Goal: Task Accomplishment & Management: Complete application form

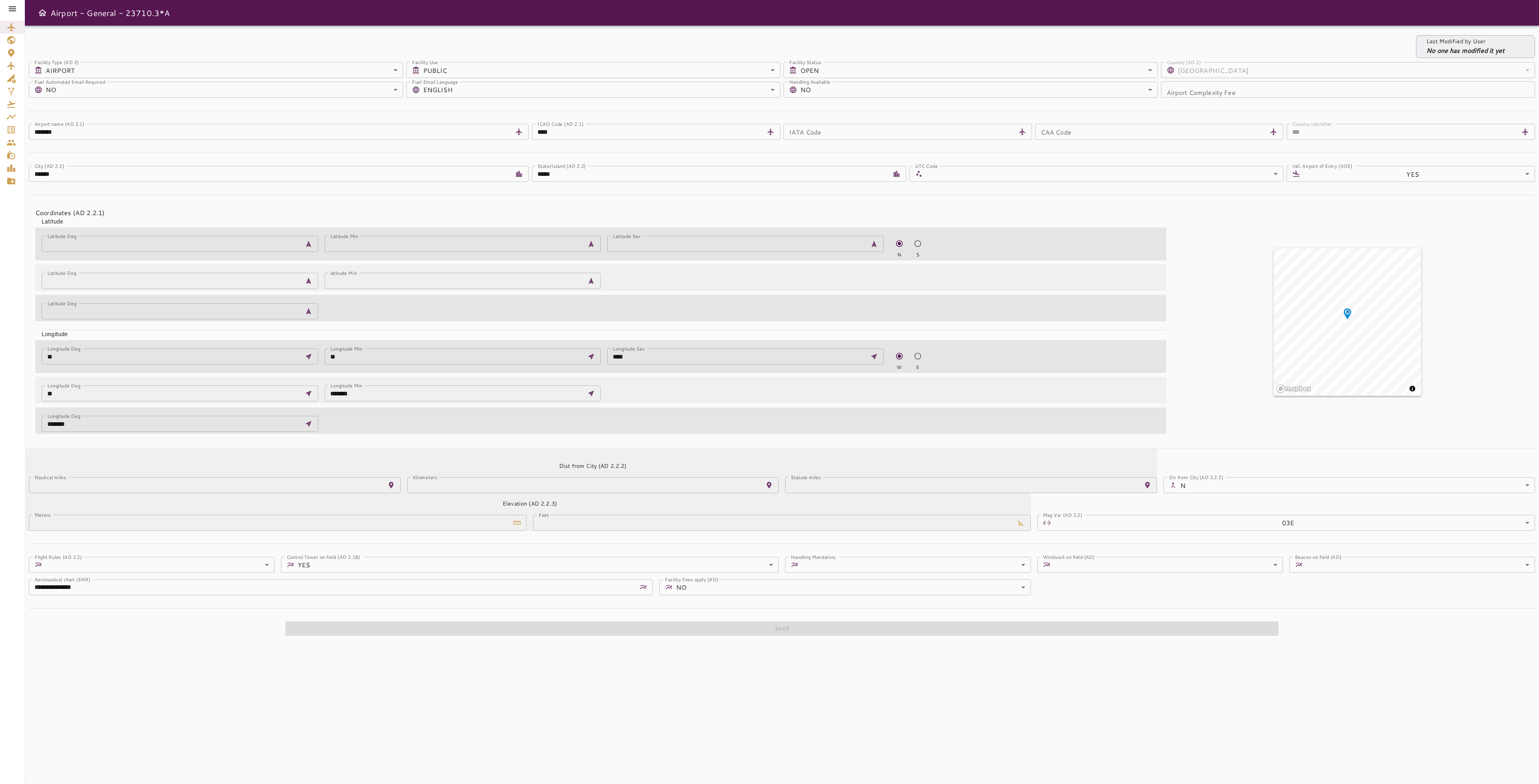
click at [11, 6] on icon at bounding box center [12, 9] width 7 height 5
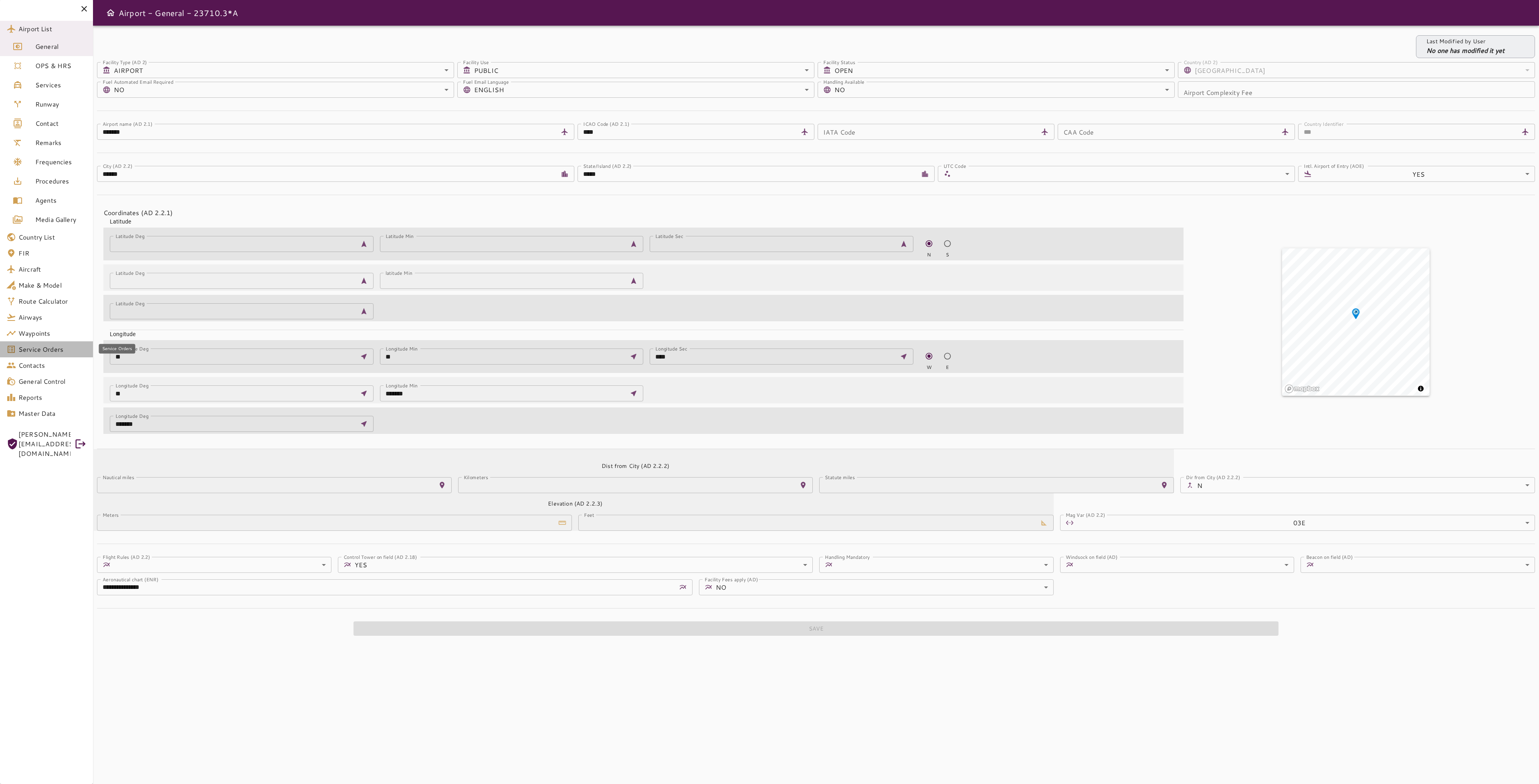
click at [34, 349] on span "Service Orders" at bounding box center [52, 349] width 68 height 9
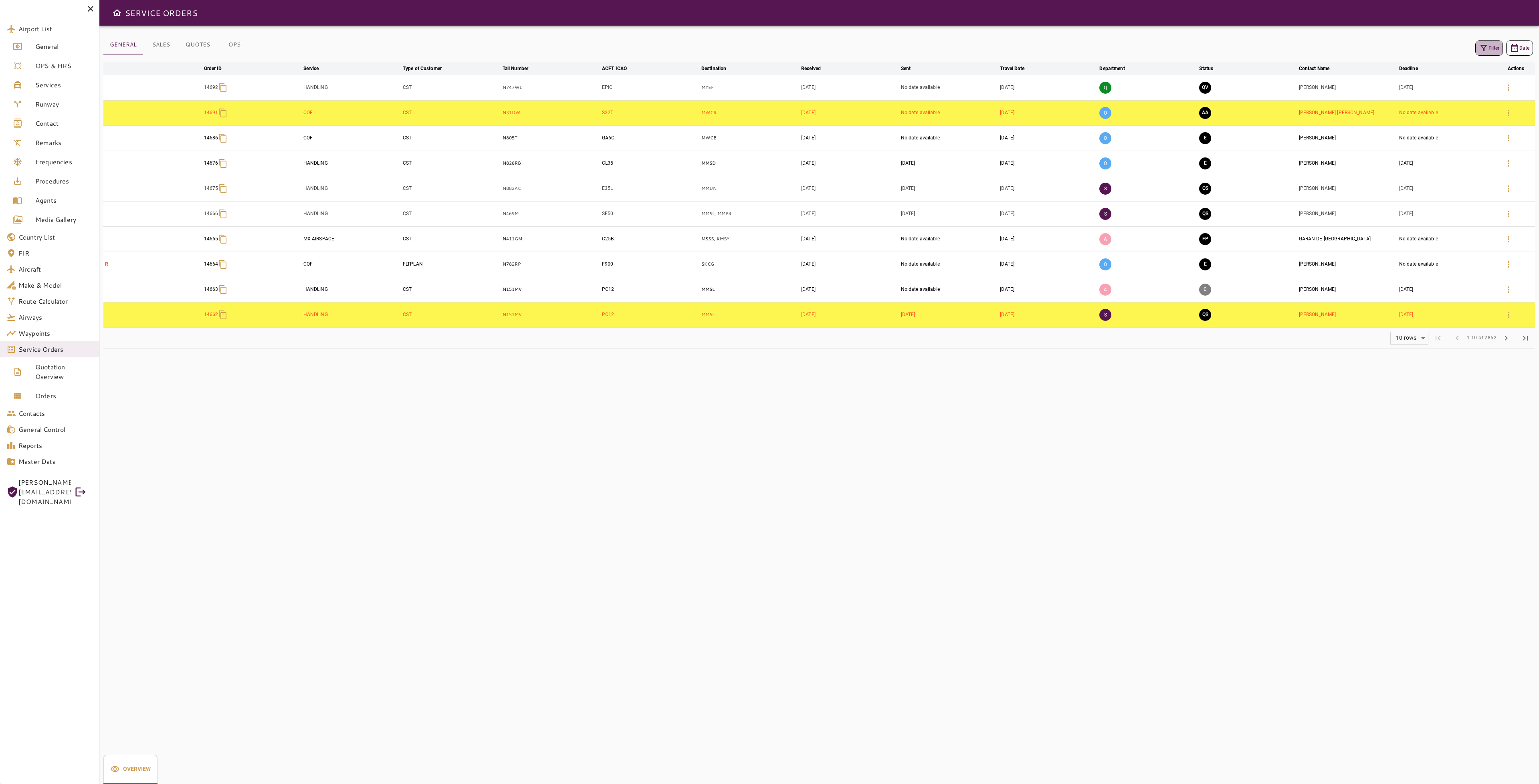
click at [1484, 53] on button "Filter" at bounding box center [1489, 48] width 27 height 15
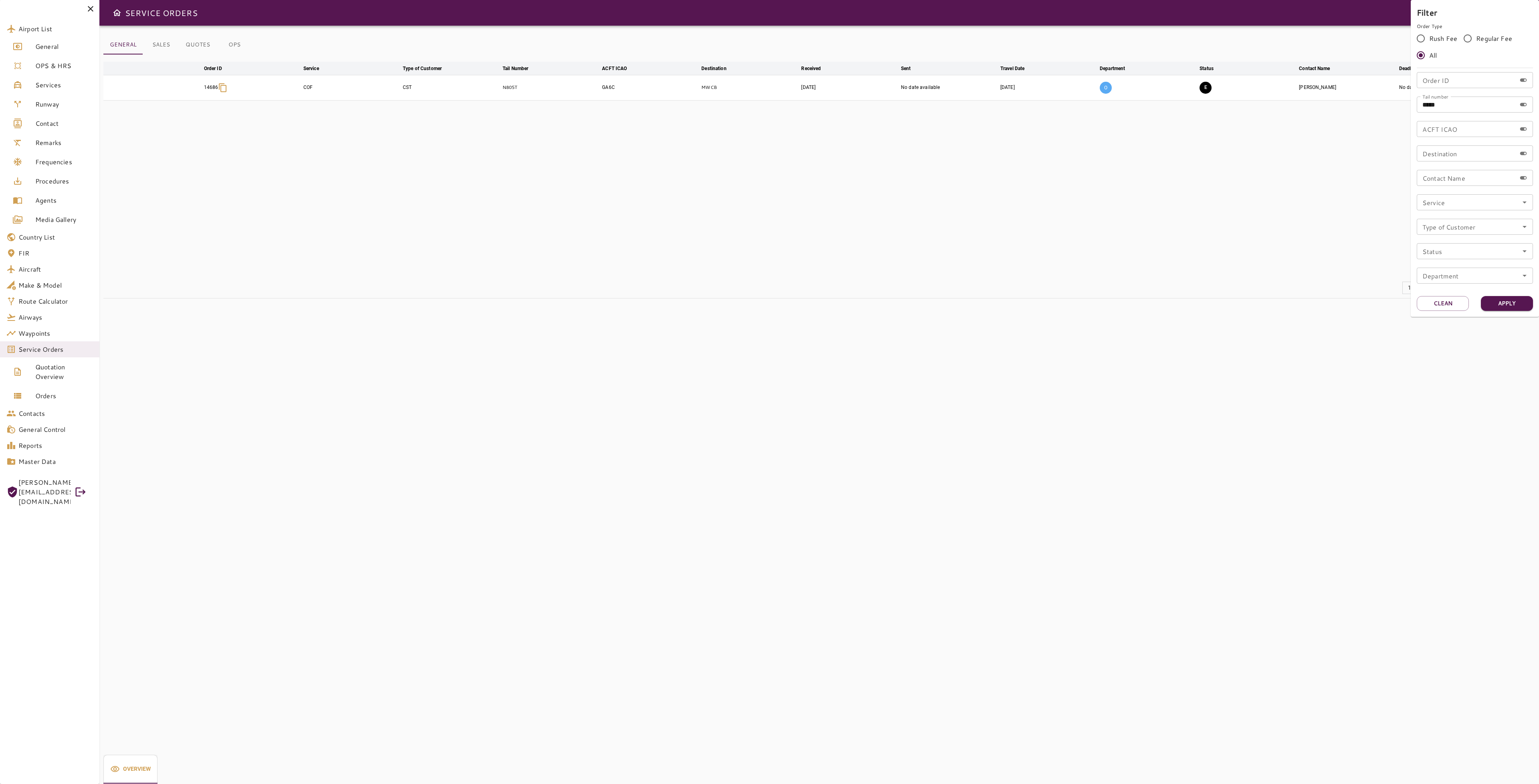
drag, startPoint x: 1445, startPoint y: 306, endPoint x: 1471, endPoint y: 248, distance: 63.6
click at [1445, 309] on button "Clean" at bounding box center [1443, 304] width 52 height 15
click at [1470, 80] on input "Order ID" at bounding box center [1466, 80] width 99 height 16
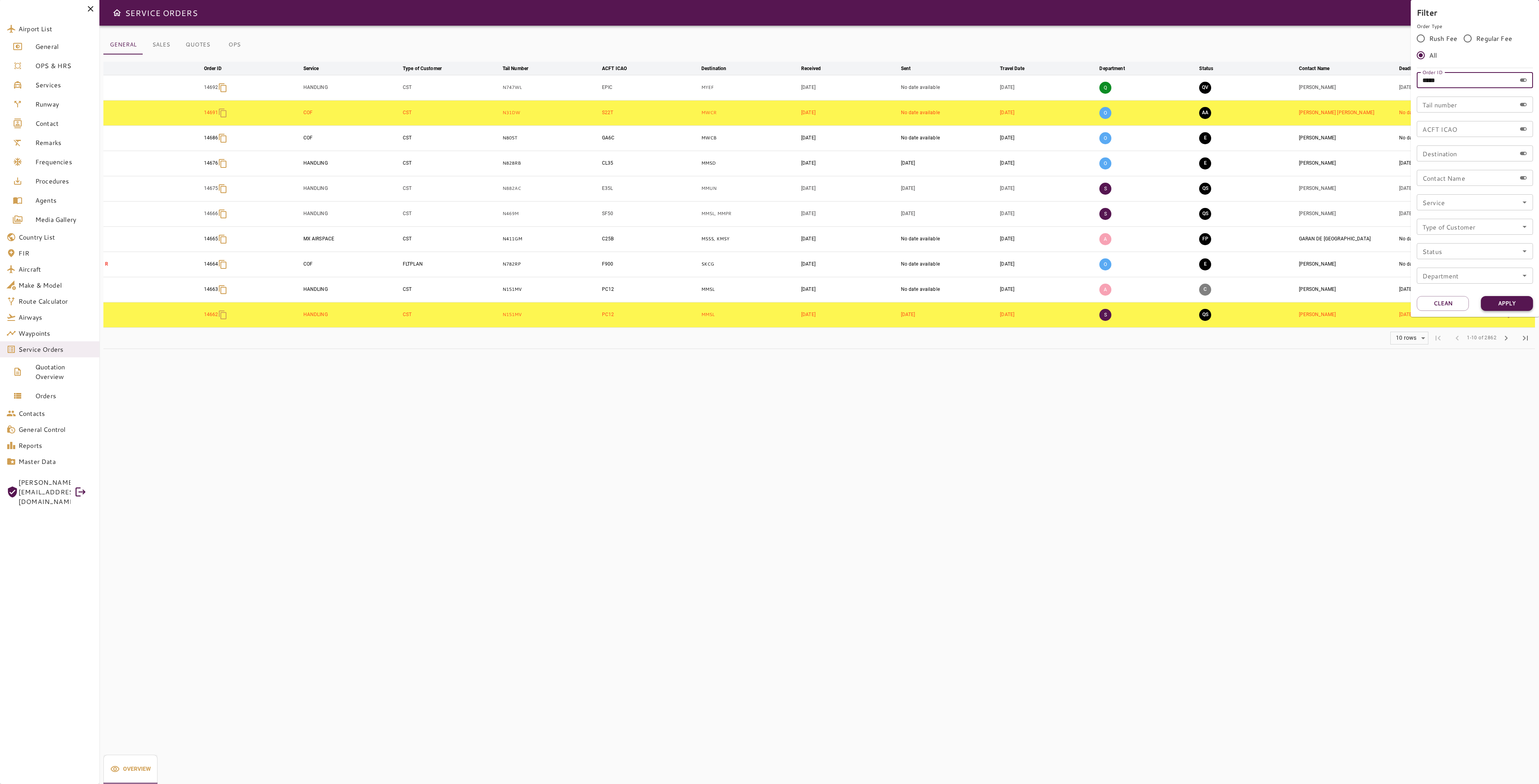
type input "*****"
click at [1516, 306] on button "Apply" at bounding box center [1507, 304] width 52 height 15
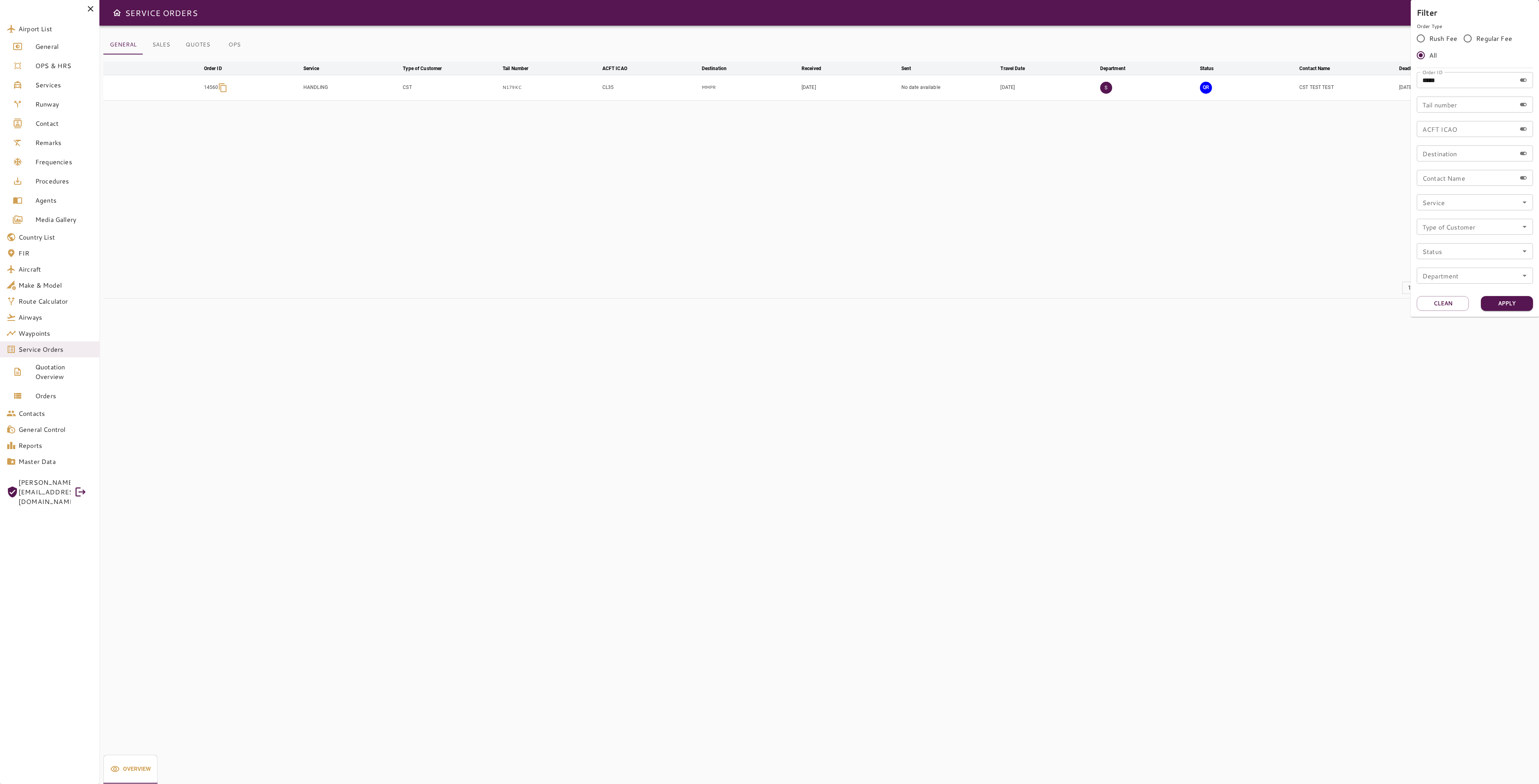
click at [1230, 236] on div at bounding box center [769, 392] width 1539 height 784
click at [1511, 88] on icon "button" at bounding box center [1508, 87] width 9 height 9
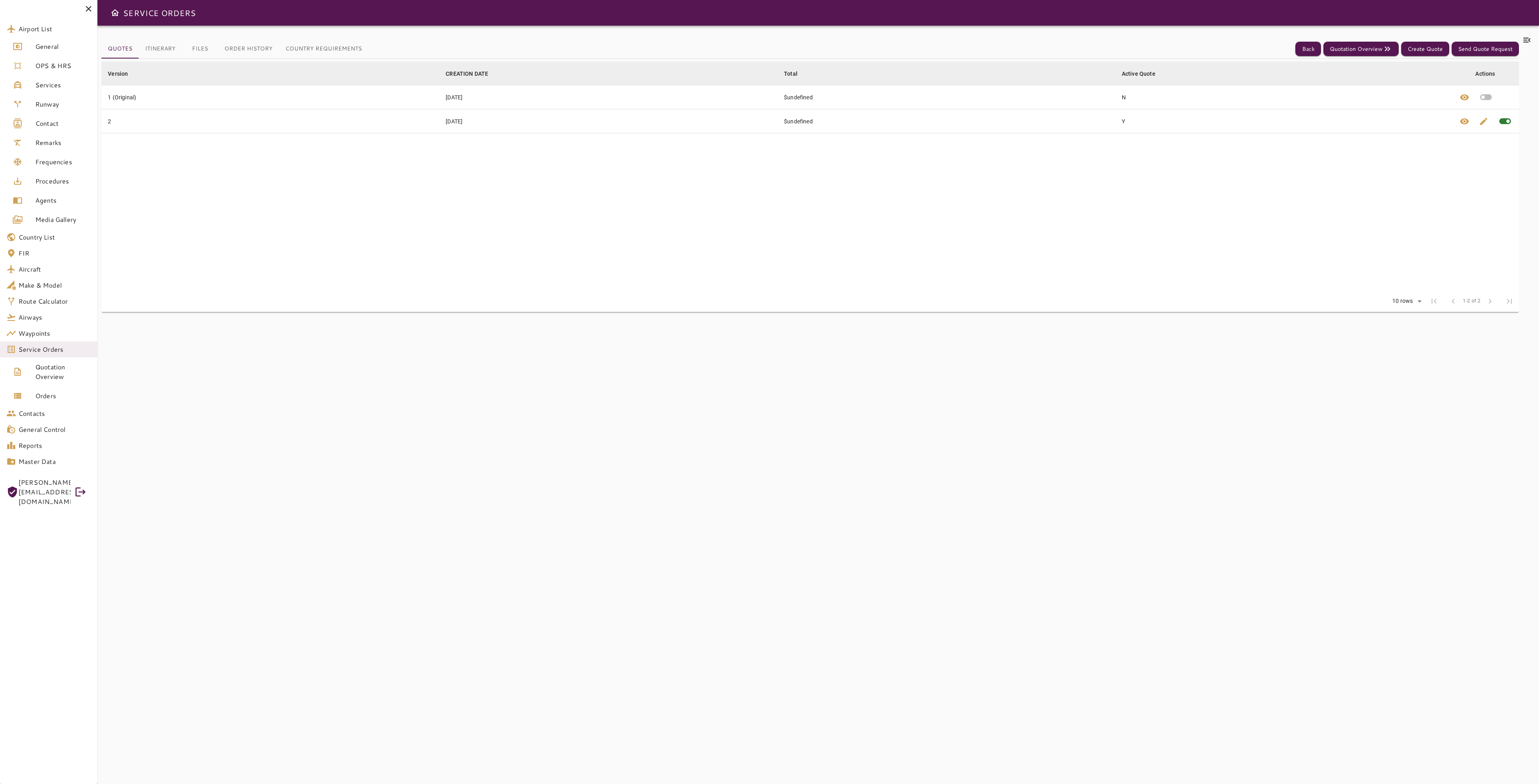
click at [175, 47] on div "Quotes Itinerary Files Order History Country Requirements Back Quotation Overvi…" at bounding box center [810, 405] width 1417 height 739
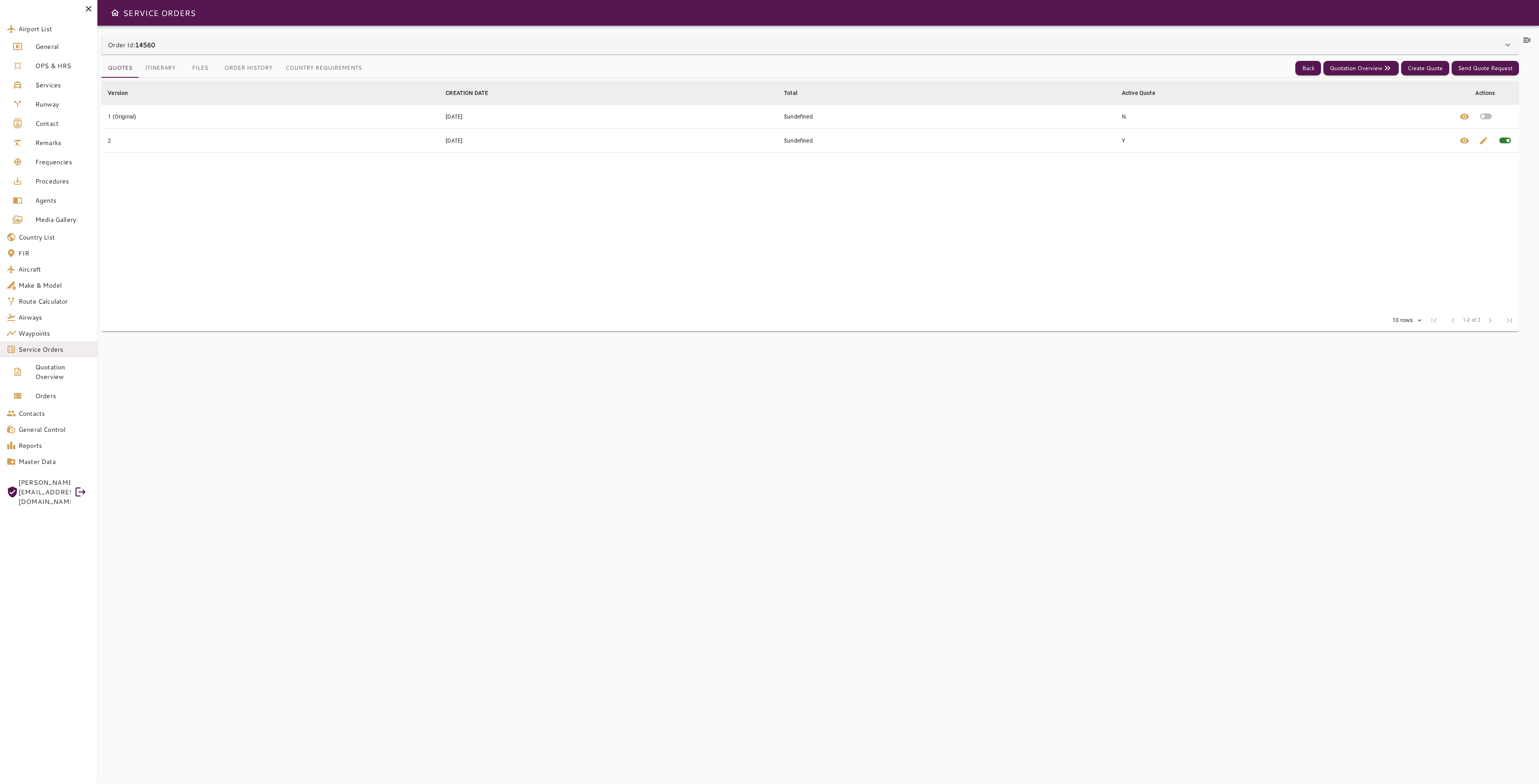
click at [164, 64] on button "Itinerary" at bounding box center [160, 68] width 43 height 19
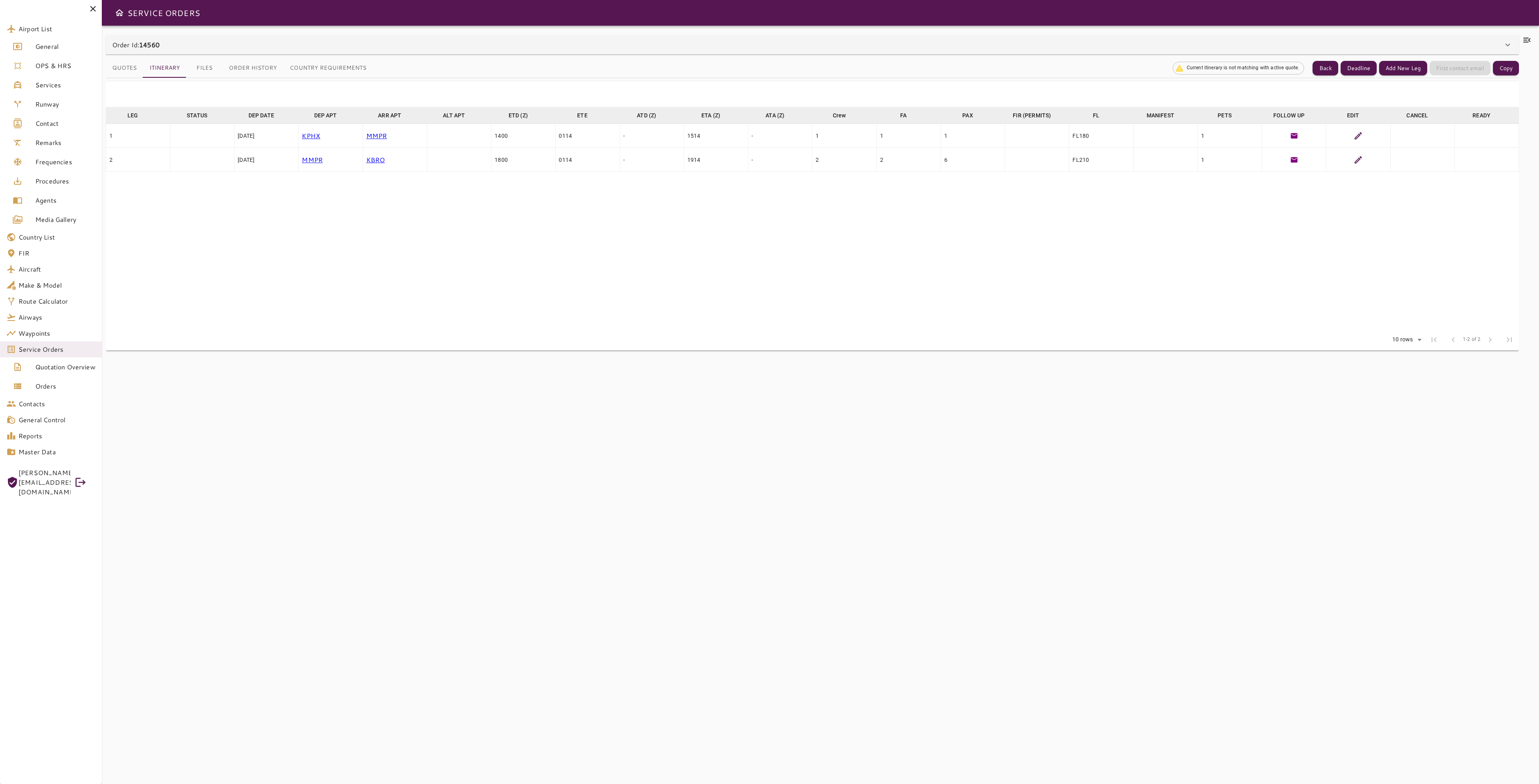
click at [361, 63] on button "Country Requirements" at bounding box center [328, 68] width 89 height 19
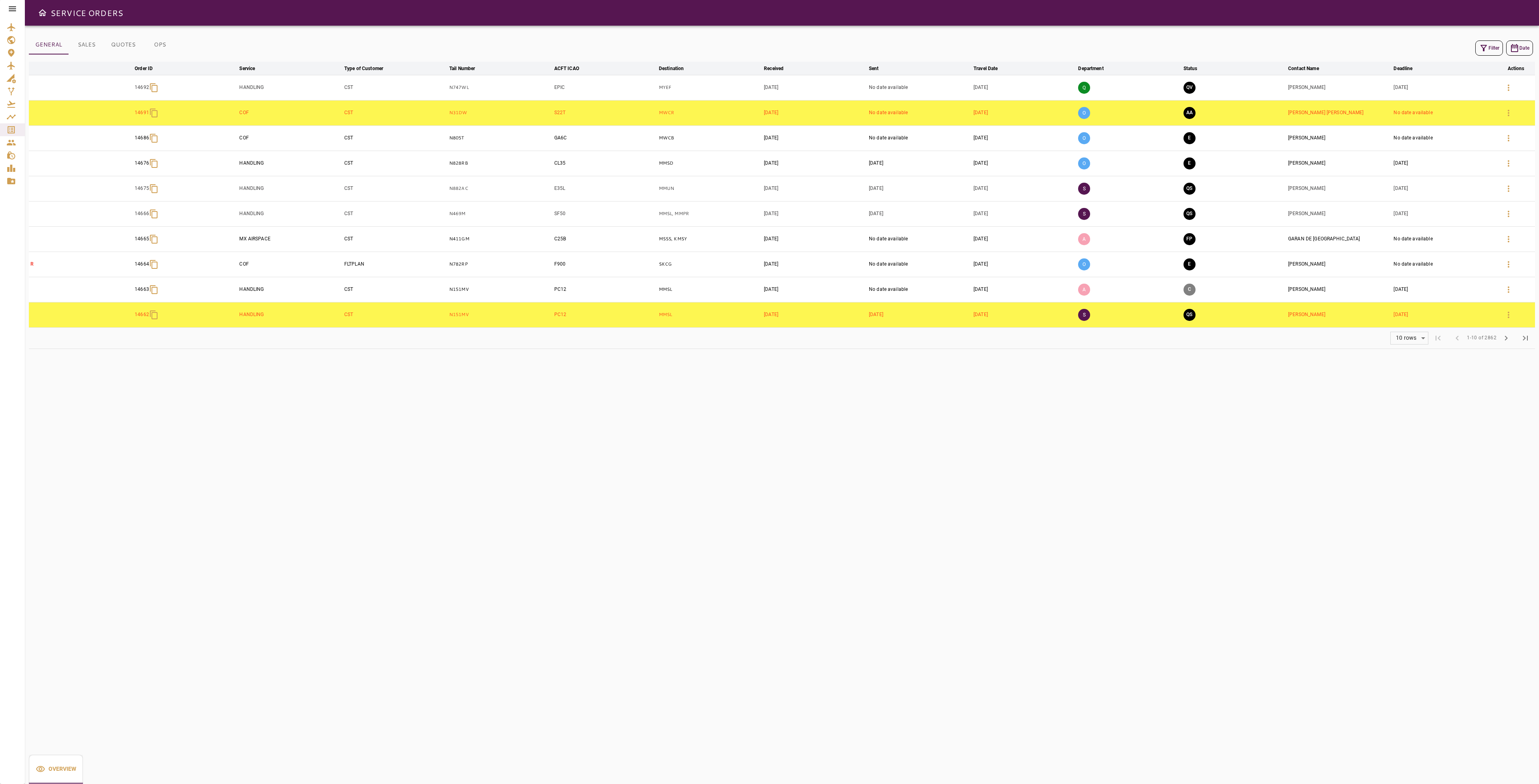
click at [1492, 47] on button "Filter" at bounding box center [1489, 48] width 27 height 15
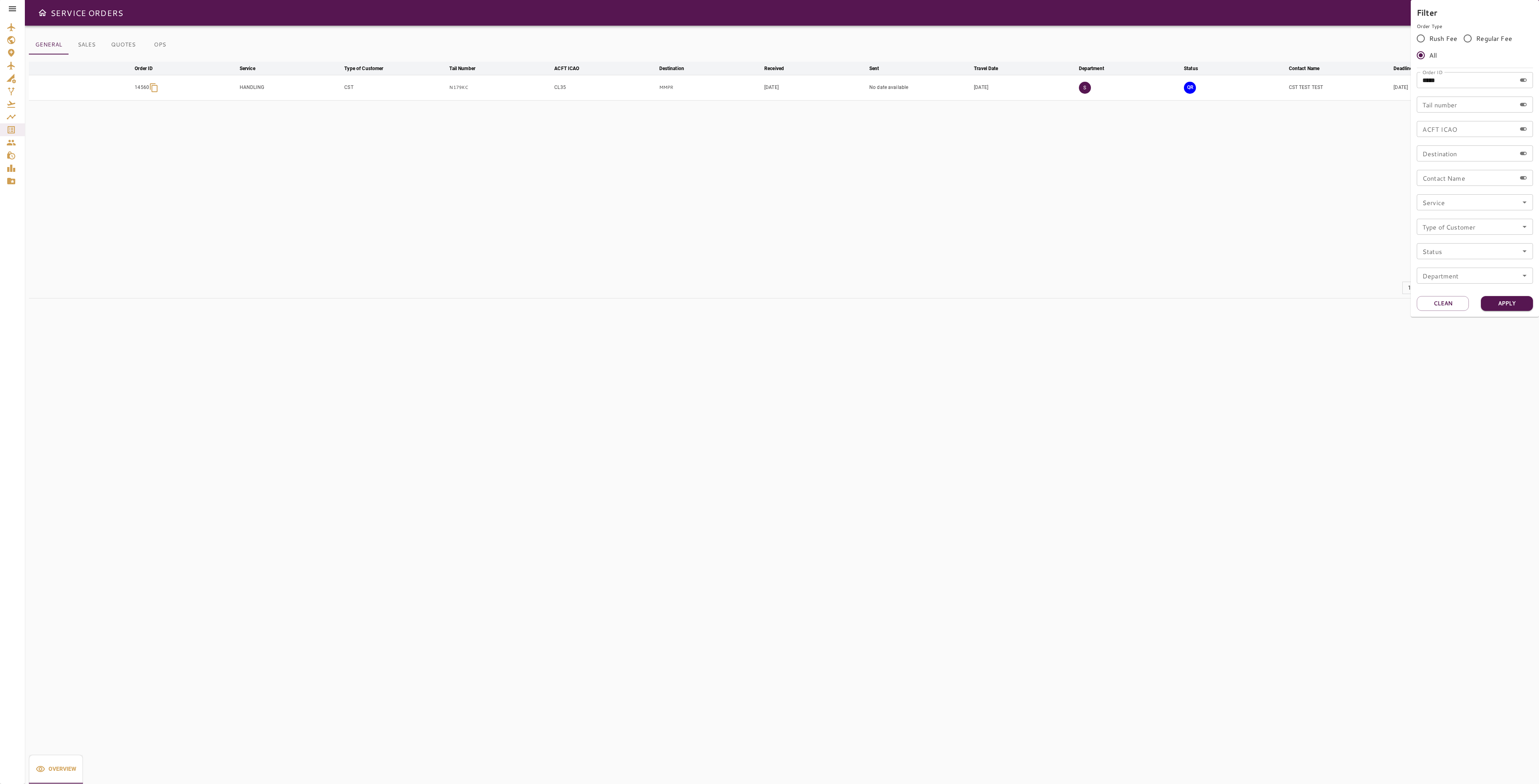
click at [1228, 199] on div at bounding box center [769, 392] width 1539 height 784
click at [1508, 87] on icon "button" at bounding box center [1508, 88] width 2 height 6
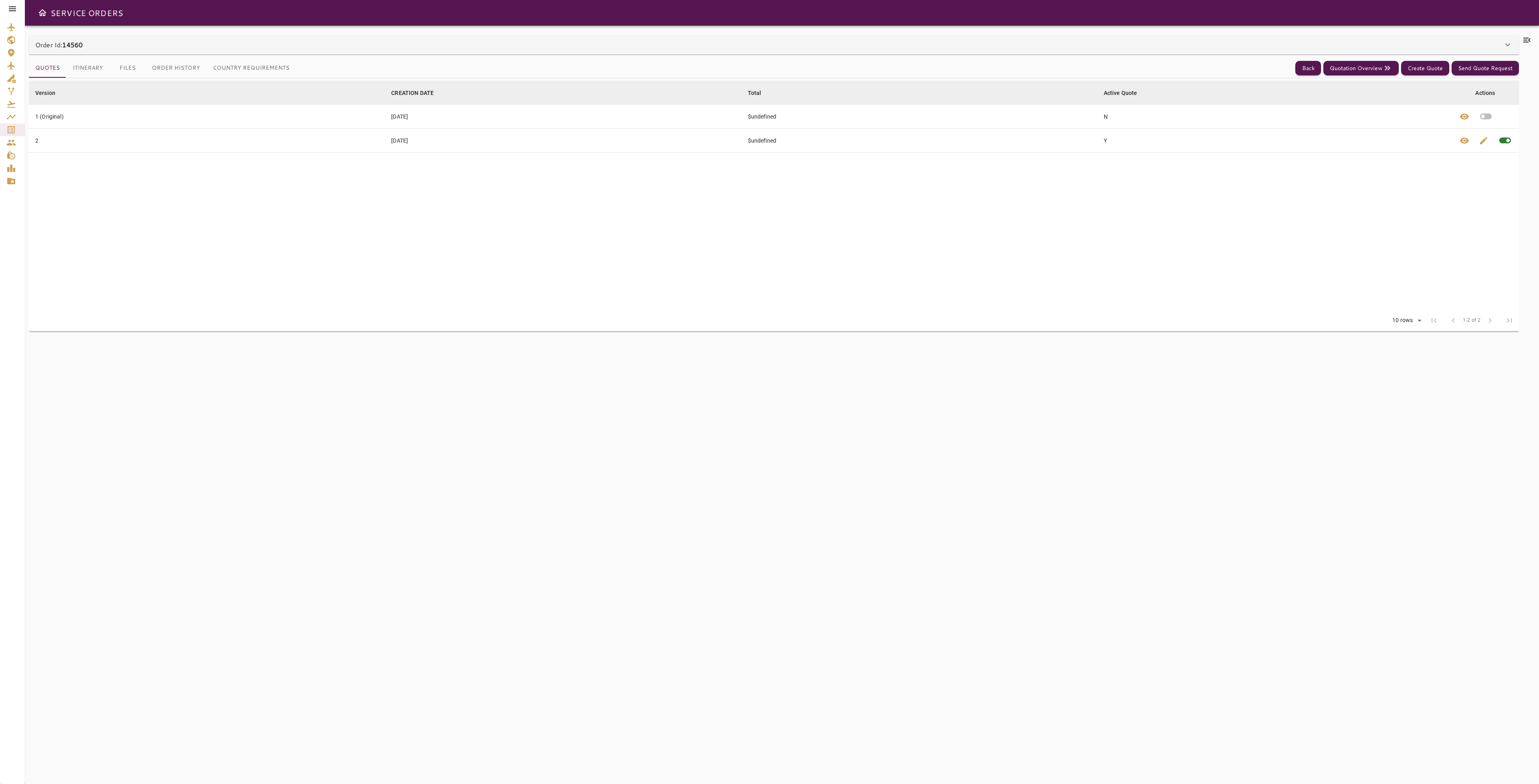
click at [95, 67] on button "Itinerary" at bounding box center [87, 68] width 43 height 19
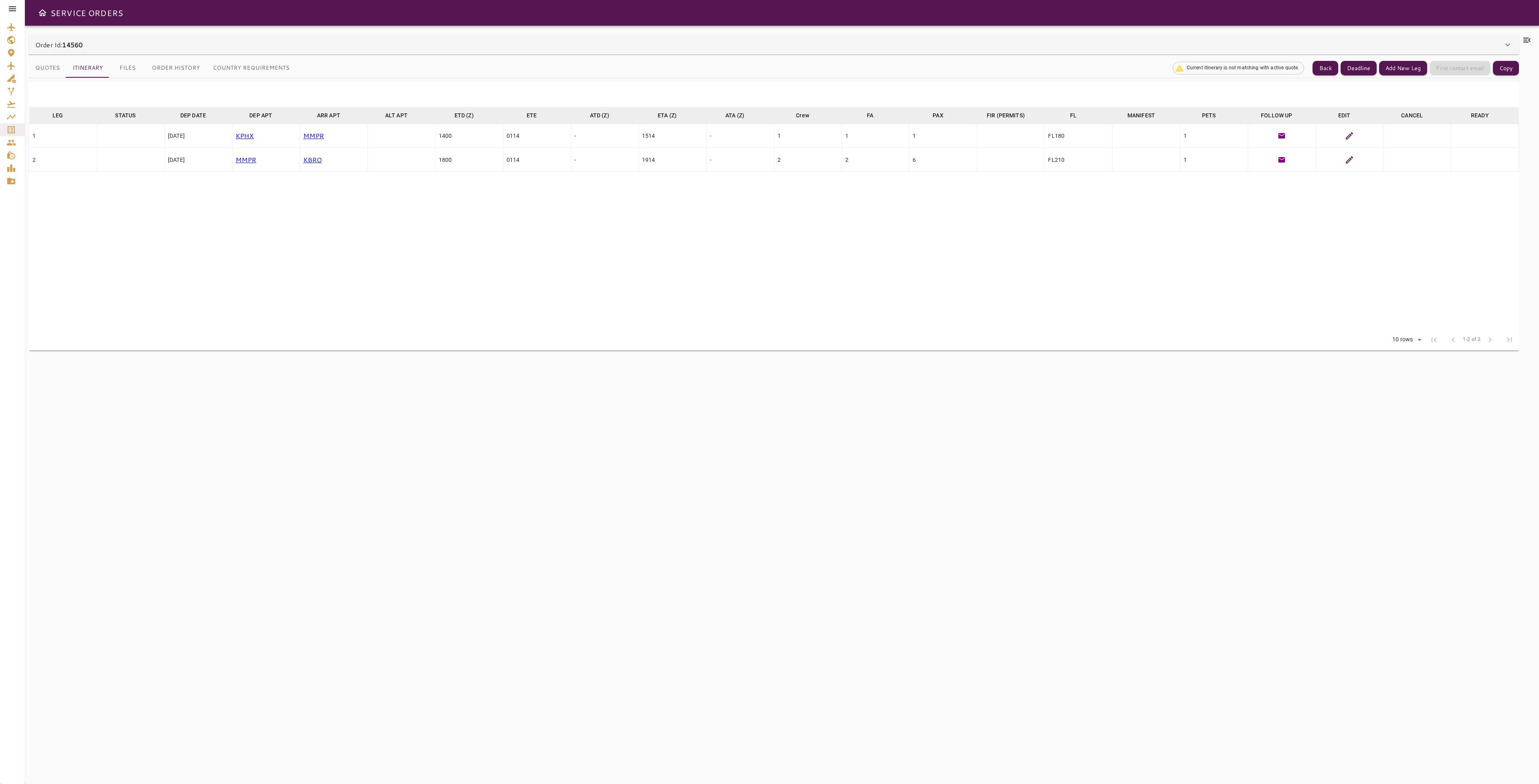
click at [95, 67] on button "Itinerary" at bounding box center [87, 68] width 43 height 19
click at [618, 260] on table "LEG arrow_downward STATUS arrow_downward DEP DATE arrow_downward DEP APT arrow_…" at bounding box center [774, 218] width 1490 height 223
click at [229, 62] on button "Country Requirements" at bounding box center [251, 68] width 89 height 19
click at [1348, 160] on icon at bounding box center [1349, 160] width 9 height 9
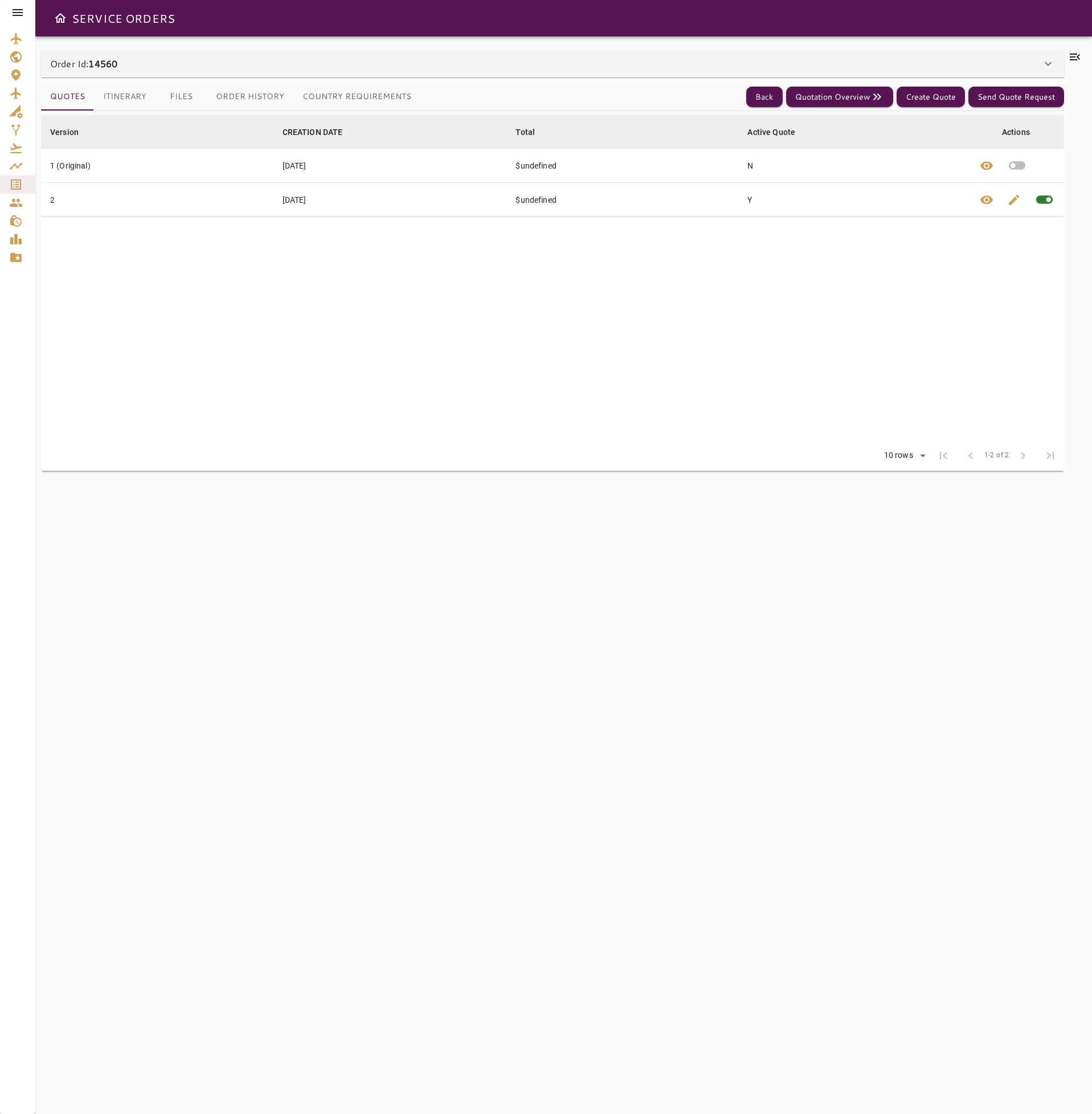
click at [318, 98] on button "Country Requirements" at bounding box center [356, 97] width 127 height 27
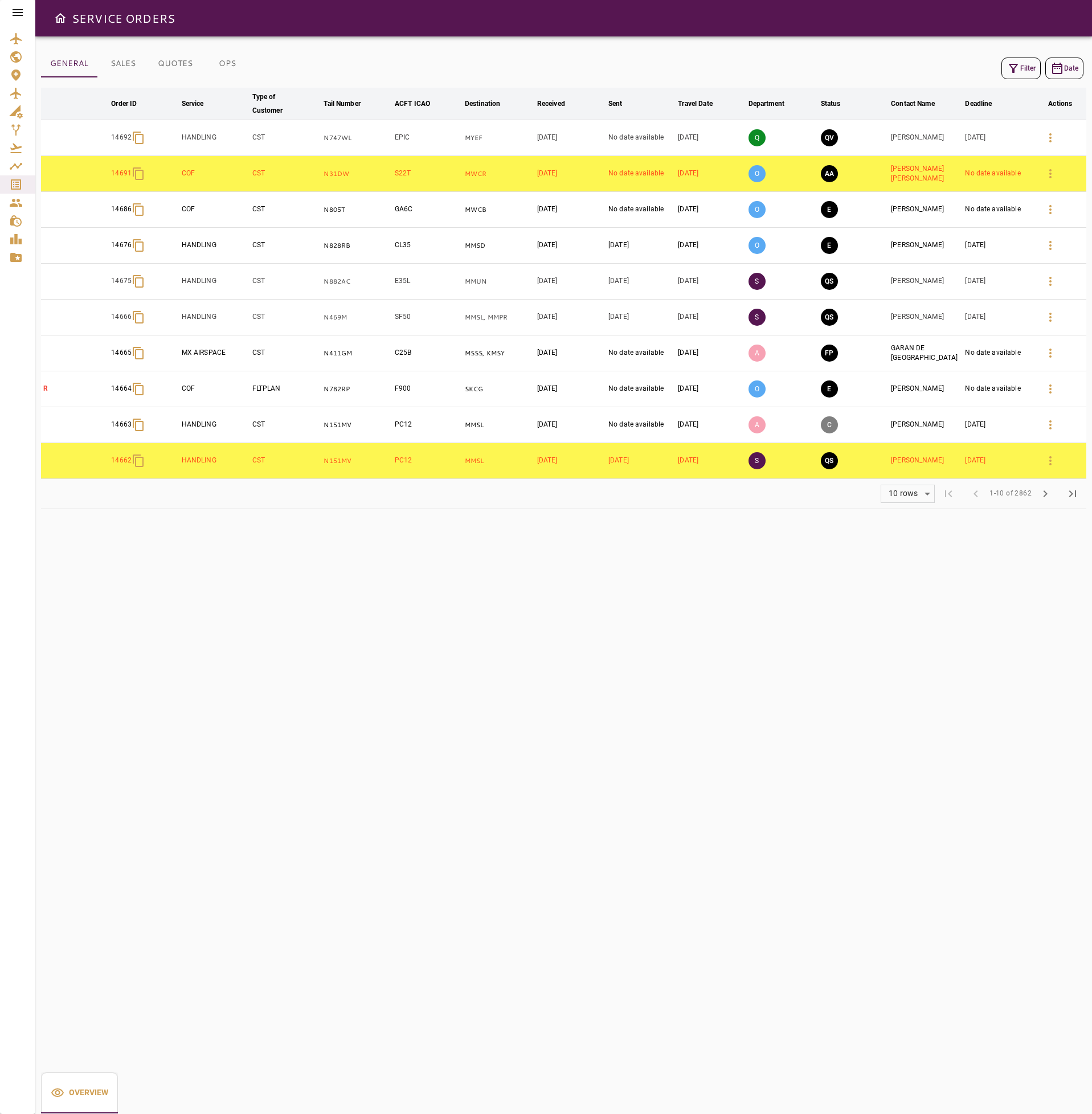
click at [539, 820] on div "GENERAL SALES QUOTES OPS Filter Date arrow_downward Order ID arrow_downward Ser…" at bounding box center [564, 575] width 1057 height 1078
click at [1013, 58] on button "Filter" at bounding box center [1020, 68] width 39 height 21
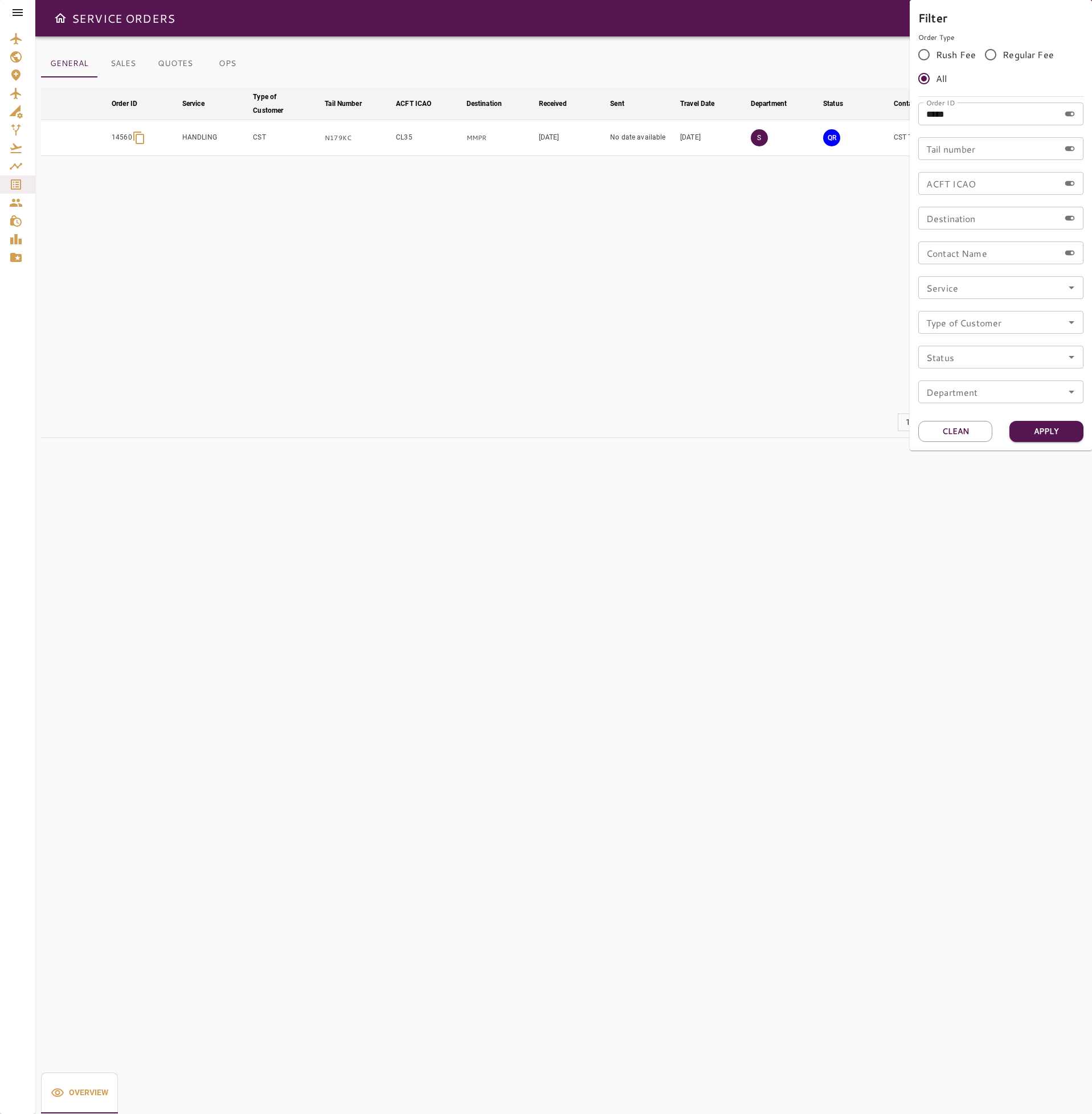
click at [836, 278] on div at bounding box center [546, 557] width 1092 height 1114
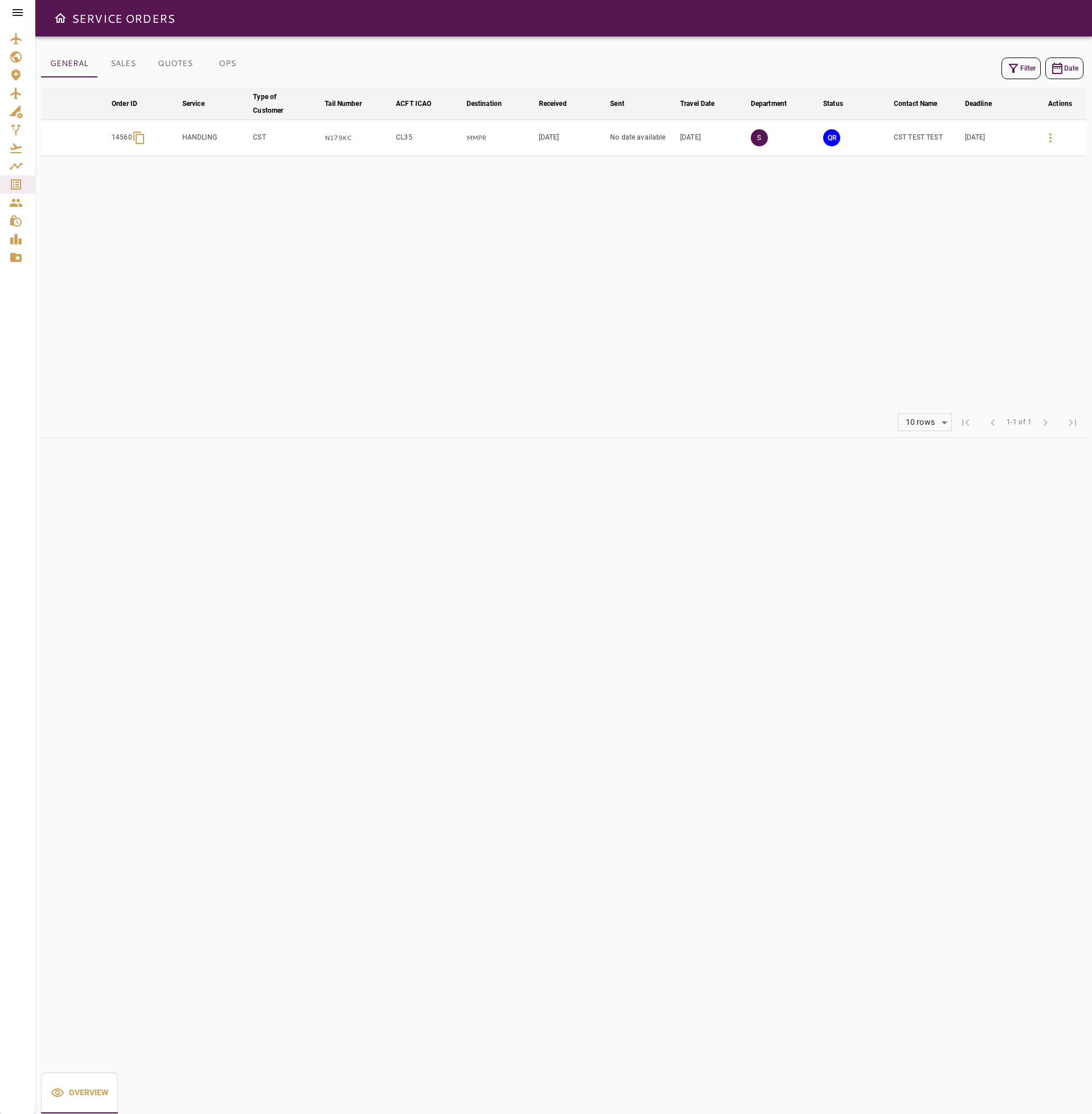
click at [1056, 138] on icon "button" at bounding box center [1049, 137] width 13 height 13
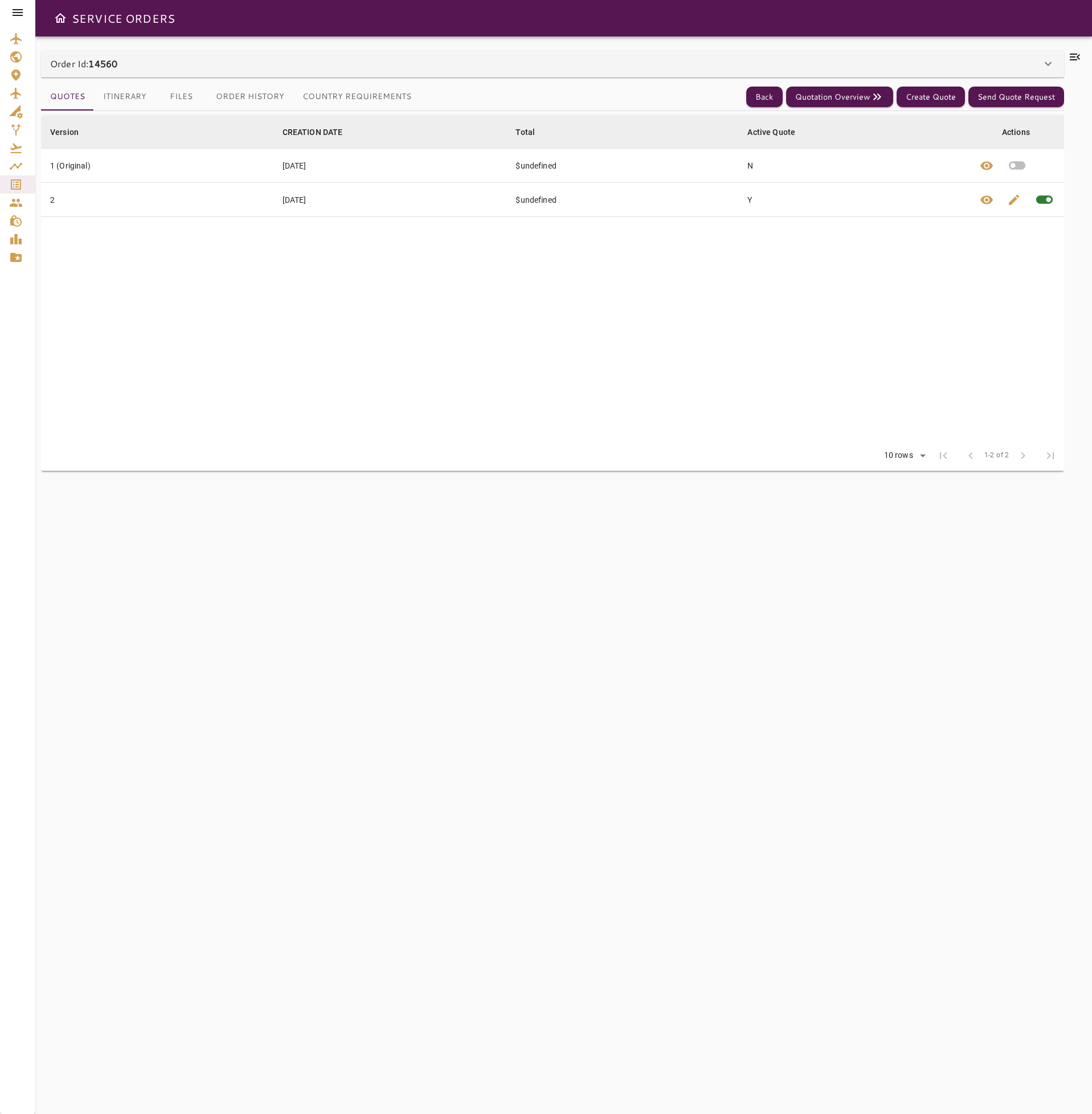
click at [123, 101] on button "Itinerary" at bounding box center [124, 97] width 61 height 27
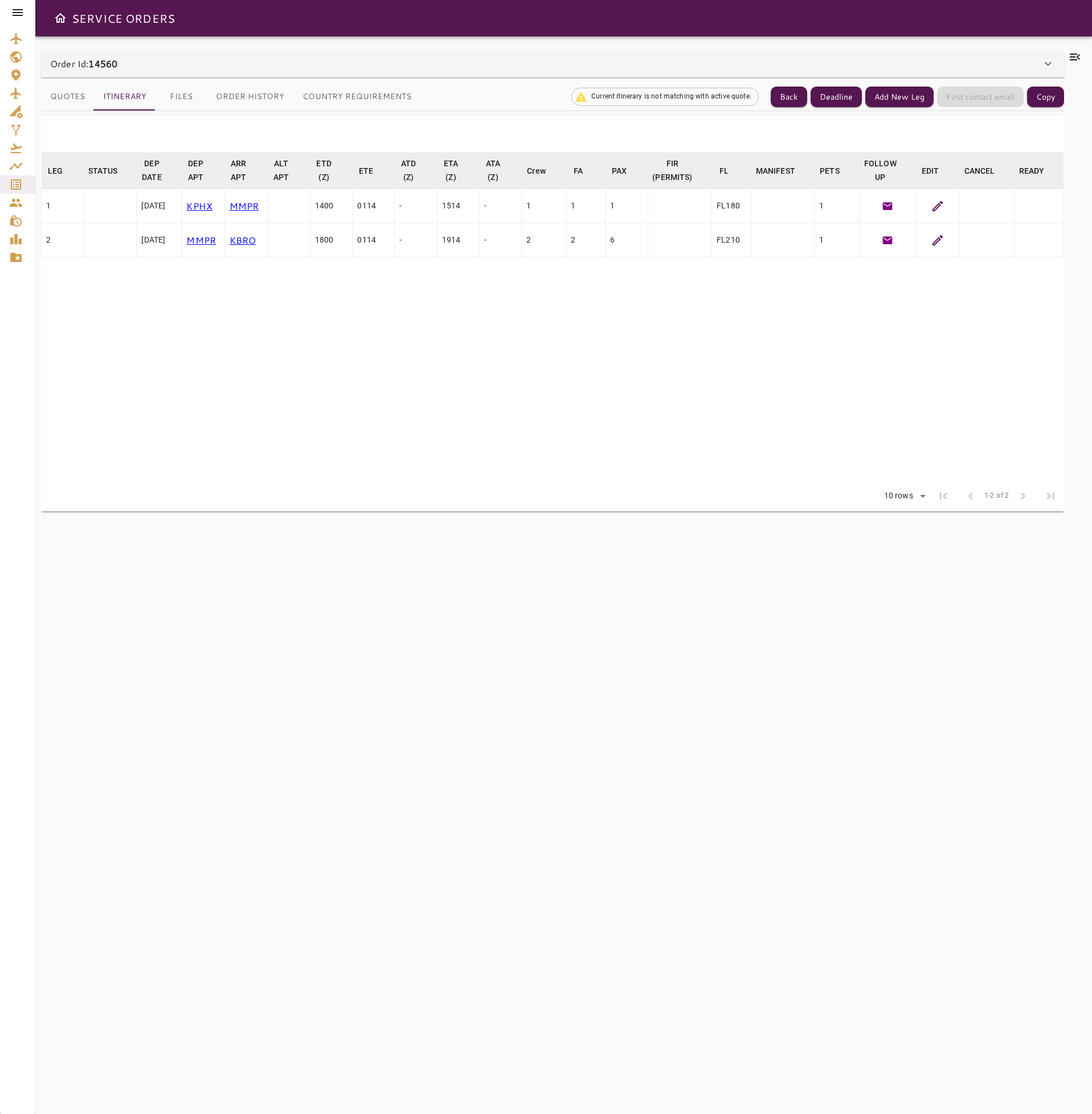
click at [933, 239] on icon at bounding box center [937, 239] width 13 height 13
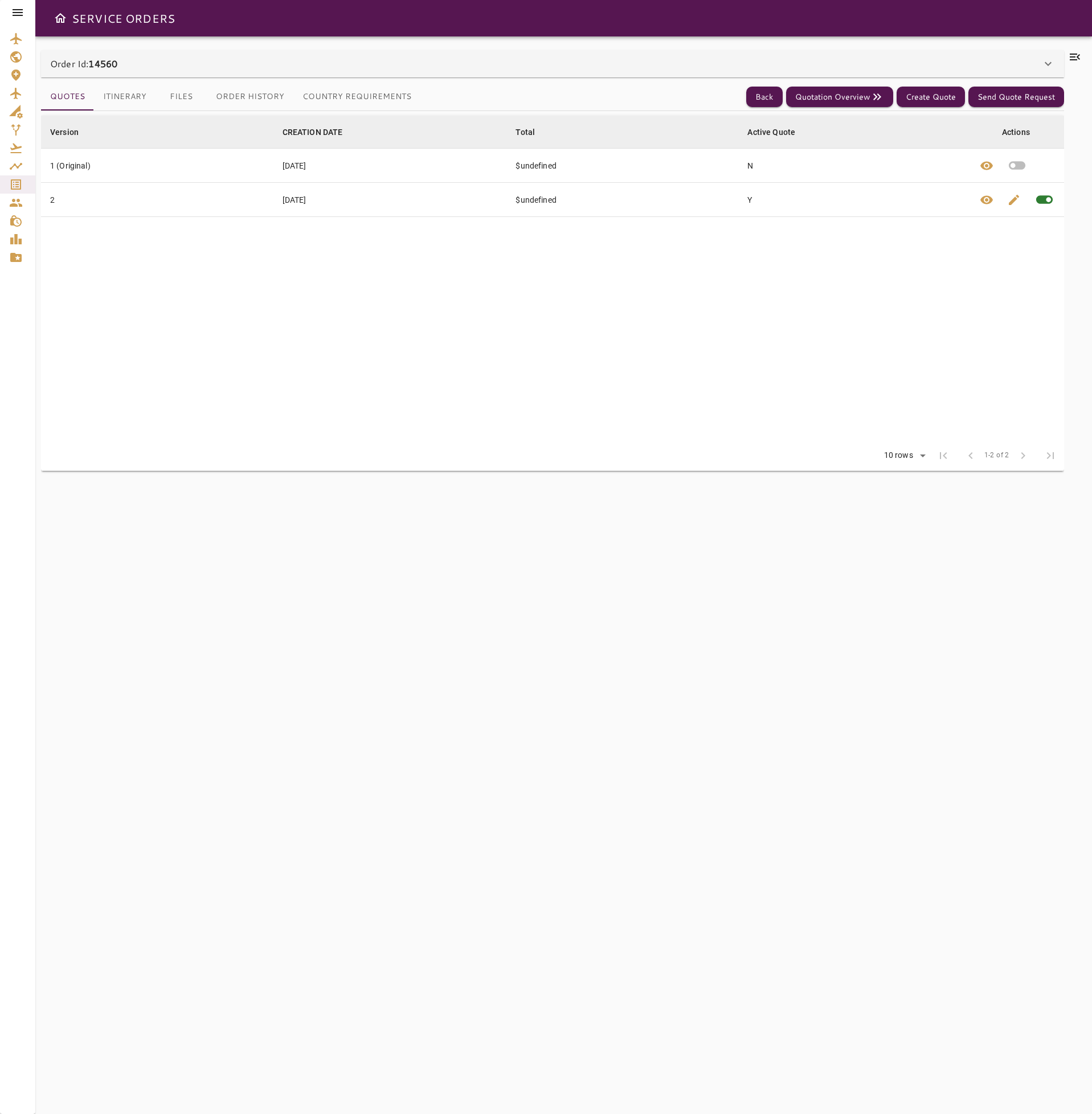
click at [357, 97] on button "Country Requirements" at bounding box center [356, 97] width 127 height 27
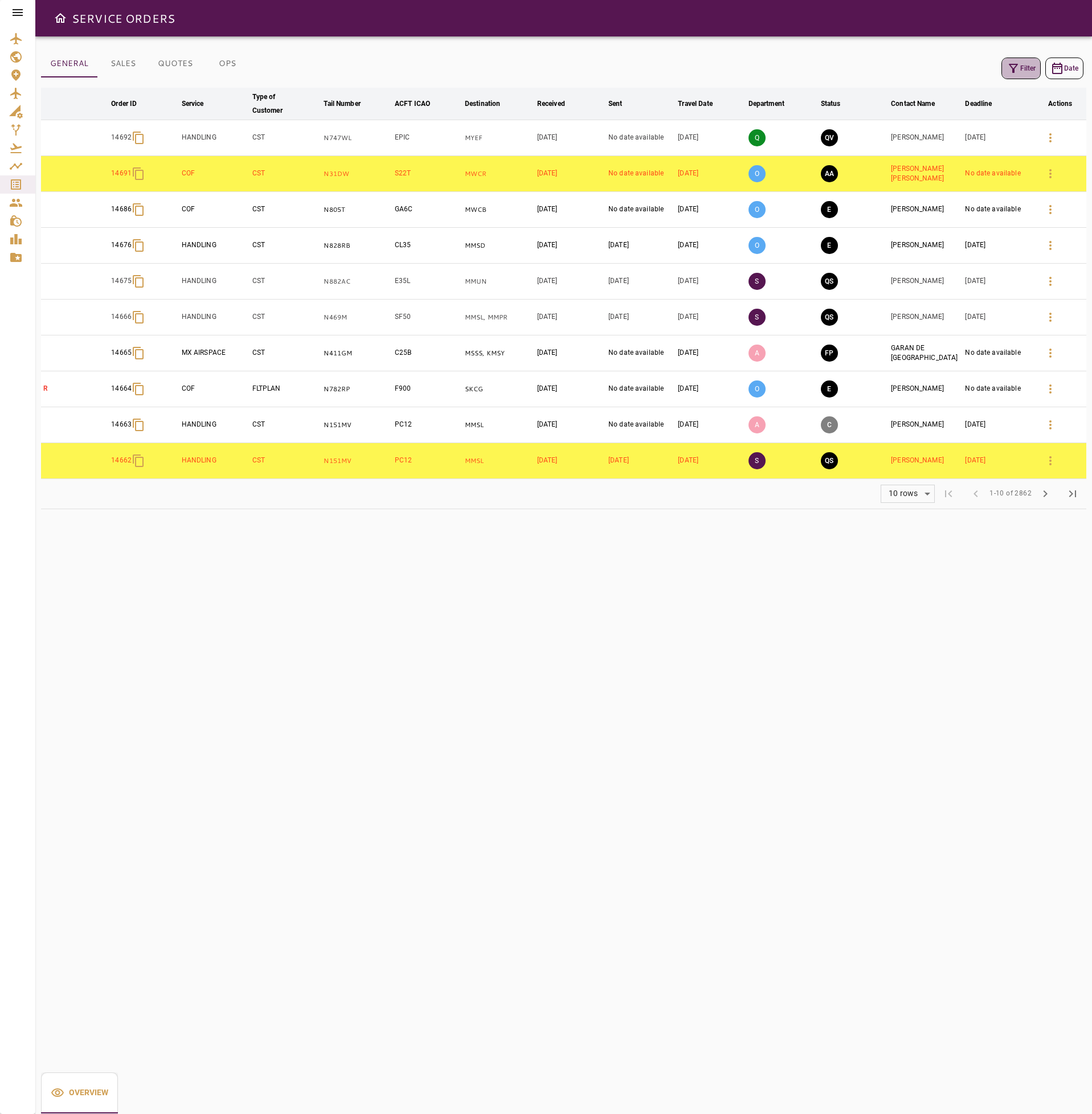
click at [1024, 73] on button "Filter" at bounding box center [1020, 68] width 39 height 21
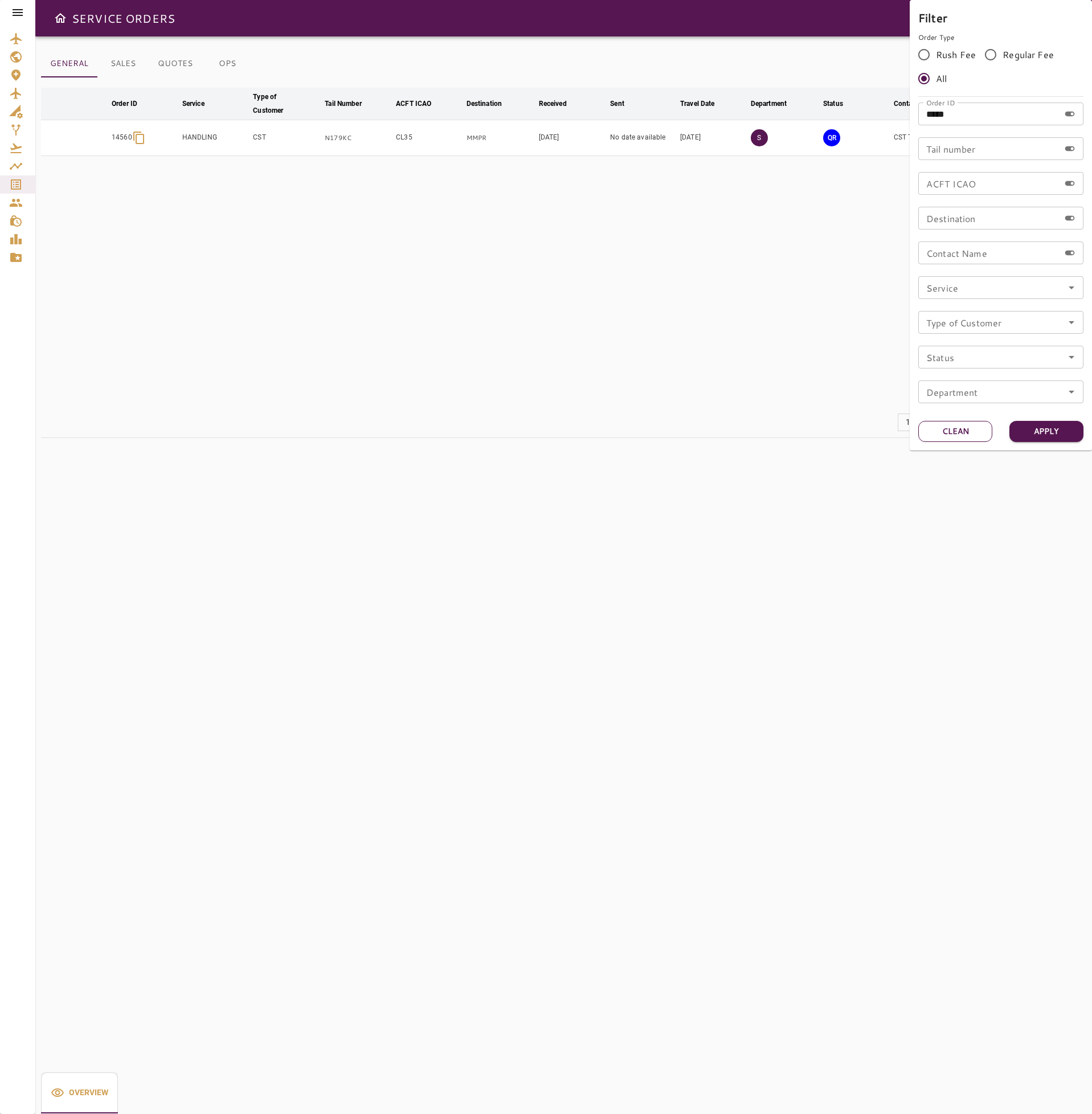
drag, startPoint x: 966, startPoint y: 432, endPoint x: 959, endPoint y: 434, distance: 7.3
click at [964, 432] on button "Clean" at bounding box center [956, 432] width 74 height 21
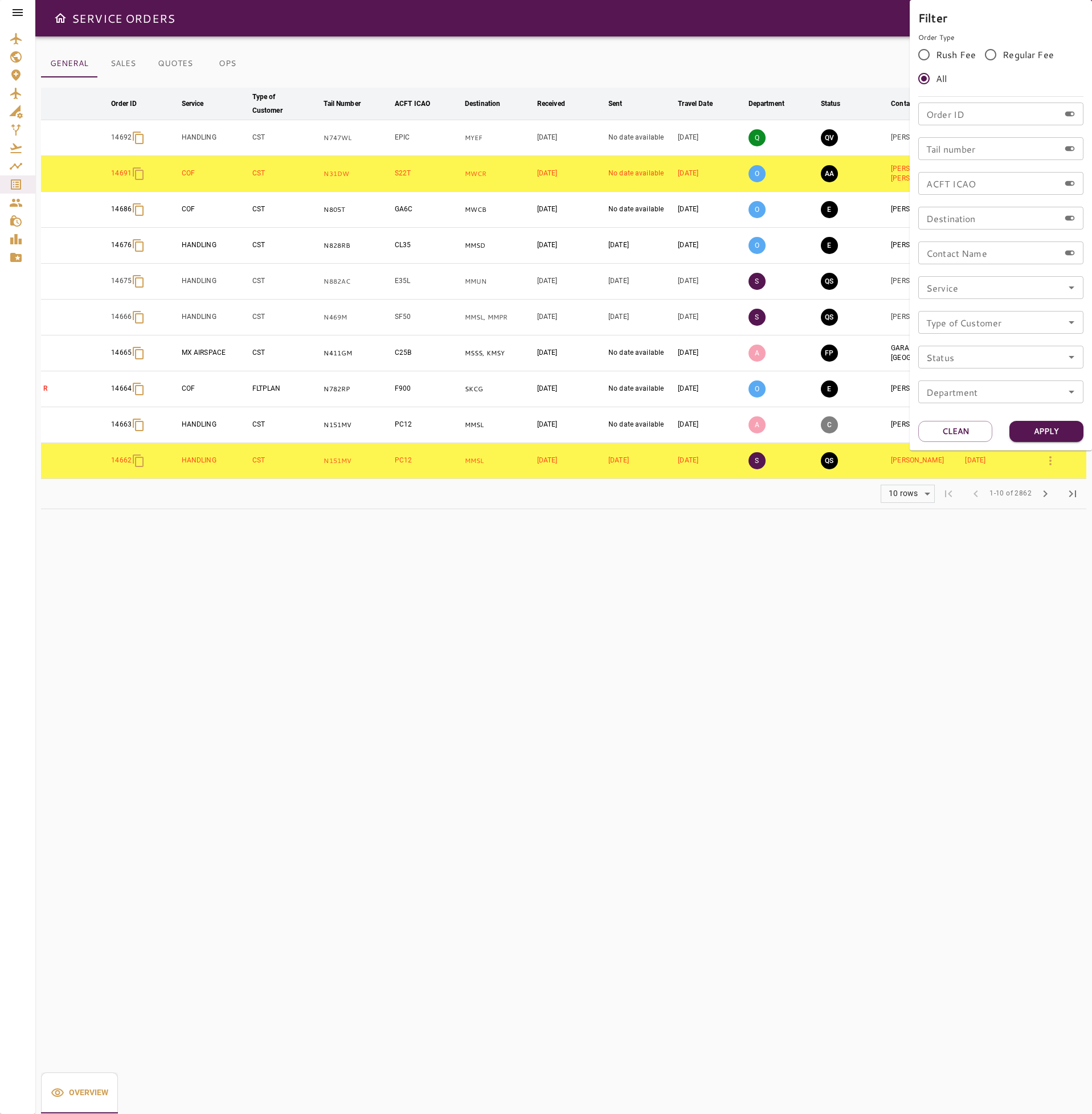
drag, startPoint x: 620, startPoint y: 616, endPoint x: 610, endPoint y: 620, distance: 10.8
click at [620, 616] on div at bounding box center [546, 557] width 1092 height 1114
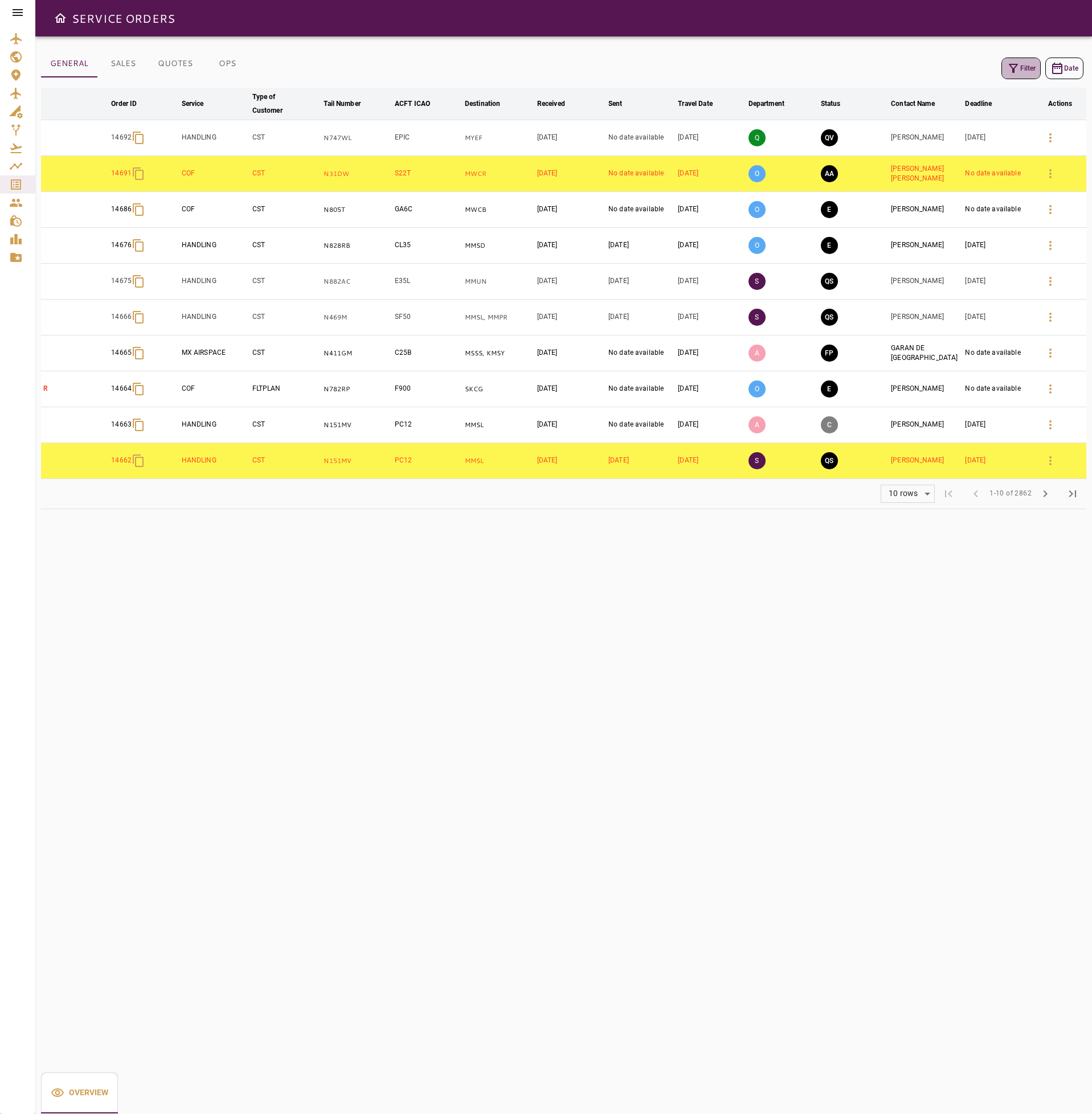
click at [1024, 74] on button "Filter" at bounding box center [1020, 68] width 39 height 21
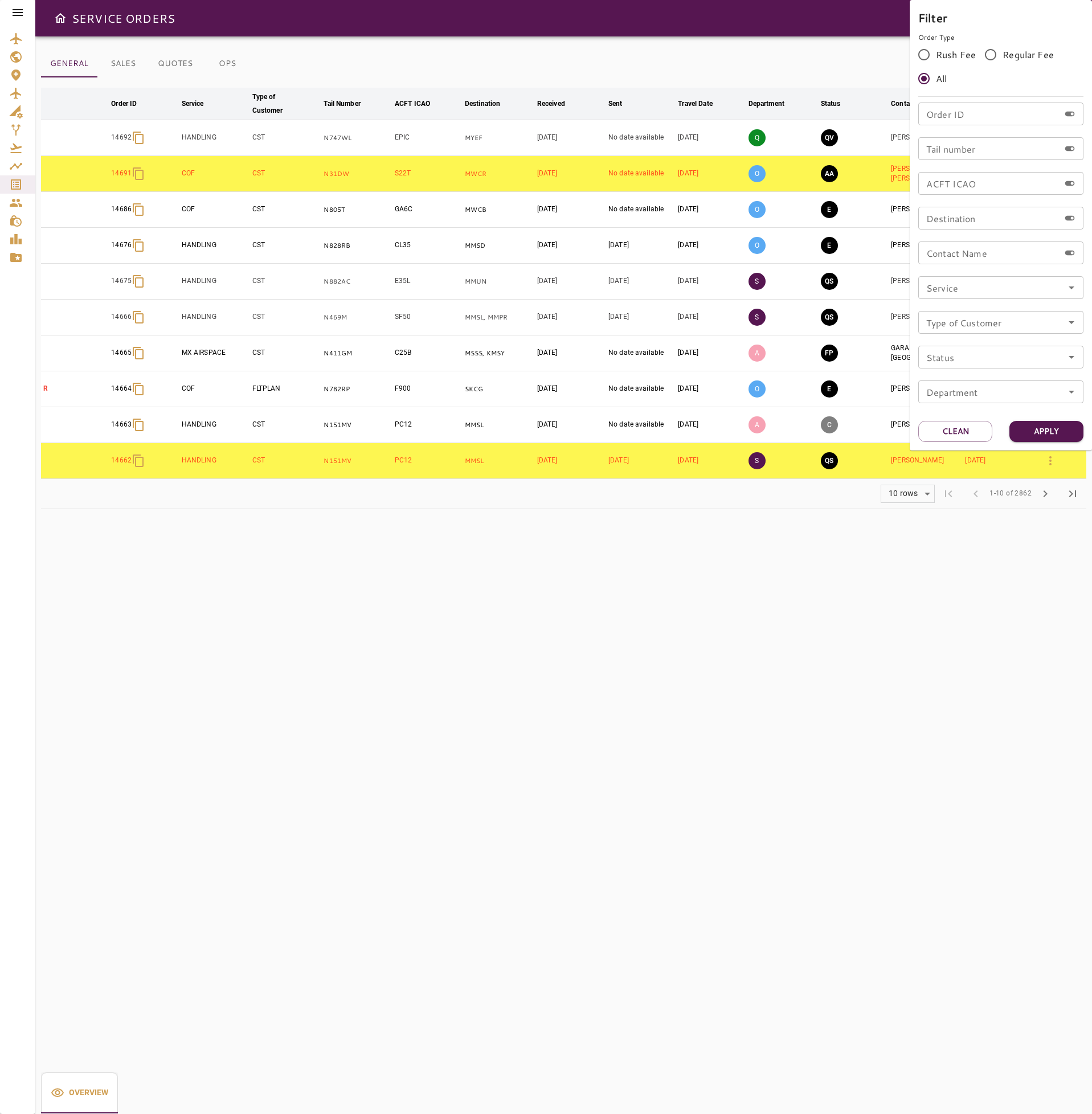
click at [1049, 294] on input "Service" at bounding box center [1001, 287] width 159 height 16
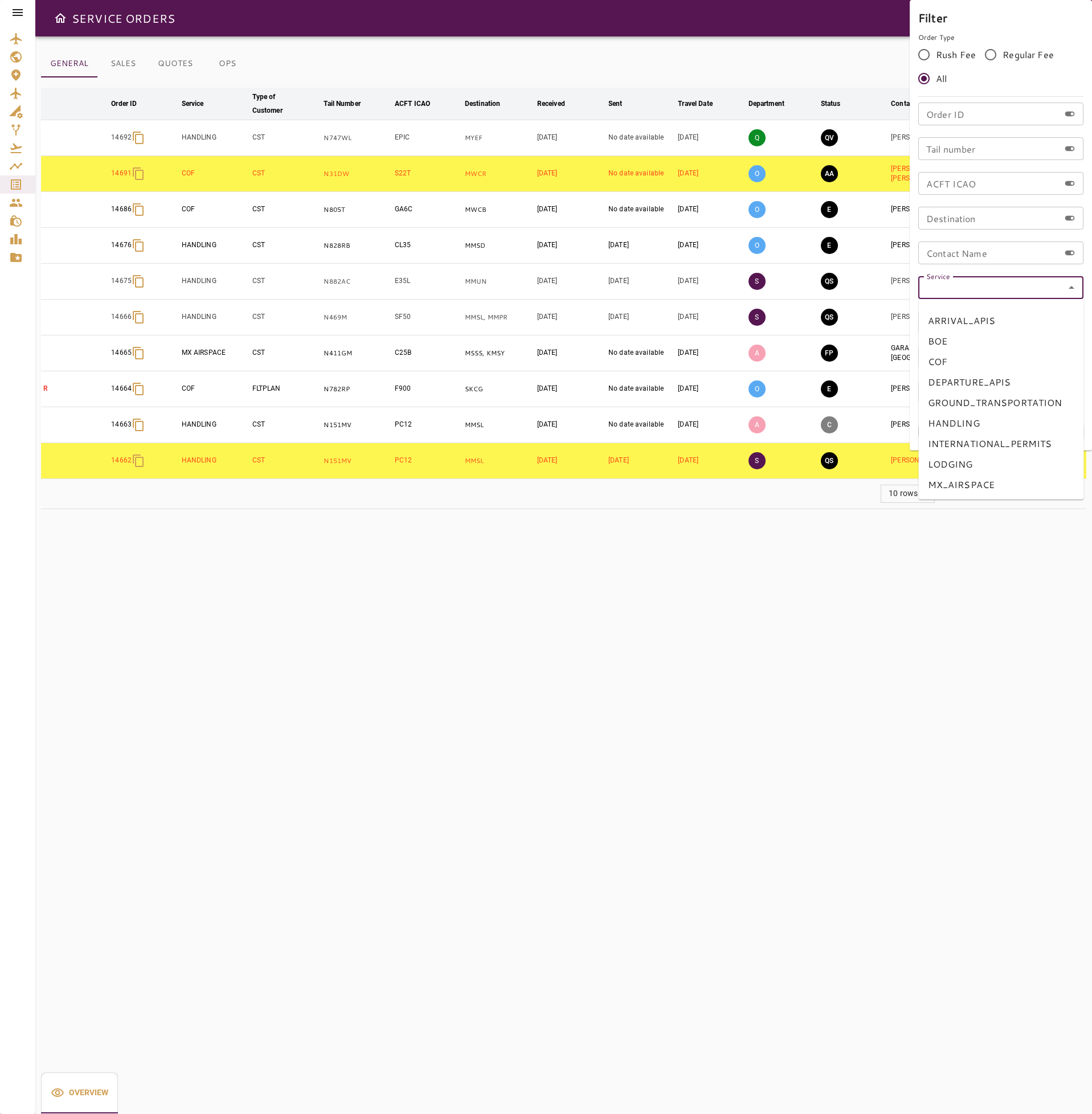
click at [994, 423] on li "HANDLING" at bounding box center [1001, 423] width 165 height 20
type input "********"
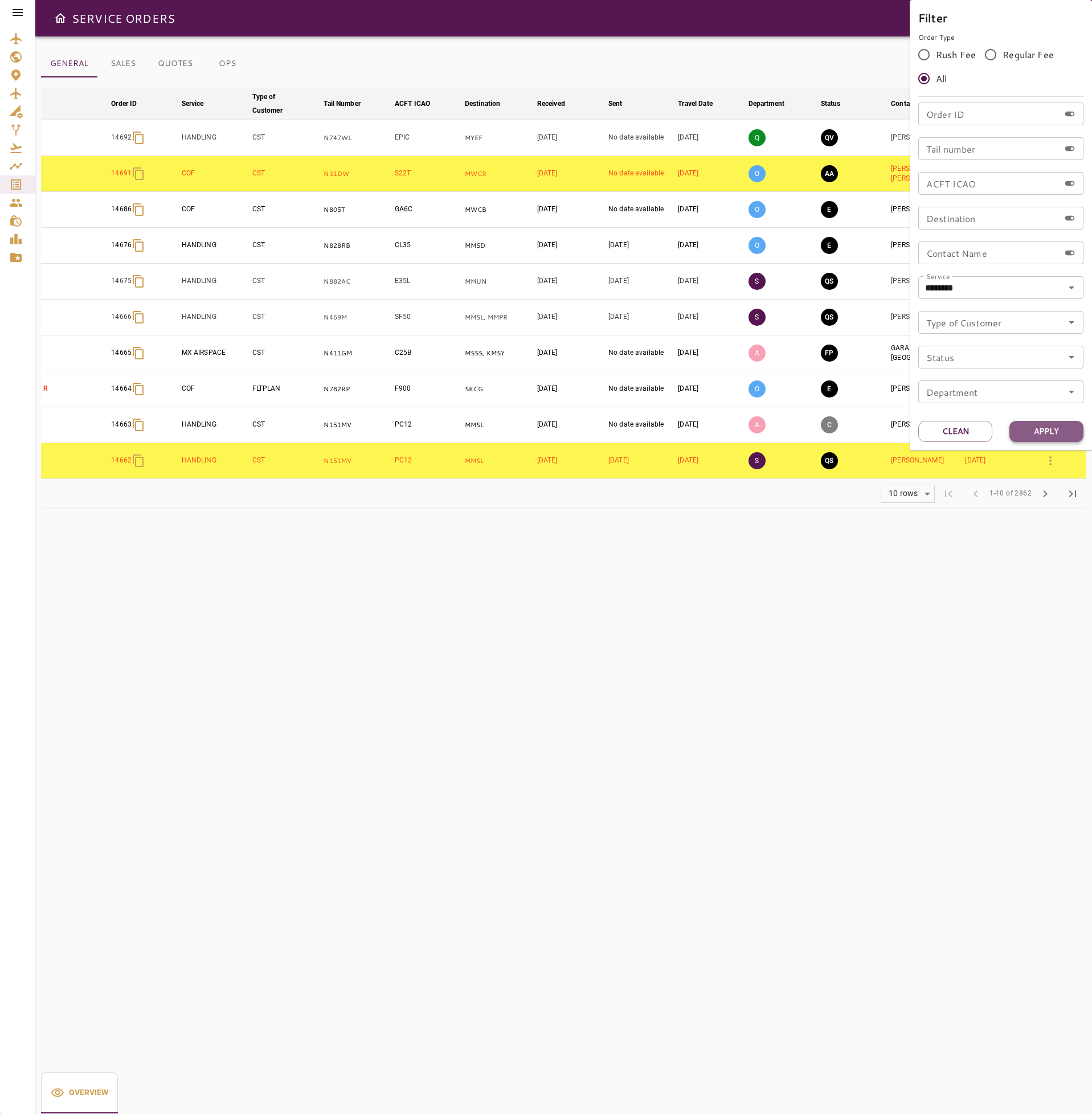
click at [1040, 431] on button "Apply" at bounding box center [1046, 432] width 74 height 21
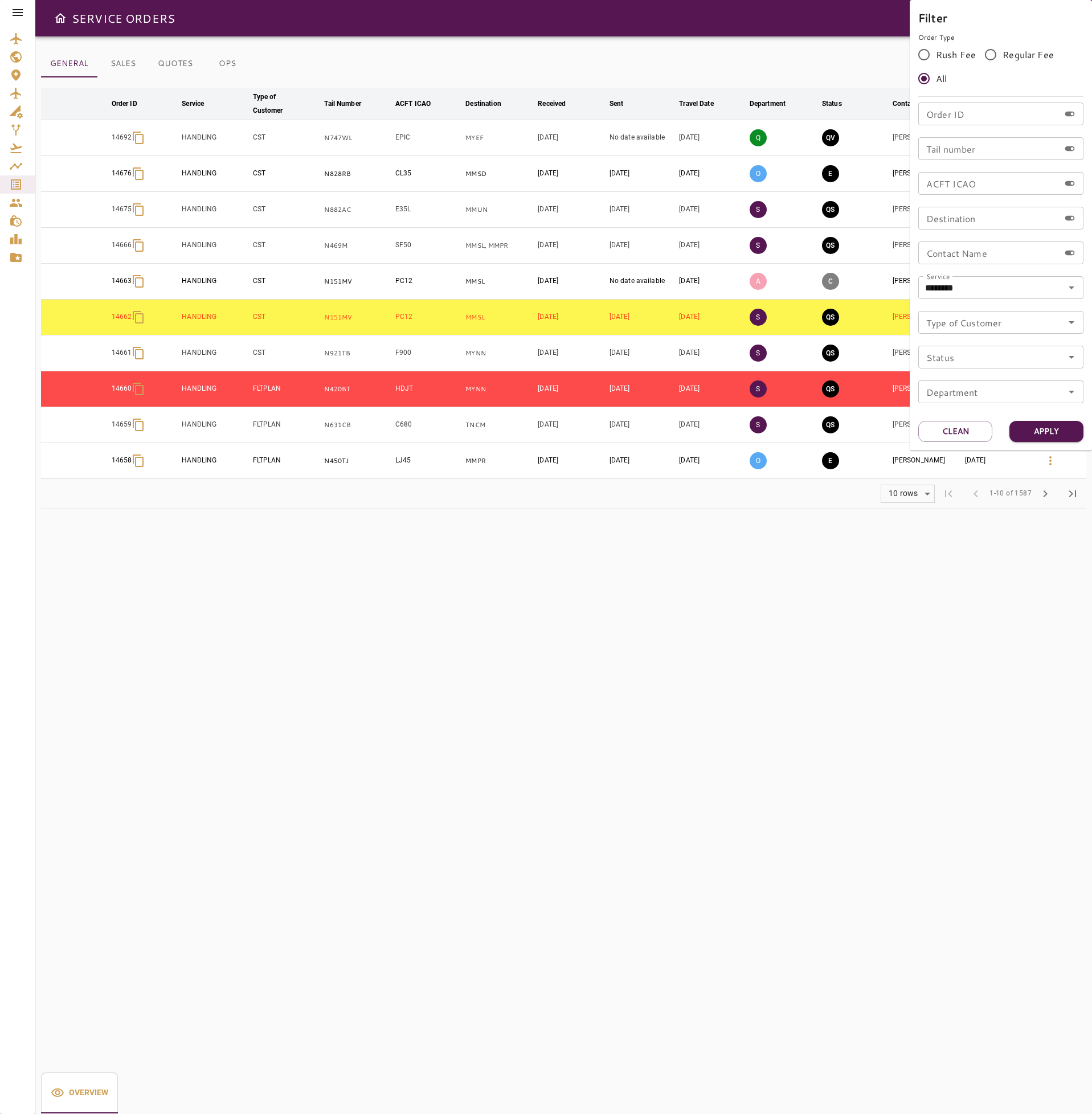
click at [845, 537] on div at bounding box center [546, 557] width 1092 height 1114
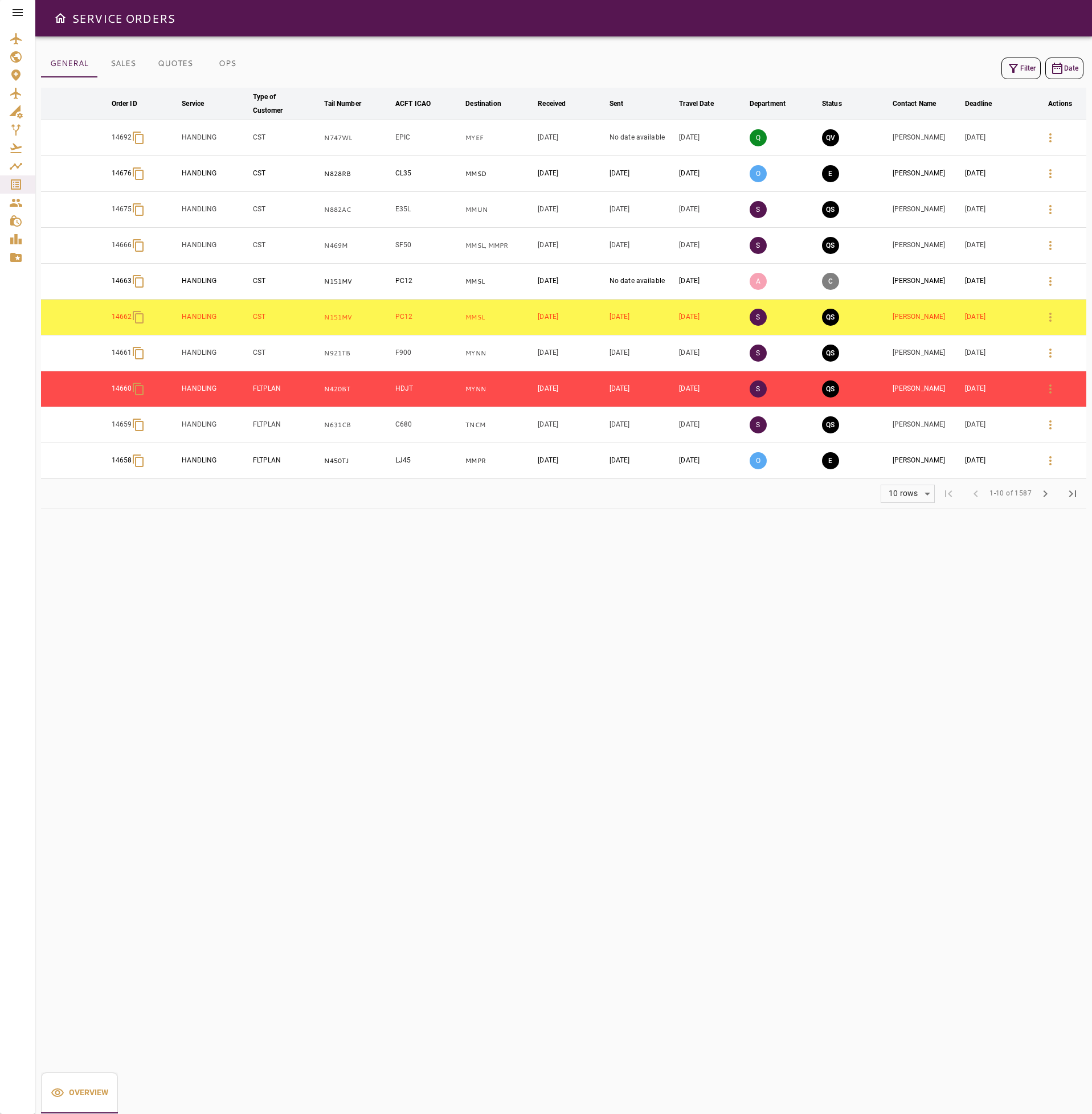
click at [1049, 495] on span "chevron_right" at bounding box center [1044, 493] width 13 height 13
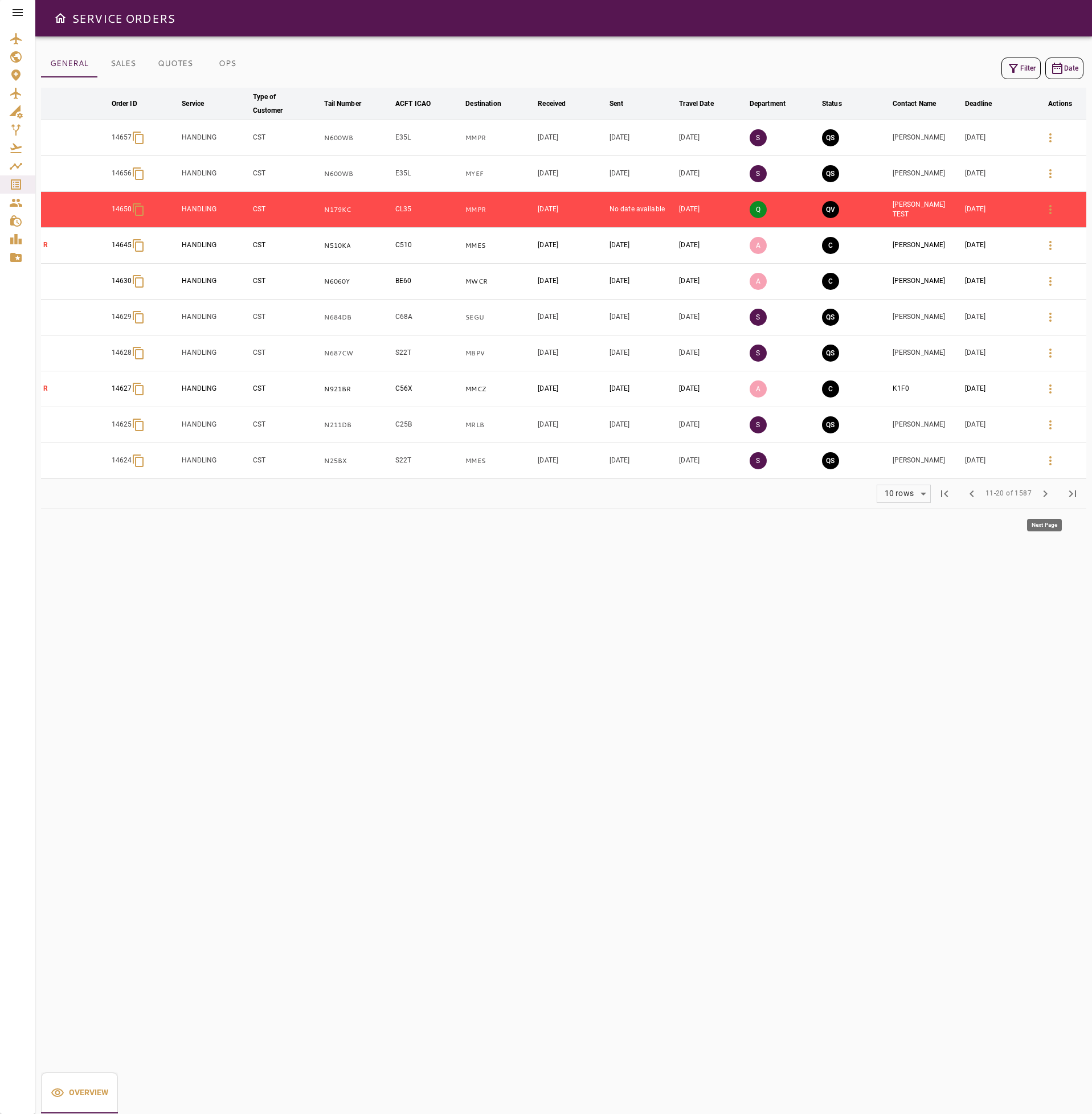
click at [1039, 501] on span "chevron_right" at bounding box center [1044, 493] width 13 height 13
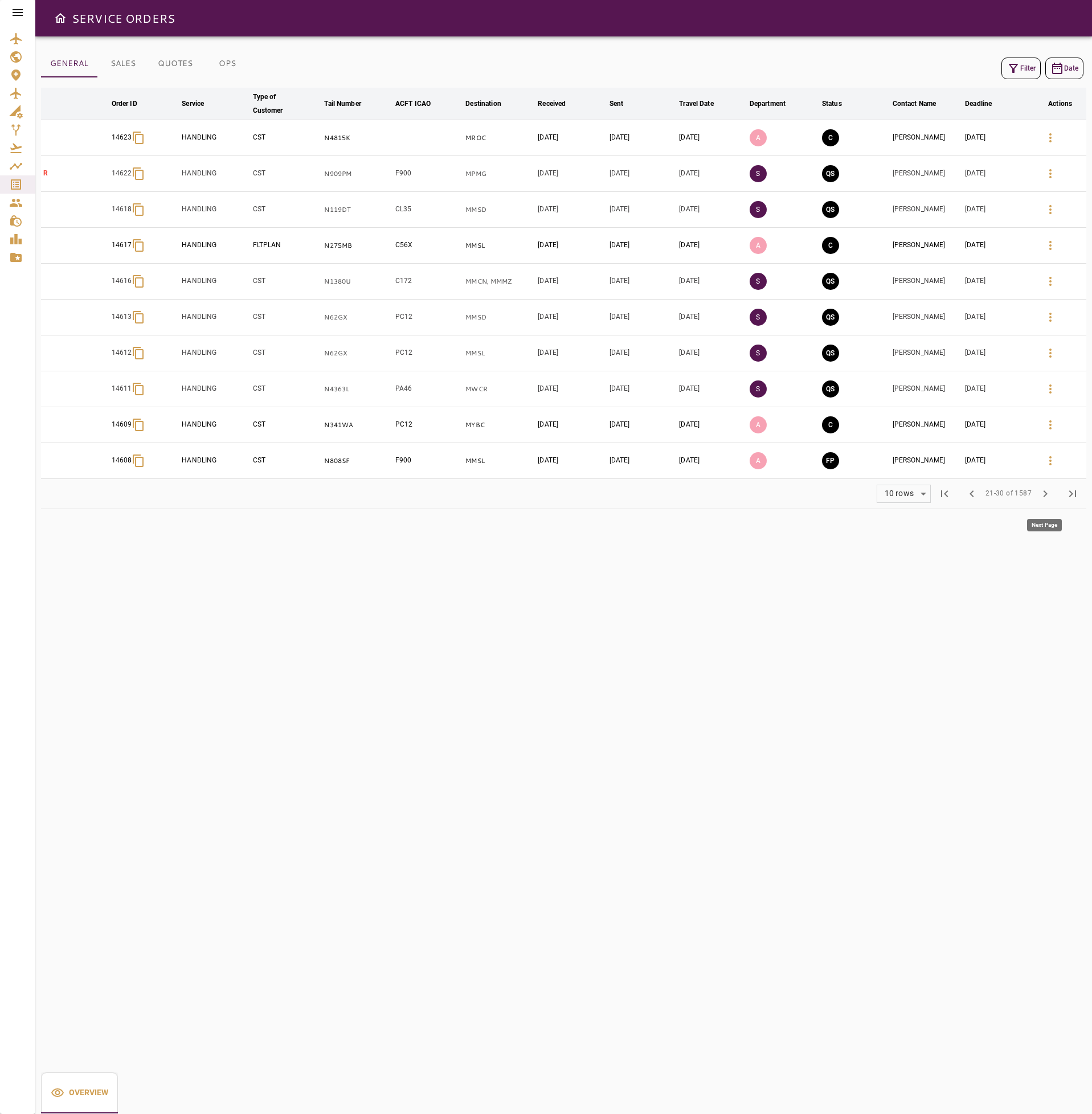
click at [1039, 501] on span "chevron_right" at bounding box center [1044, 493] width 13 height 13
click at [1039, 499] on span "chevron_right" at bounding box center [1044, 493] width 13 height 13
click at [1046, 136] on icon "button" at bounding box center [1049, 137] width 13 height 13
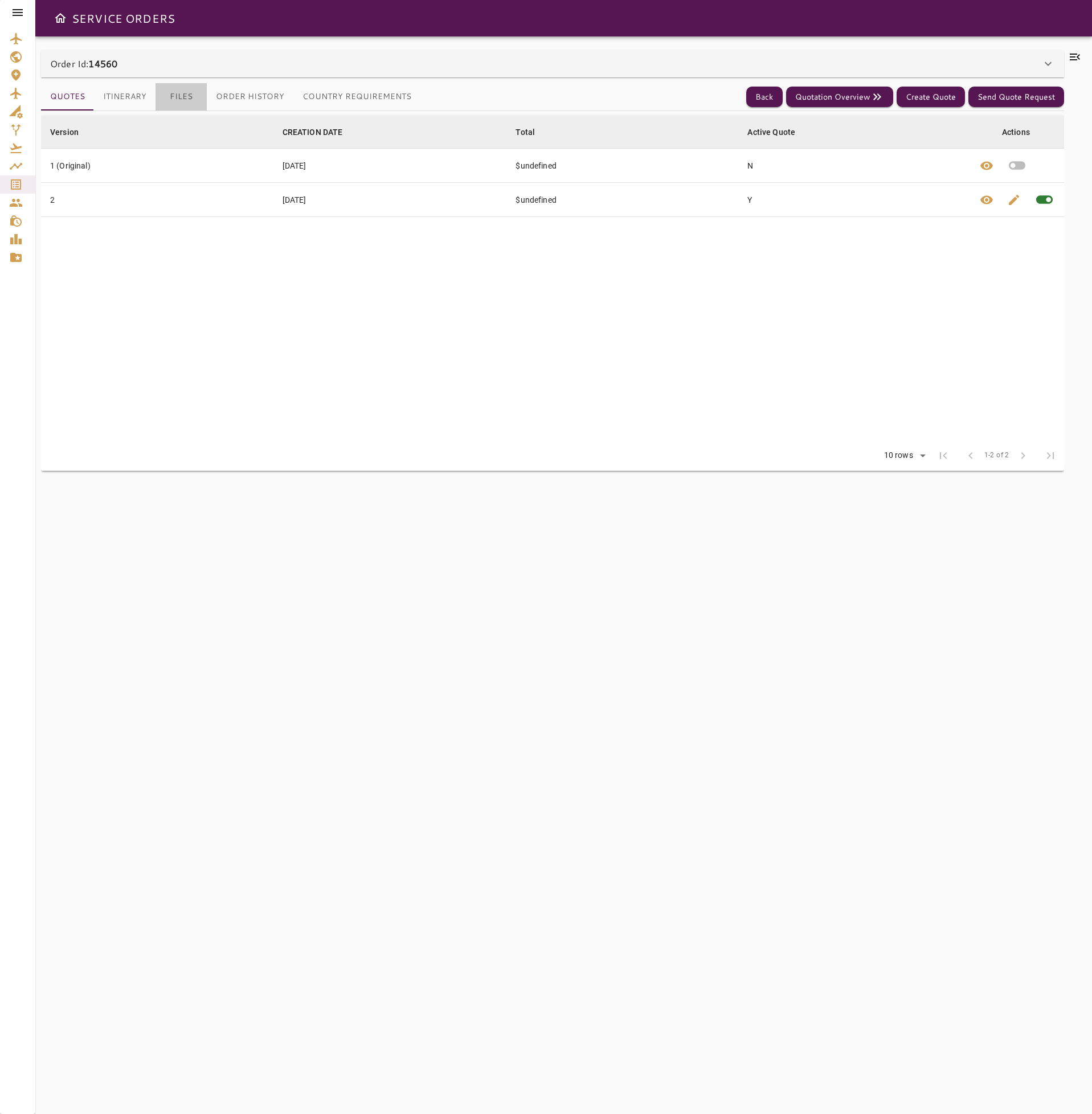
click at [175, 103] on button "Files" at bounding box center [181, 97] width 51 height 27
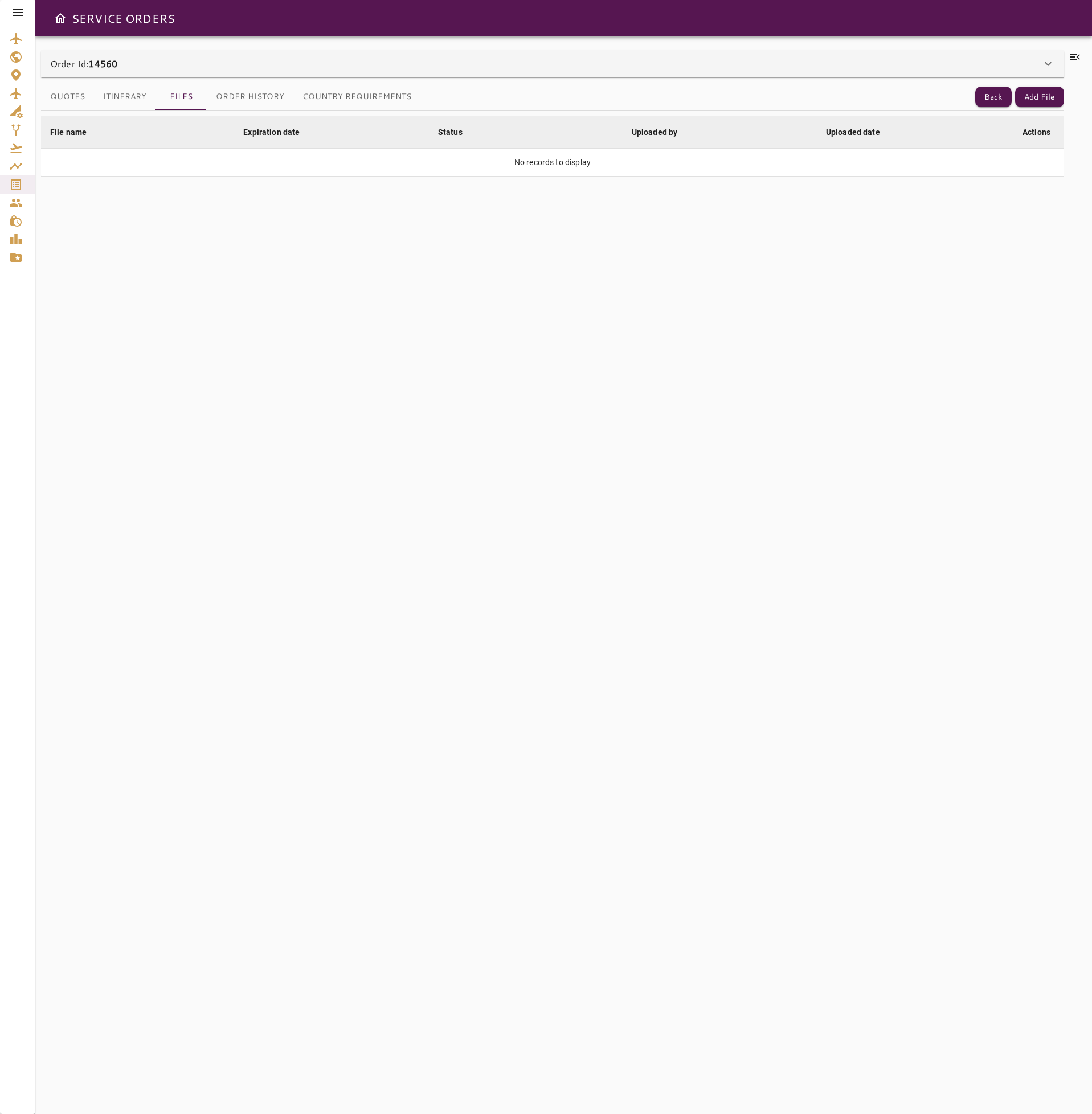
click at [125, 101] on button "Itinerary" at bounding box center [124, 97] width 61 height 27
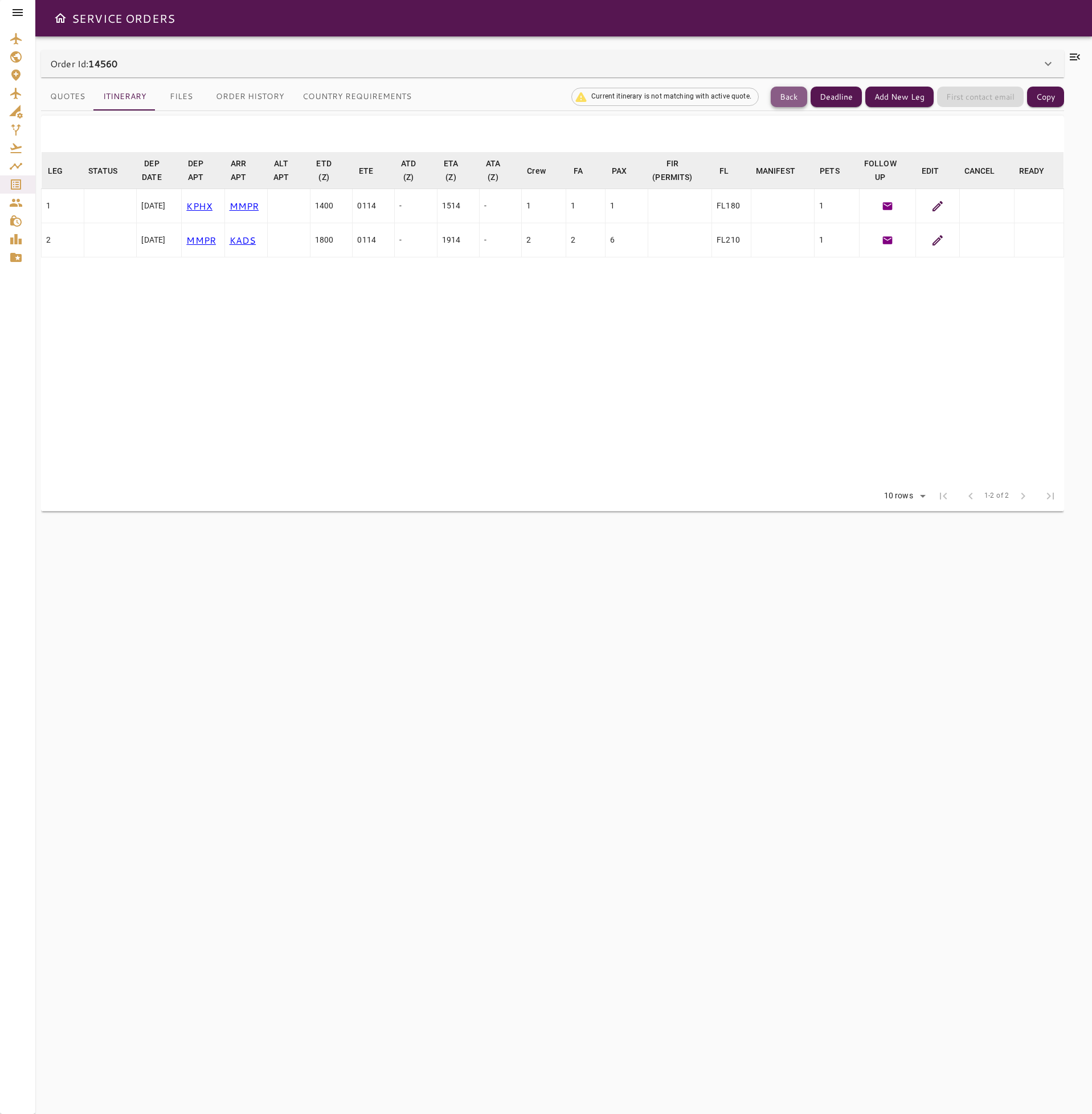
click at [784, 94] on button "Back" at bounding box center [788, 97] width 36 height 21
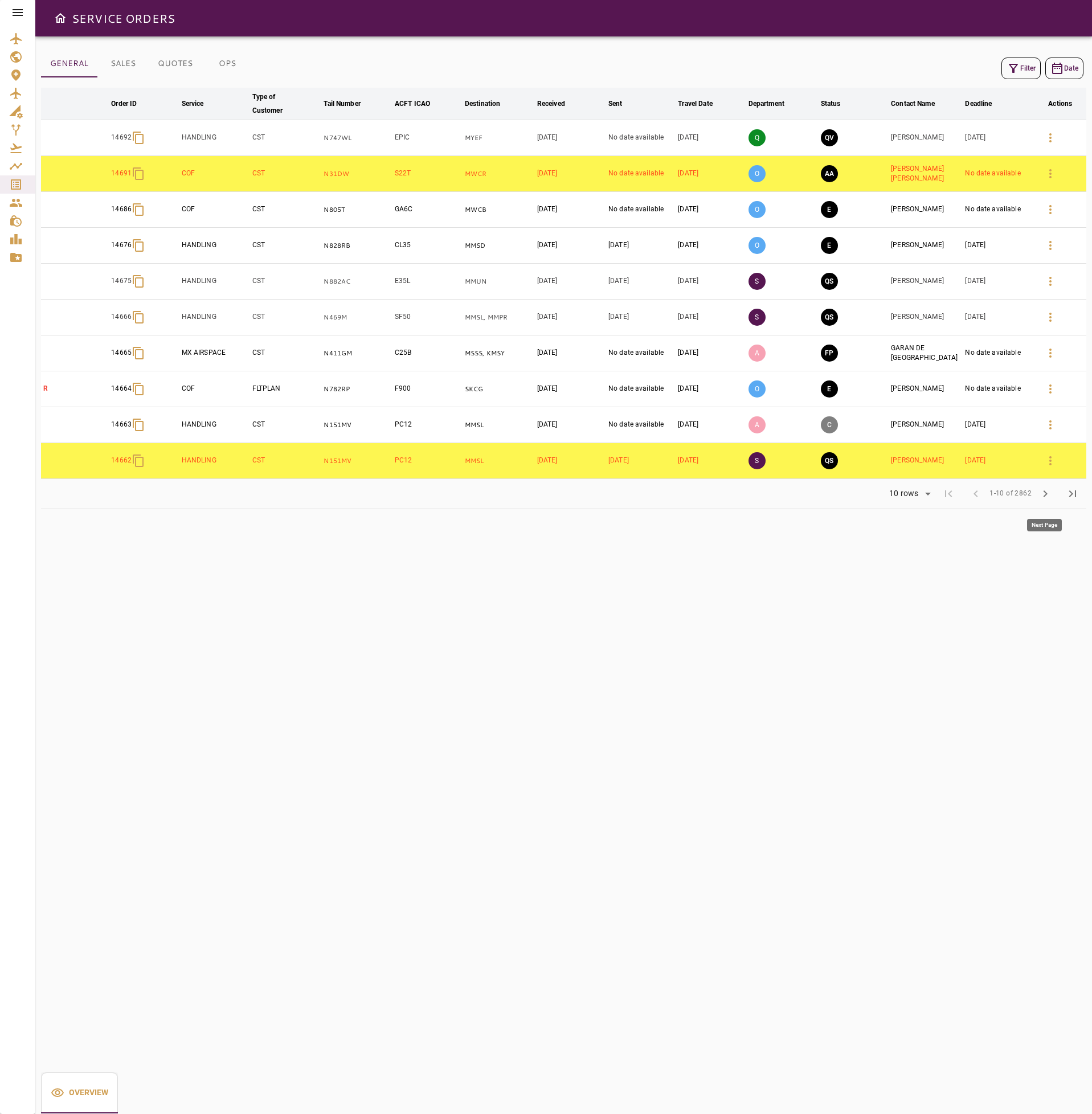
click at [1052, 499] on button "chevron_right" at bounding box center [1045, 494] width 27 height 27
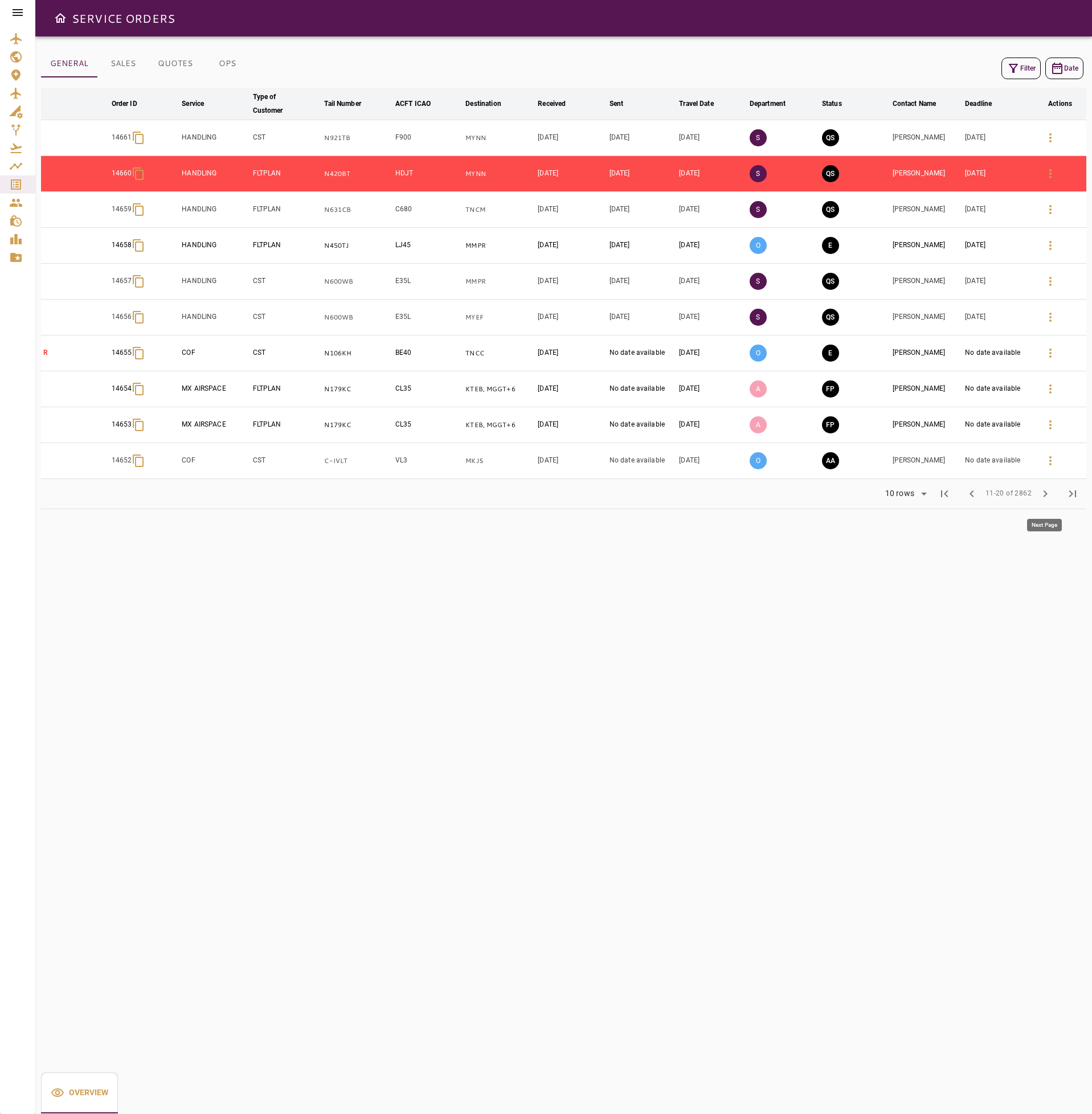
click at [1052, 499] on button "chevron_right" at bounding box center [1045, 494] width 27 height 27
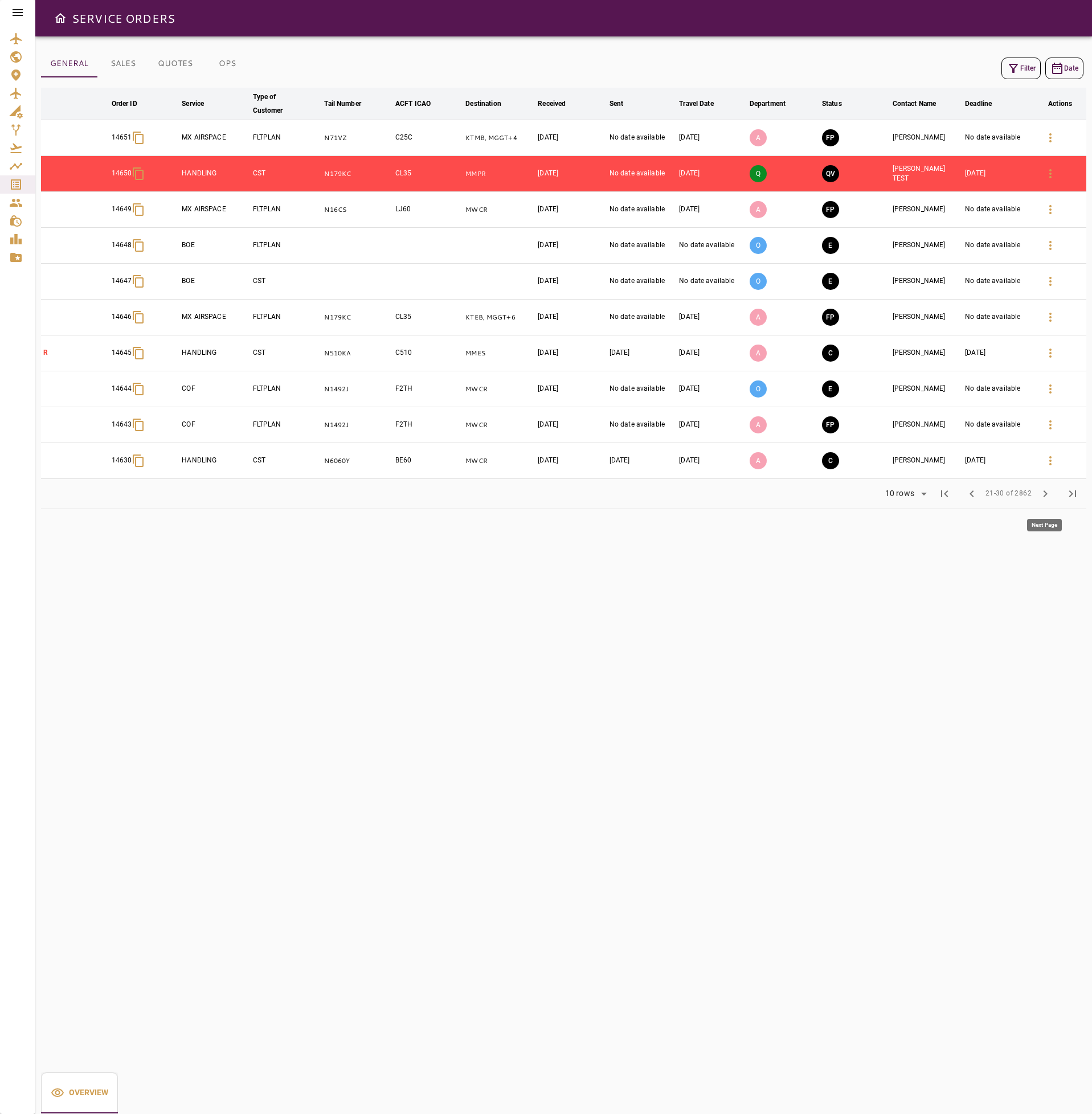
click at [1052, 499] on button "chevron_right" at bounding box center [1045, 494] width 27 height 27
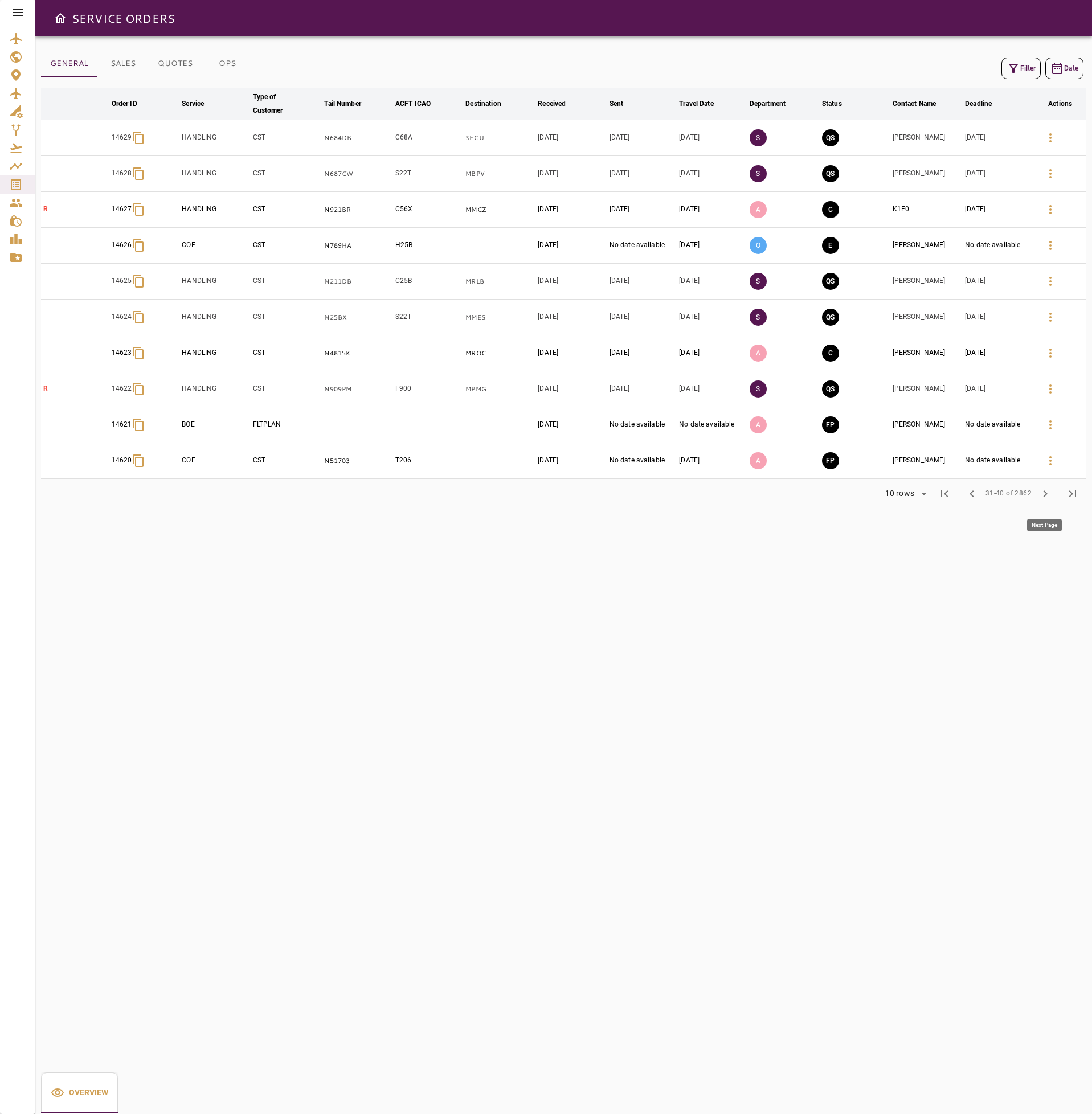
click at [1052, 499] on button "chevron_right" at bounding box center [1045, 494] width 27 height 27
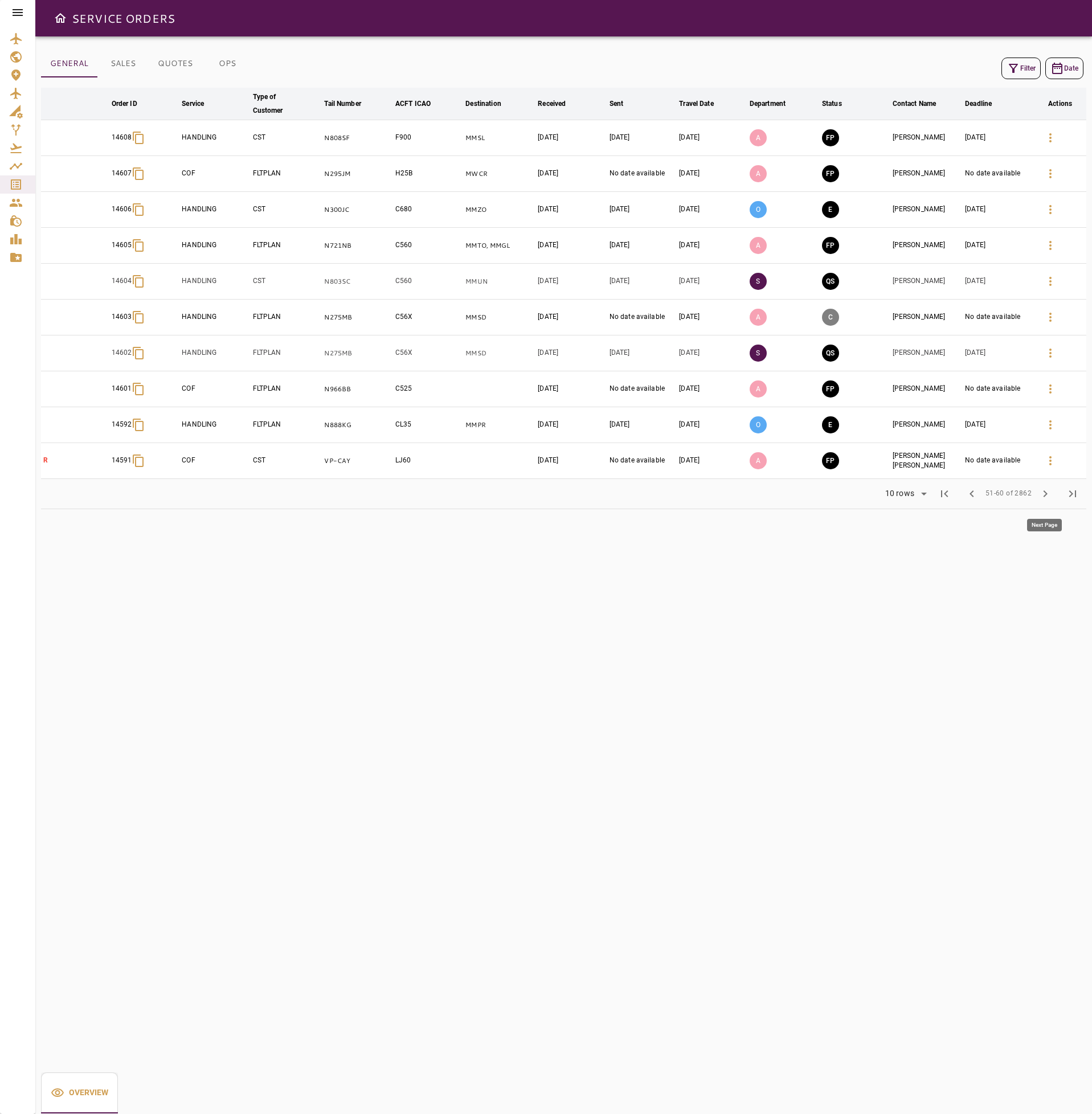
click at [1052, 499] on button "chevron_right" at bounding box center [1045, 494] width 27 height 27
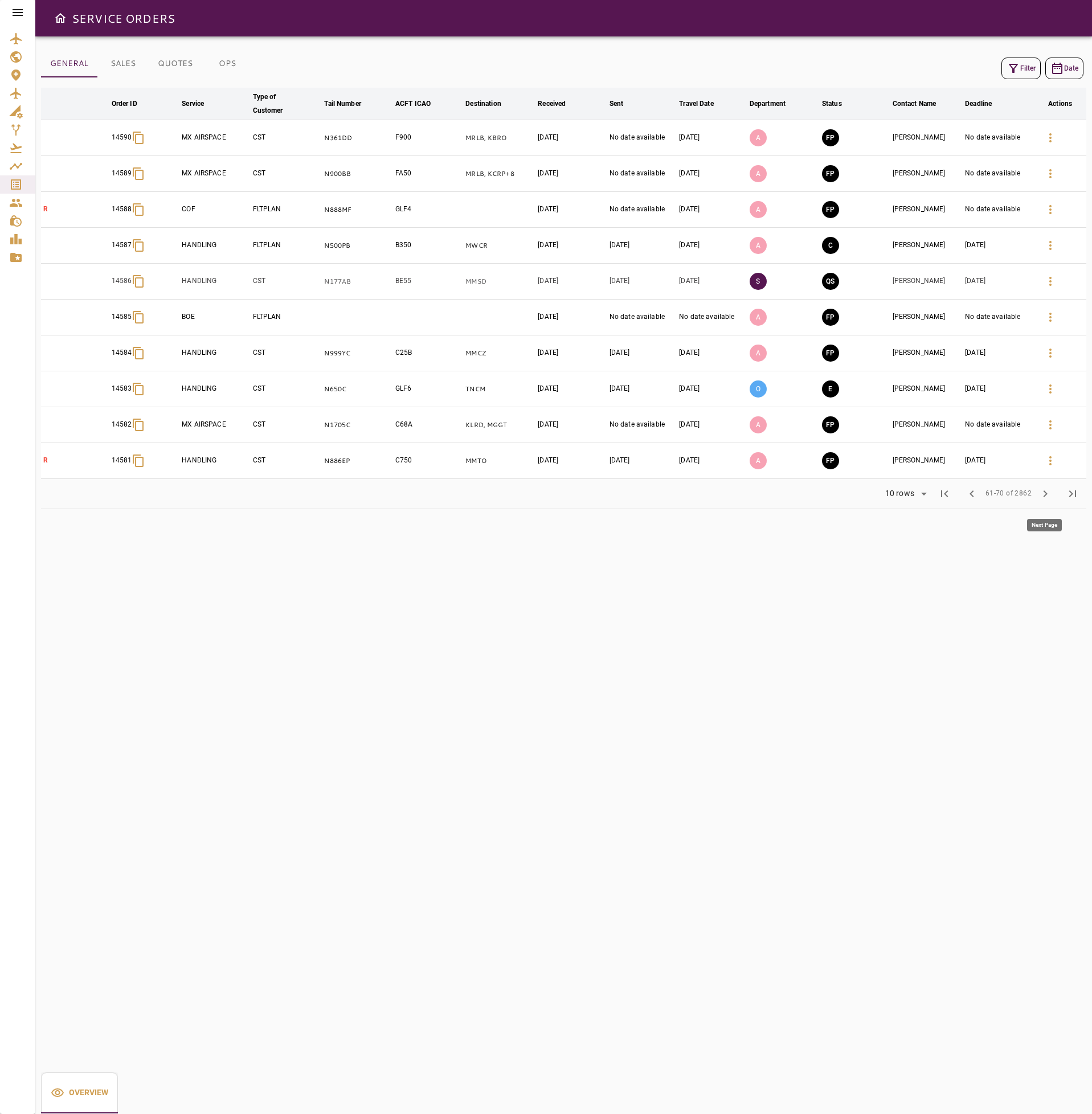
click at [1048, 499] on span "chevron_right" at bounding box center [1044, 493] width 13 height 13
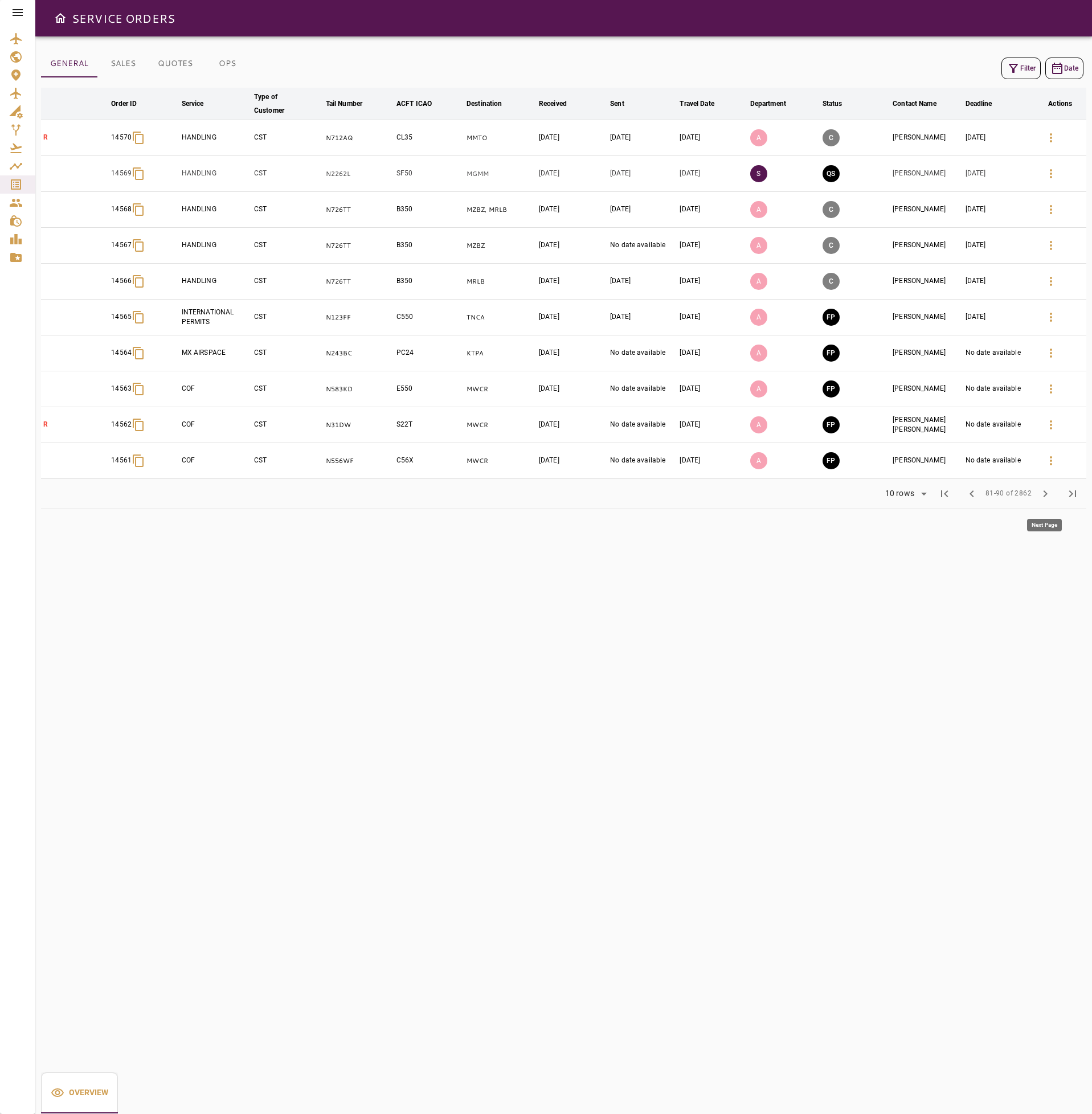
click at [1048, 499] on span "chevron_right" at bounding box center [1044, 493] width 13 height 13
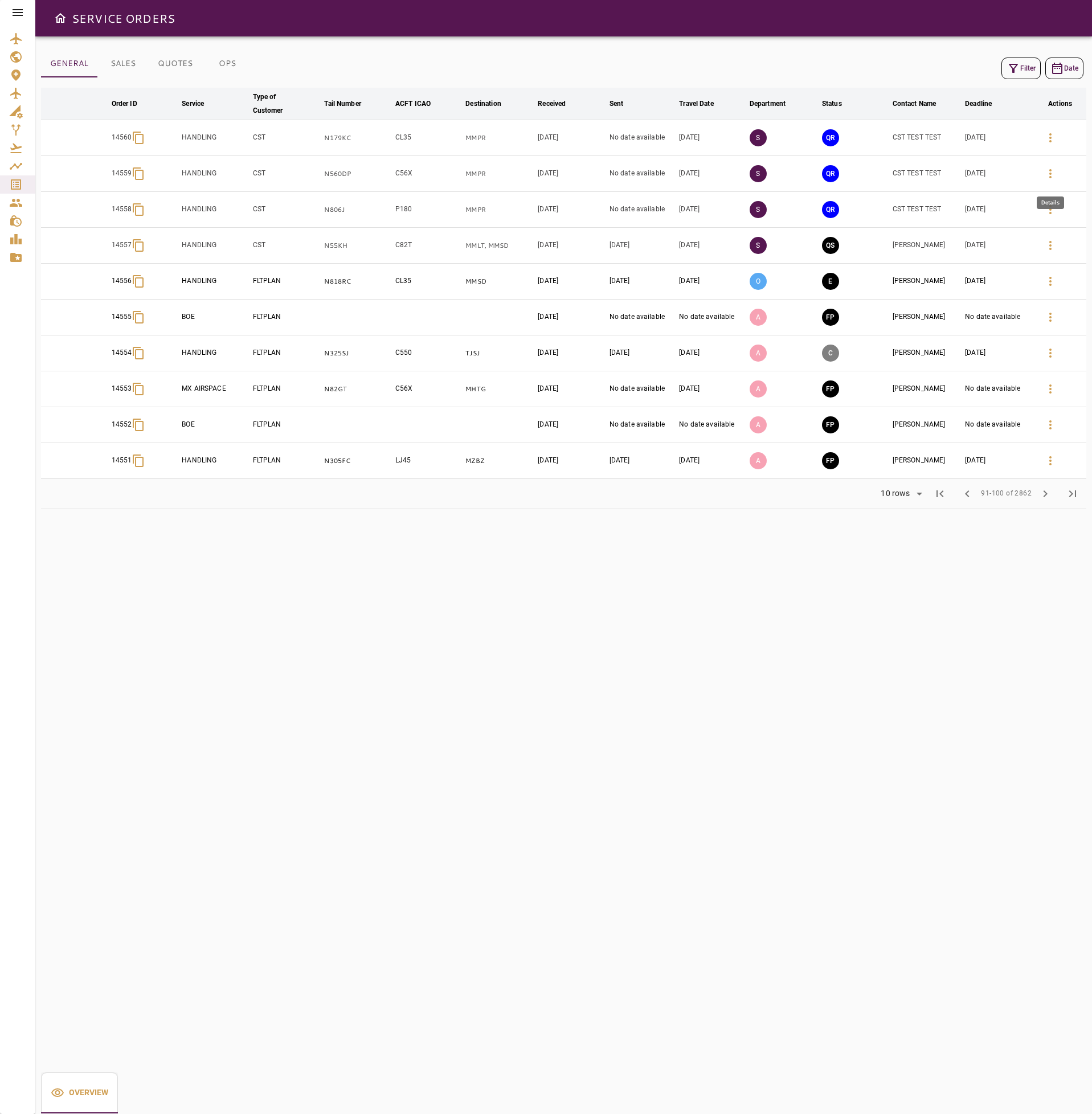
click at [1048, 175] on icon "button" at bounding box center [1049, 173] width 13 height 13
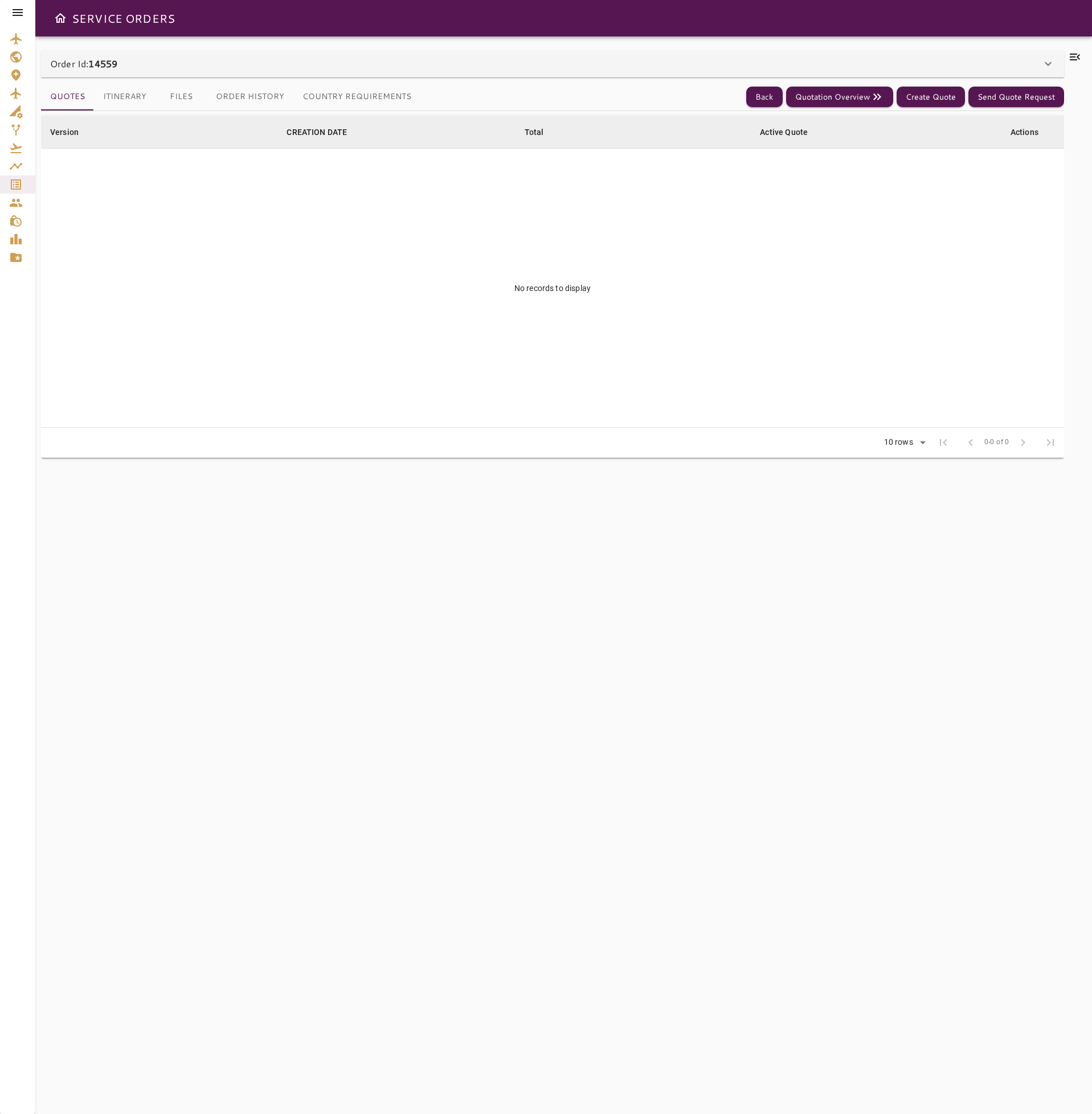
click at [335, 99] on button "Country Requirements" at bounding box center [356, 97] width 127 height 27
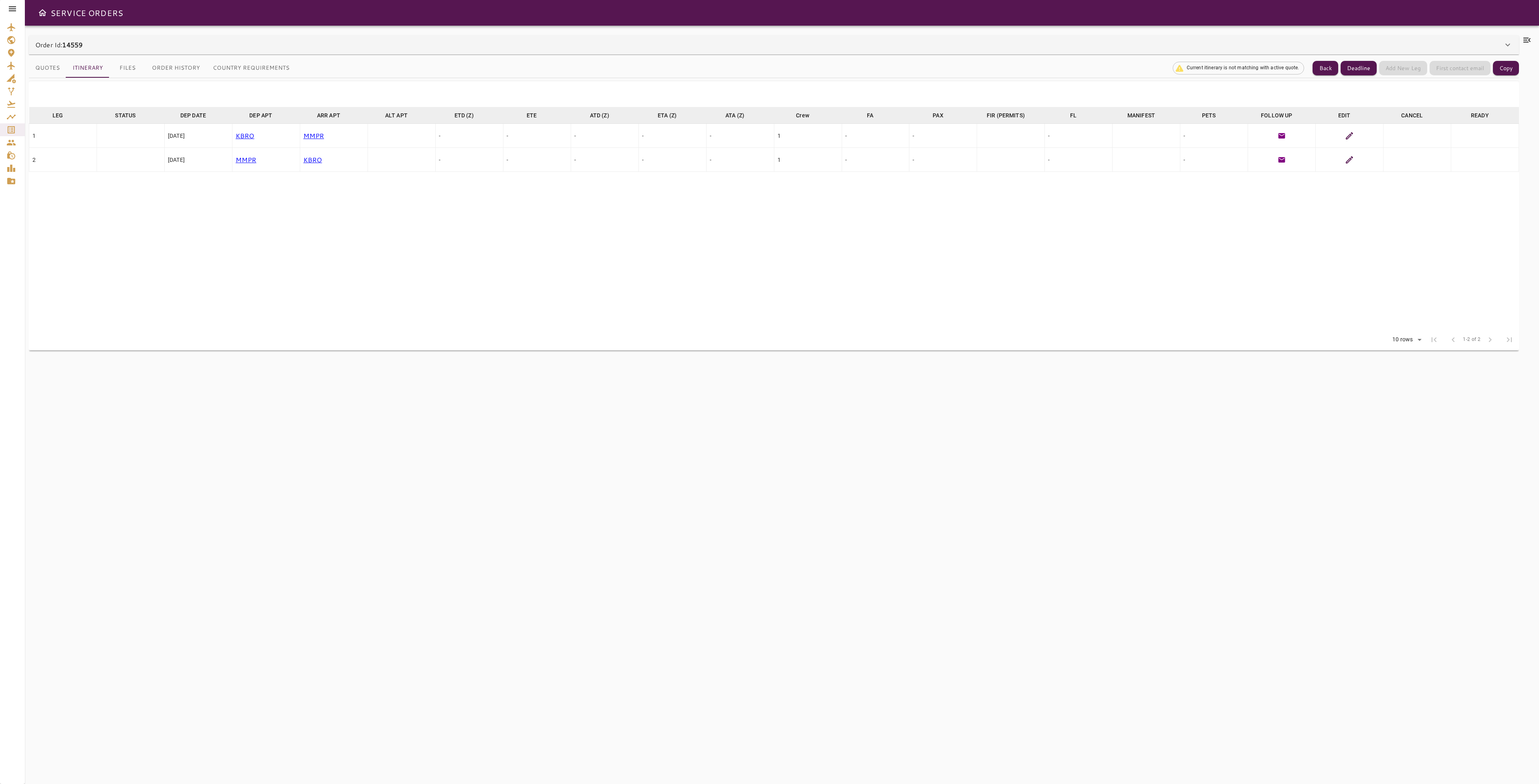
click at [51, 51] on div "Order Id: 14559" at bounding box center [774, 45] width 1490 height 19
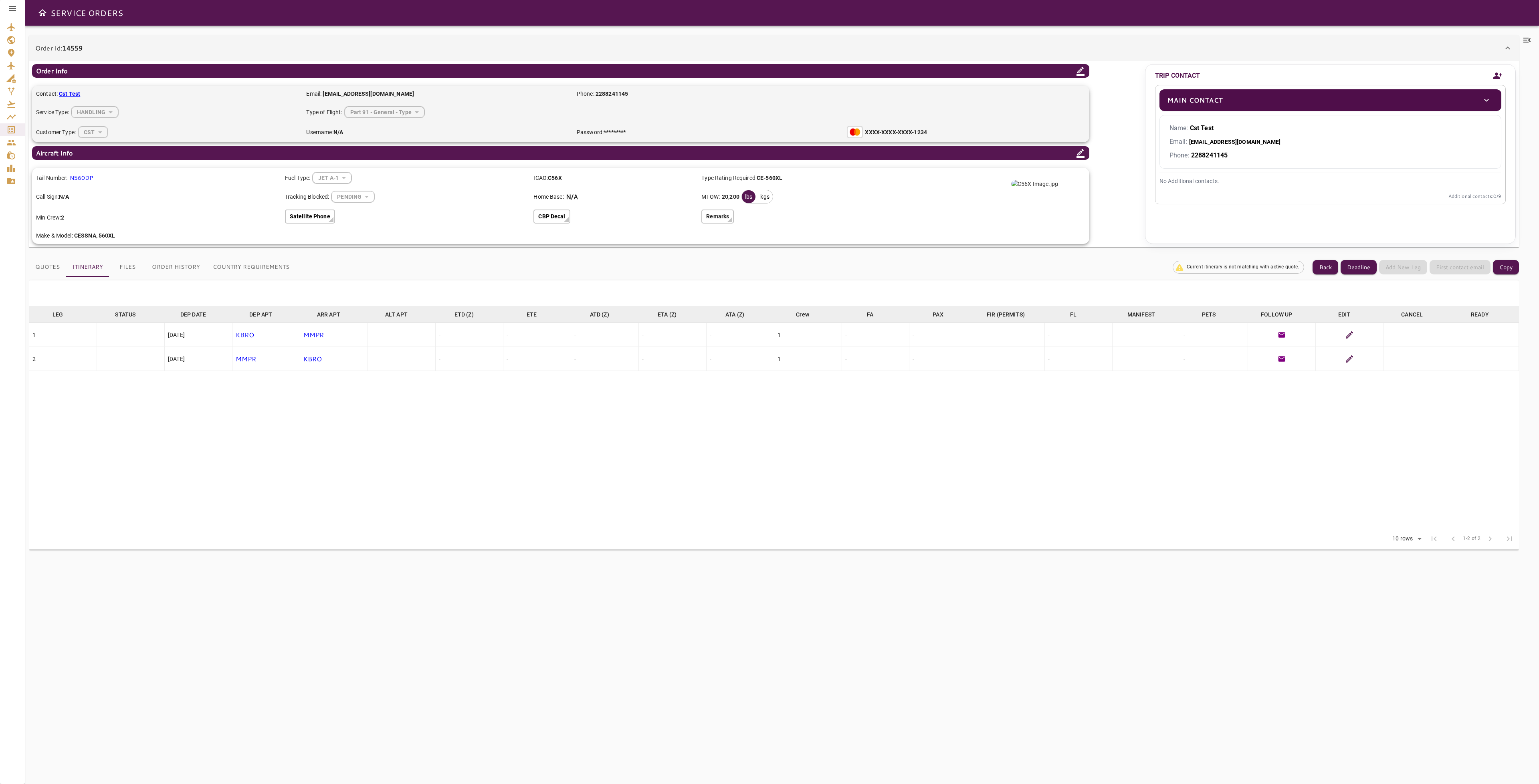
click at [1498, 75] on icon "Add new contact" at bounding box center [1497, 75] width 9 height 12
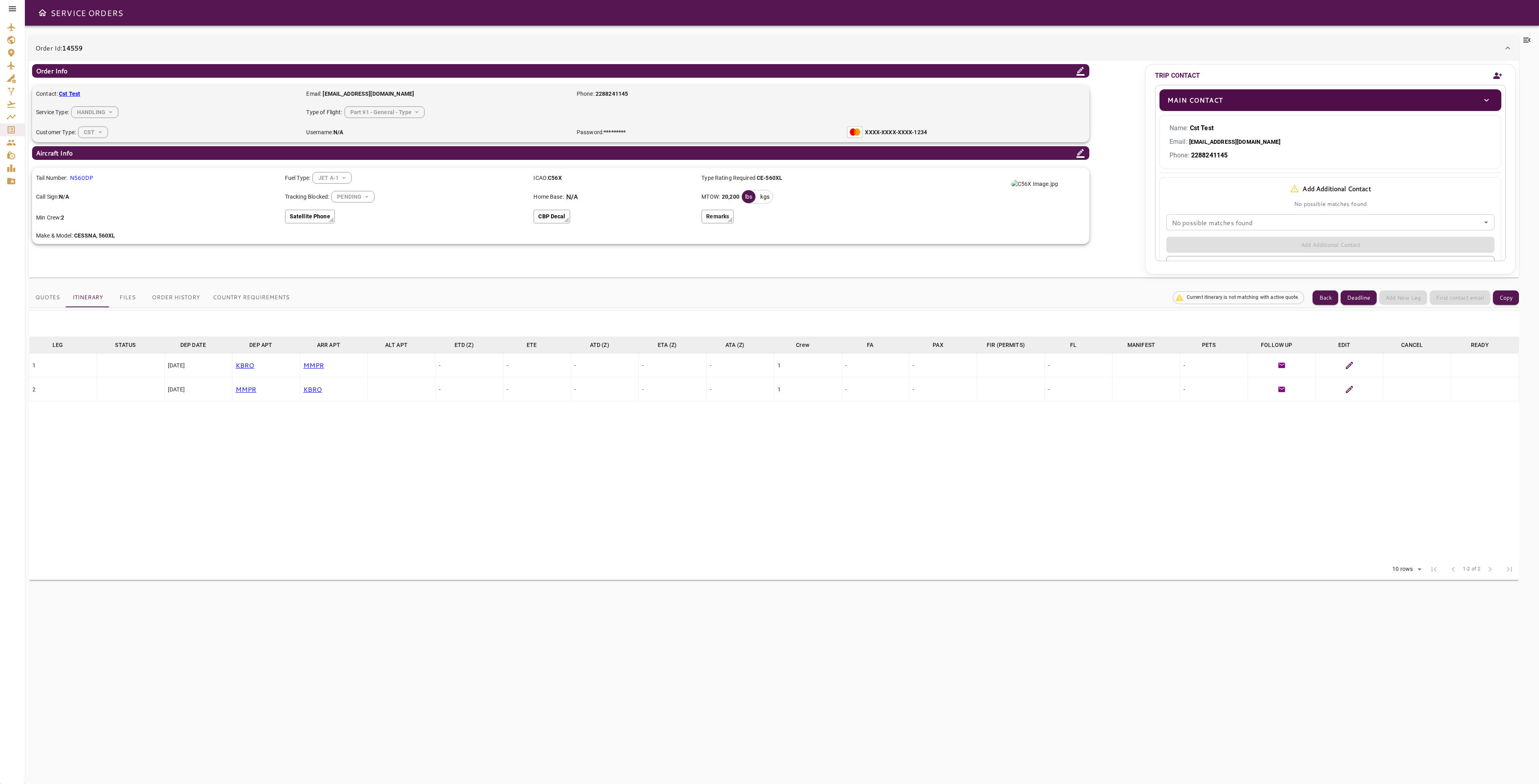
scroll to position [56, 0]
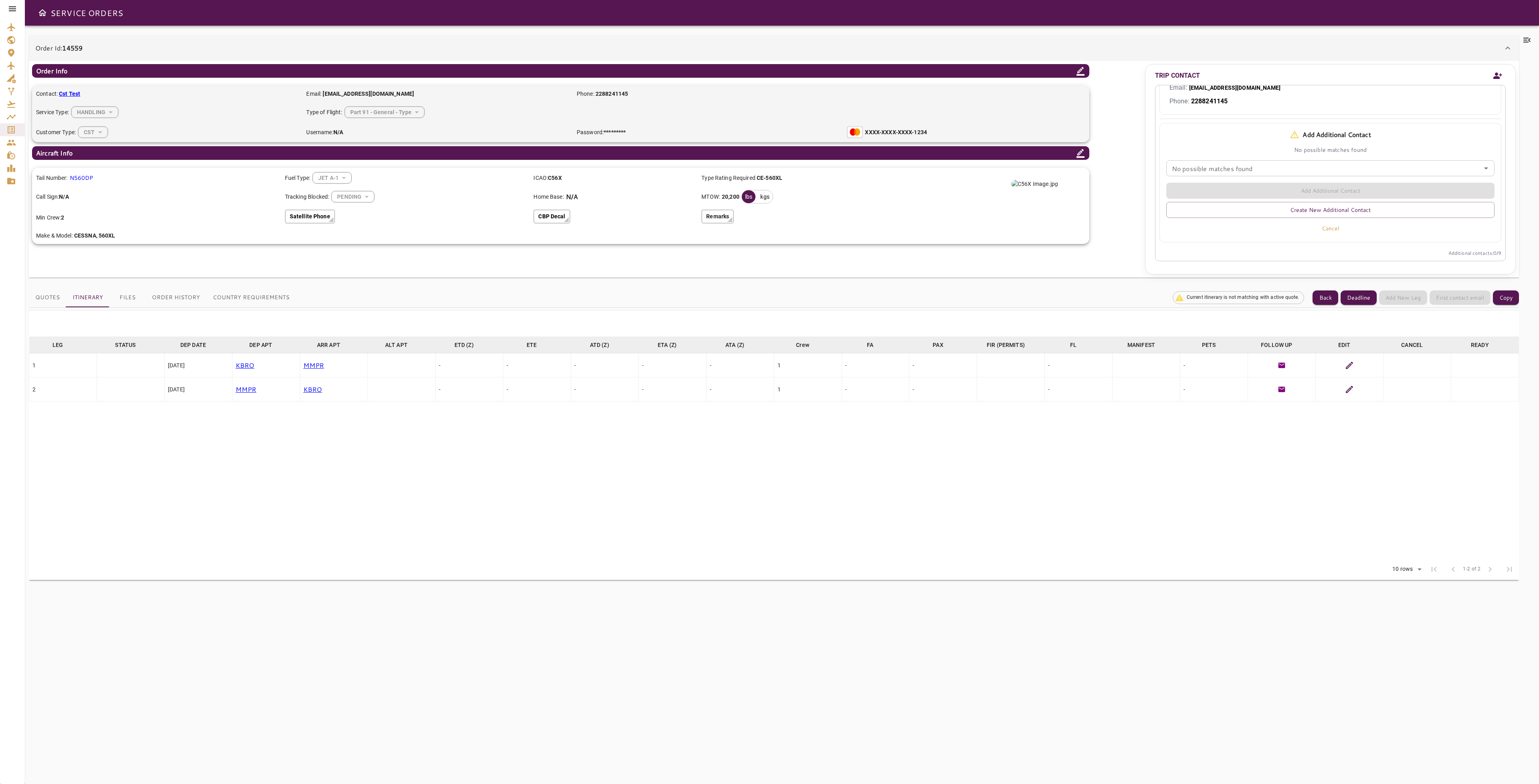
click at [1277, 190] on div "Add Additional Contact Create New Additional Contact Cancel" at bounding box center [1327, 206] width 335 height 59
click at [1401, 167] on input "No possible matches found" at bounding box center [1330, 168] width 324 height 11
click at [1482, 170] on icon "Close" at bounding box center [1486, 168] width 9 height 9
click at [1482, 170] on icon "Open" at bounding box center [1486, 168] width 9 height 9
click at [1482, 170] on icon "Close" at bounding box center [1486, 168] width 9 height 9
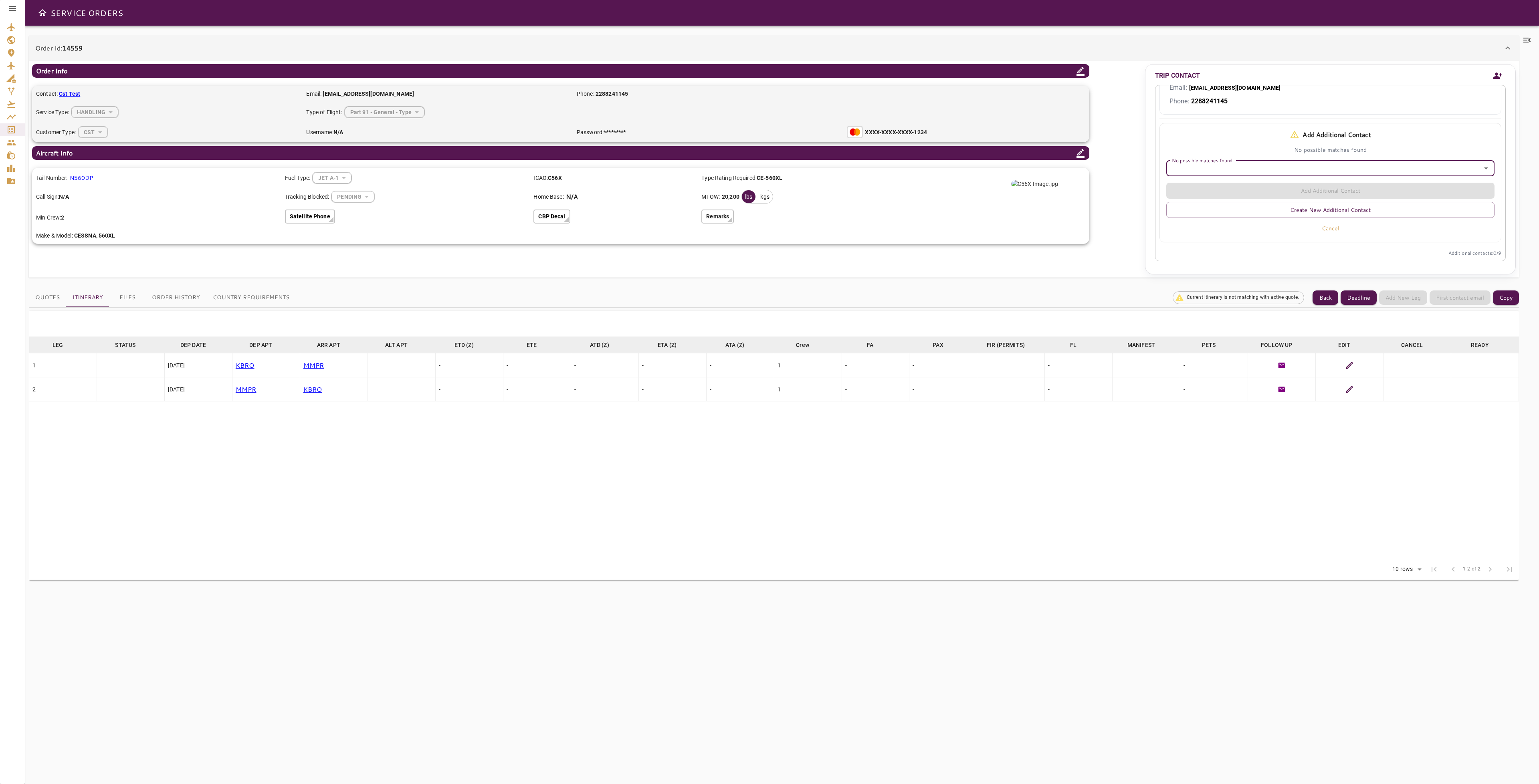
click at [1482, 170] on icon "Open" at bounding box center [1486, 168] width 9 height 9
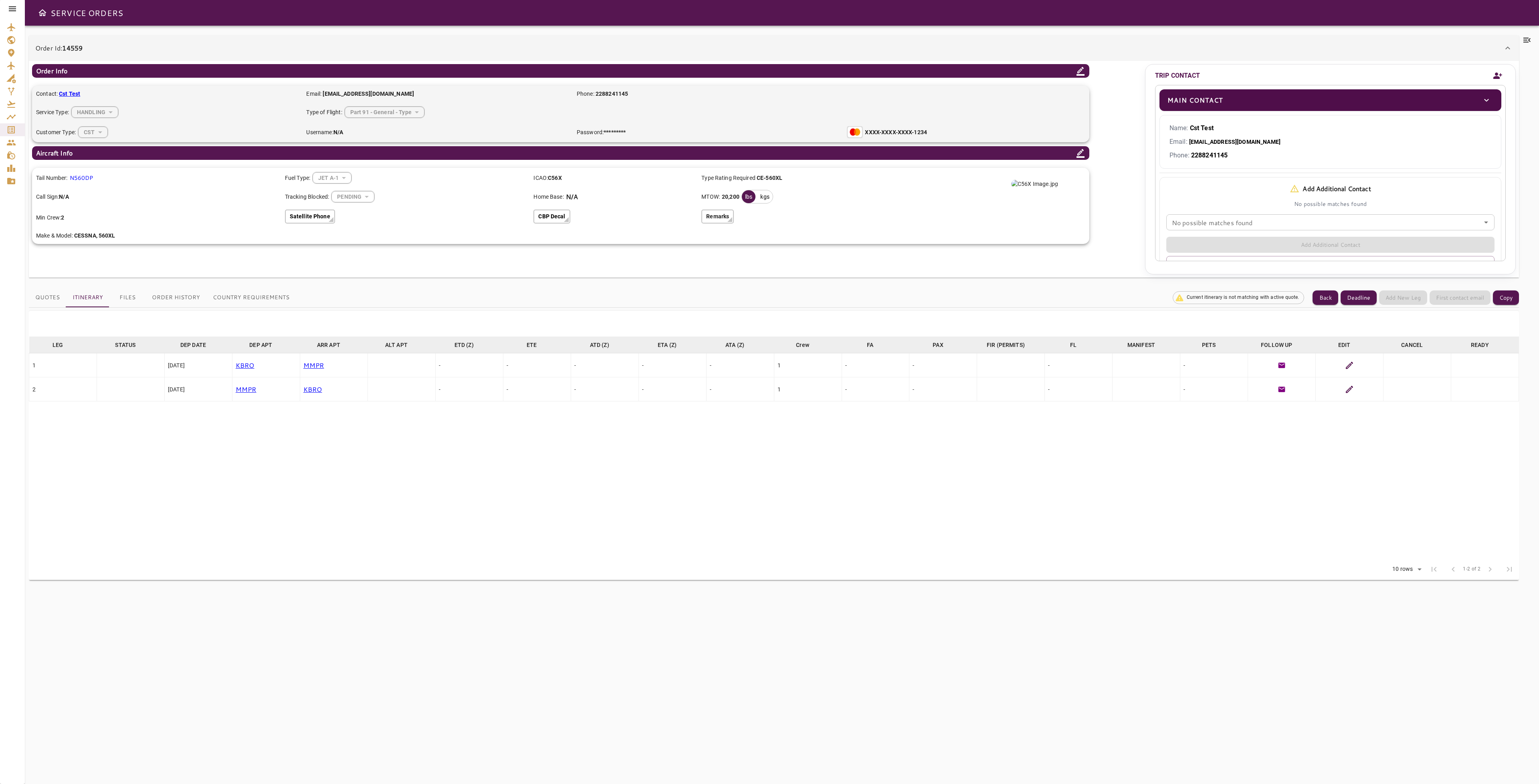
click at [1498, 77] on icon "Add new contact" at bounding box center [1498, 75] width 9 height 6
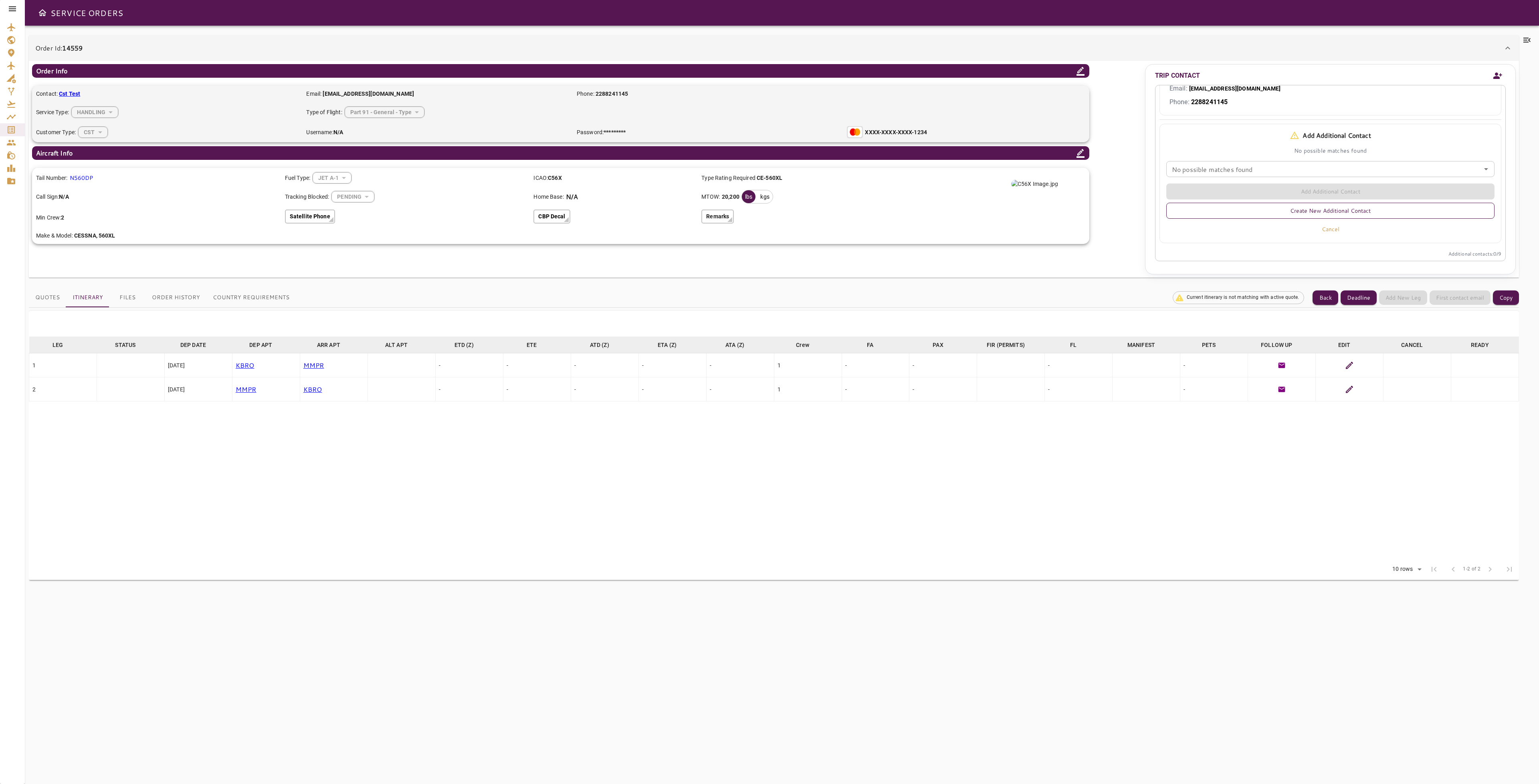
scroll to position [56, 0]
click at [1359, 206] on button "Create New Additional Contact" at bounding box center [1331, 210] width 329 height 16
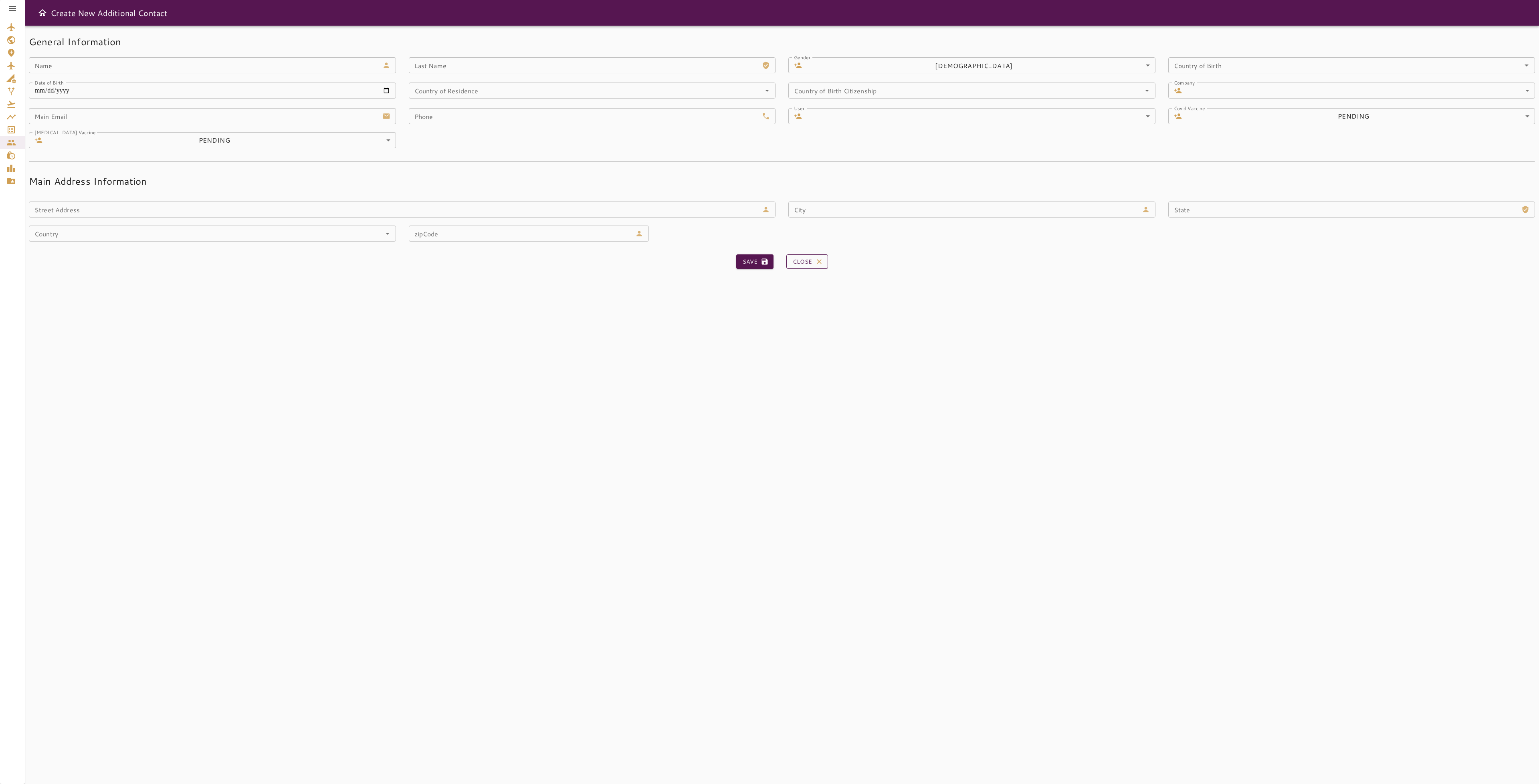
click at [810, 264] on button "Close" at bounding box center [807, 262] width 42 height 15
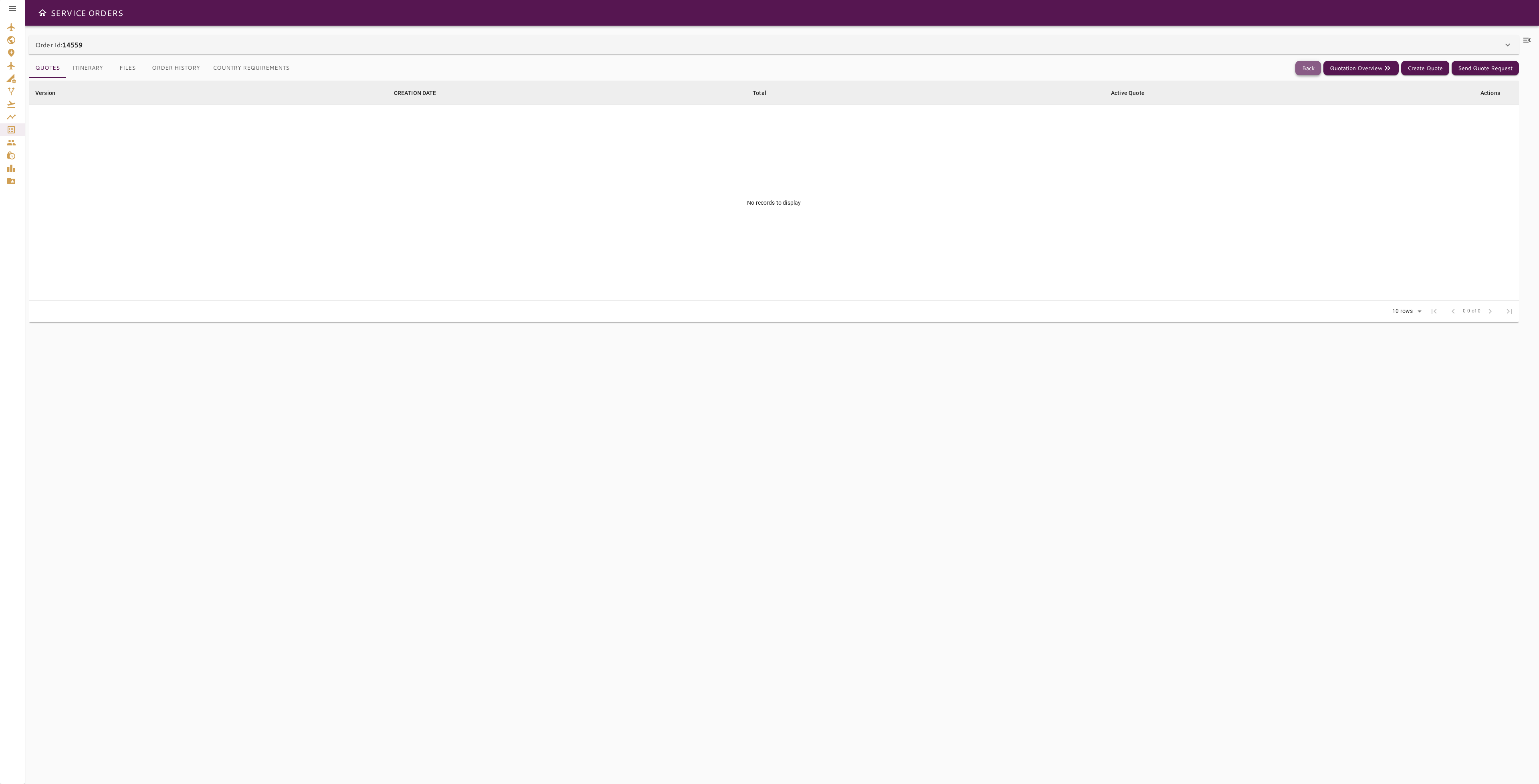
click at [1300, 65] on button "Back" at bounding box center [1308, 69] width 26 height 15
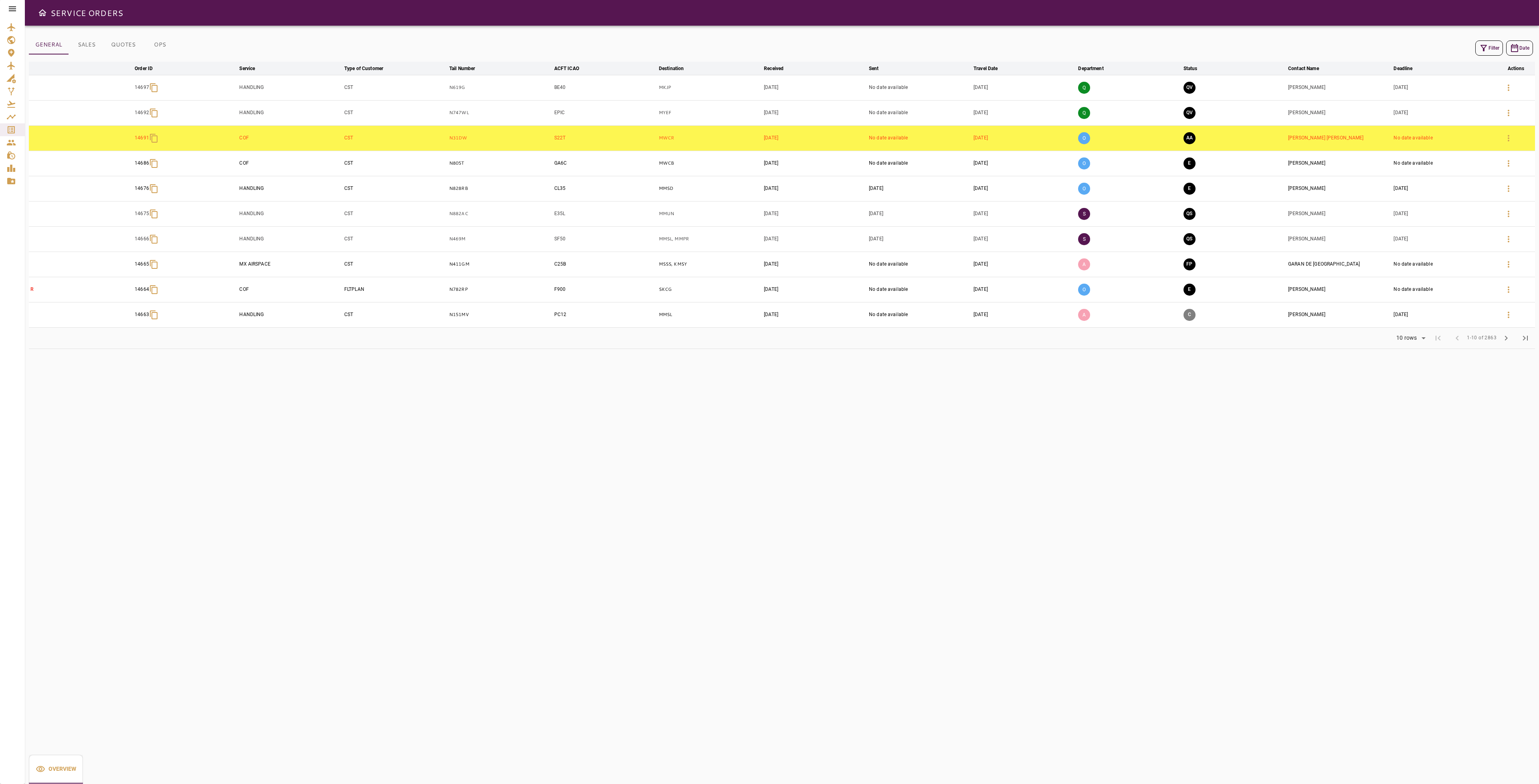
click at [1479, 46] on icon "button" at bounding box center [1483, 47] width 9 height 9
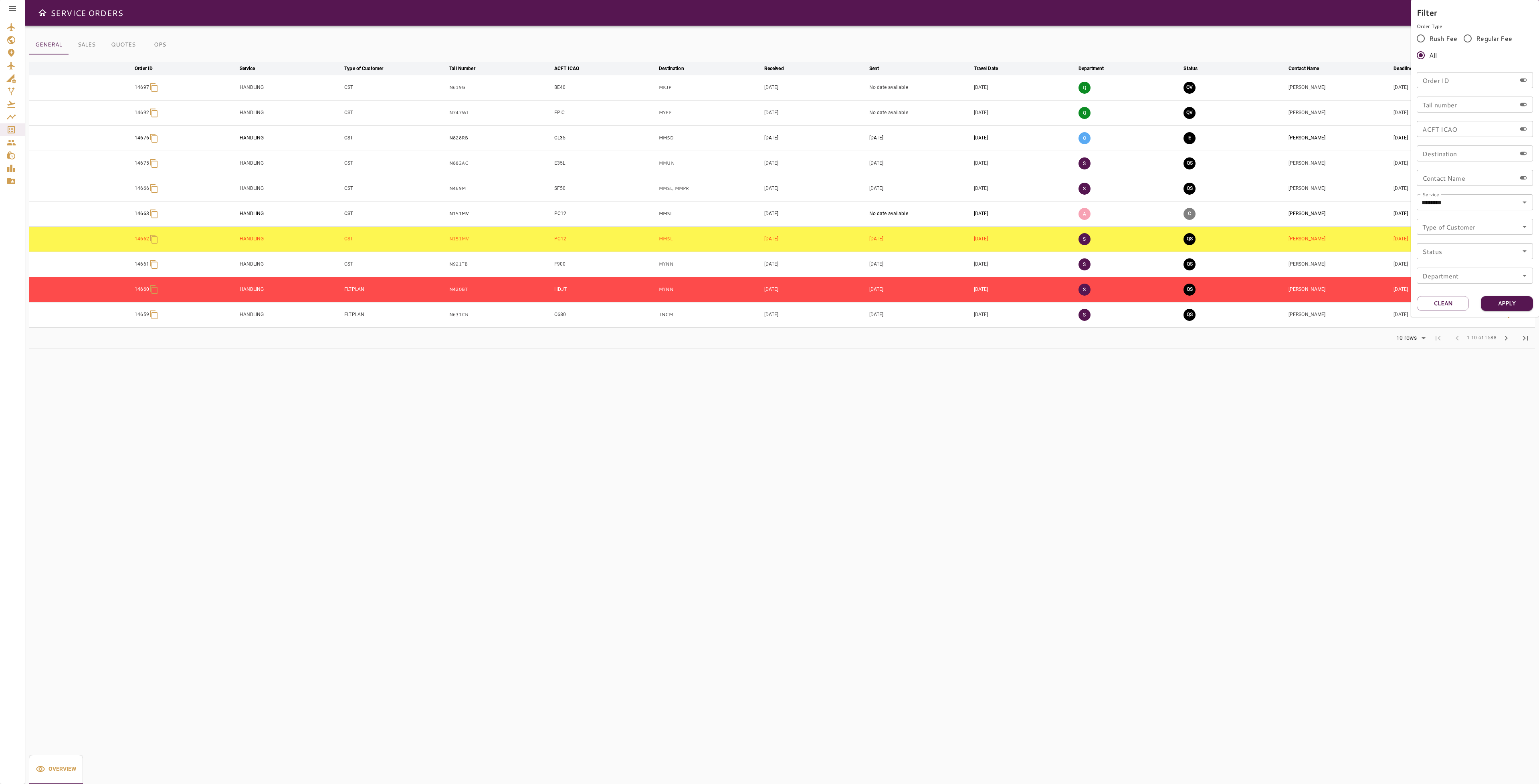
click at [1448, 82] on input "Order ID" at bounding box center [1466, 80] width 99 height 16
type input "*****"
click at [1510, 302] on button "Apply" at bounding box center [1507, 304] width 52 height 15
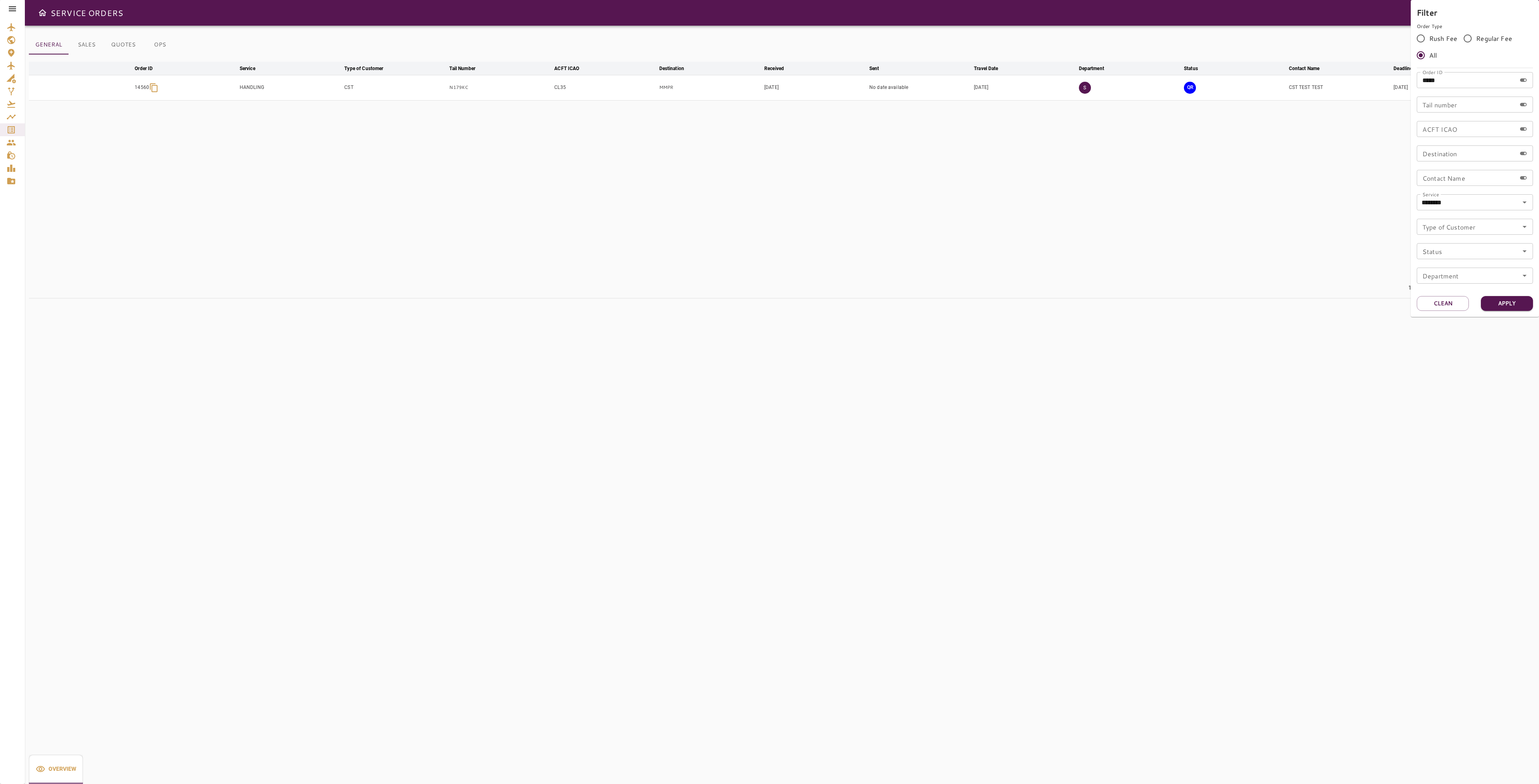
click at [1162, 445] on div at bounding box center [769, 392] width 1539 height 784
click at [1507, 85] on icon "button" at bounding box center [1508, 87] width 9 height 9
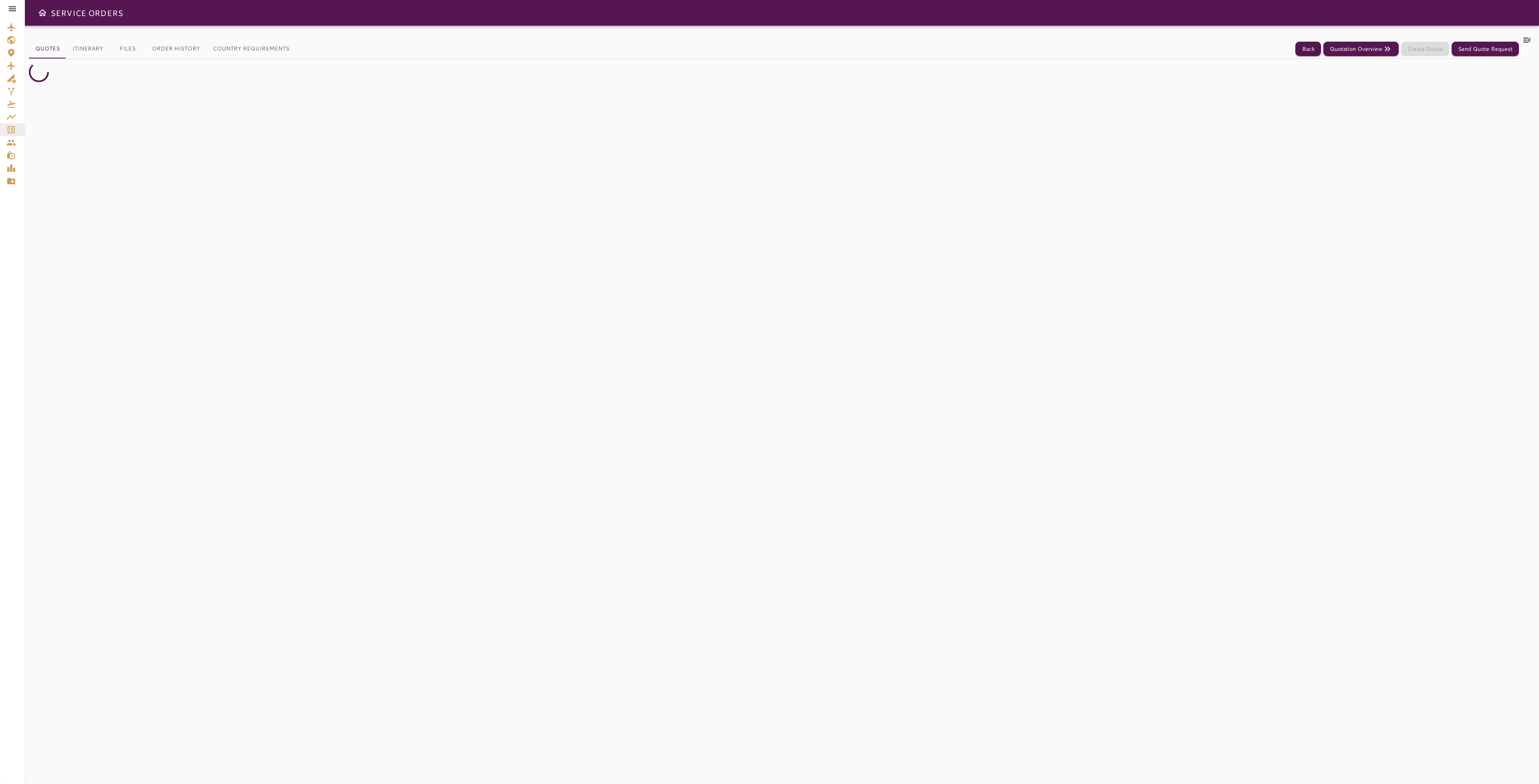
click at [87, 51] on button "Itinerary" at bounding box center [87, 49] width 43 height 19
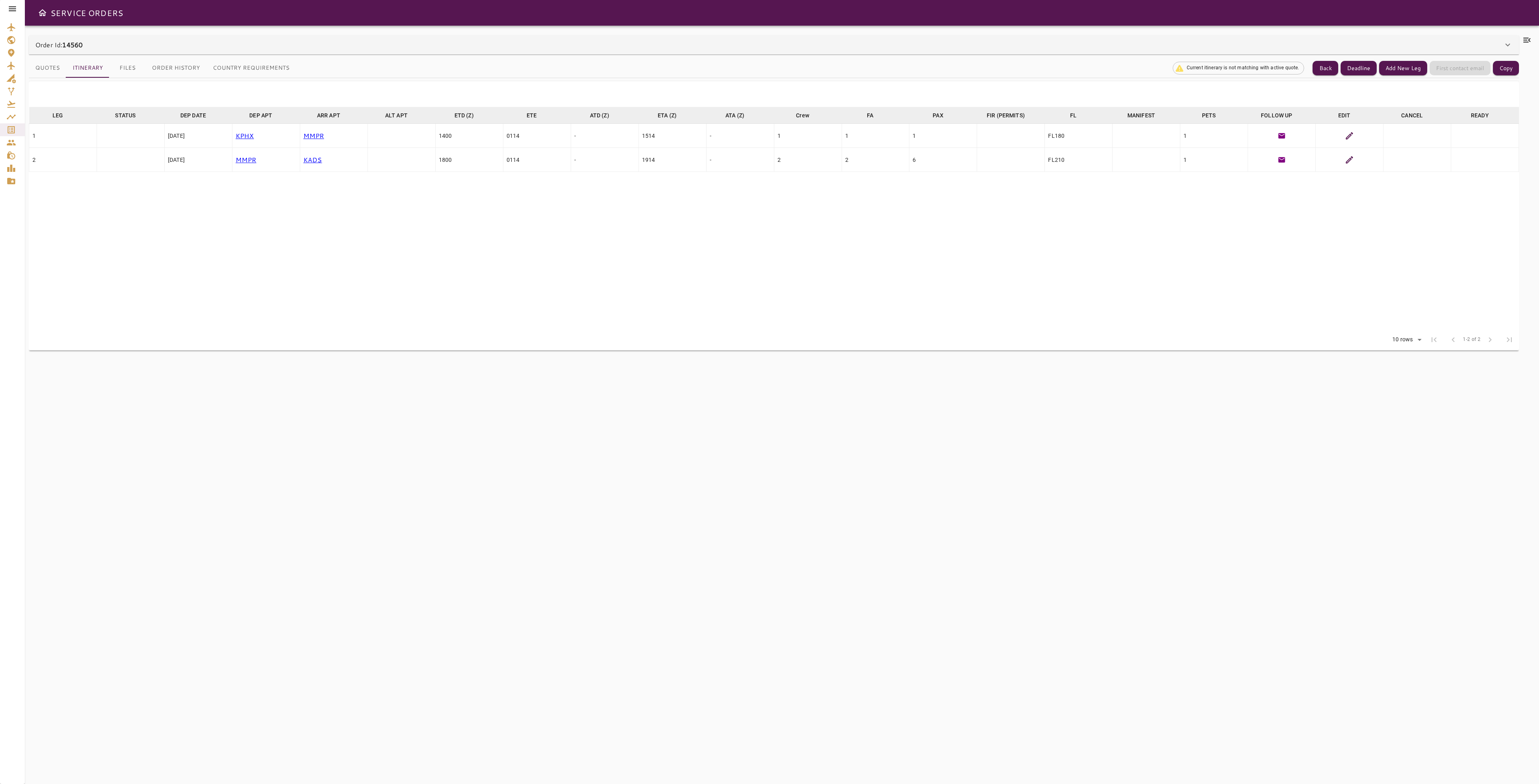
click at [1508, 46] on icon at bounding box center [1508, 45] width 5 height 2
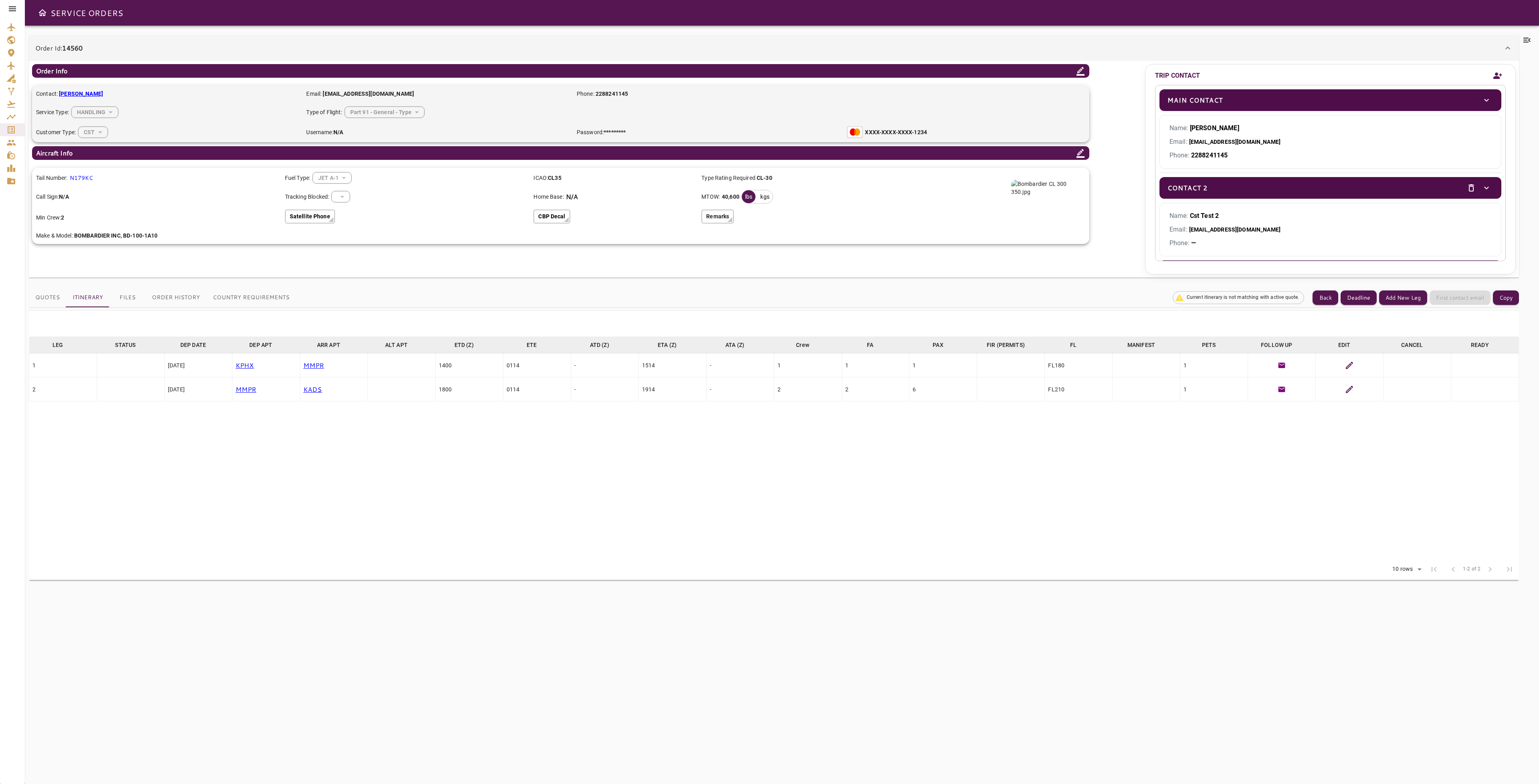
click at [1497, 75] on icon "Add new contact" at bounding box center [1498, 75] width 9 height 6
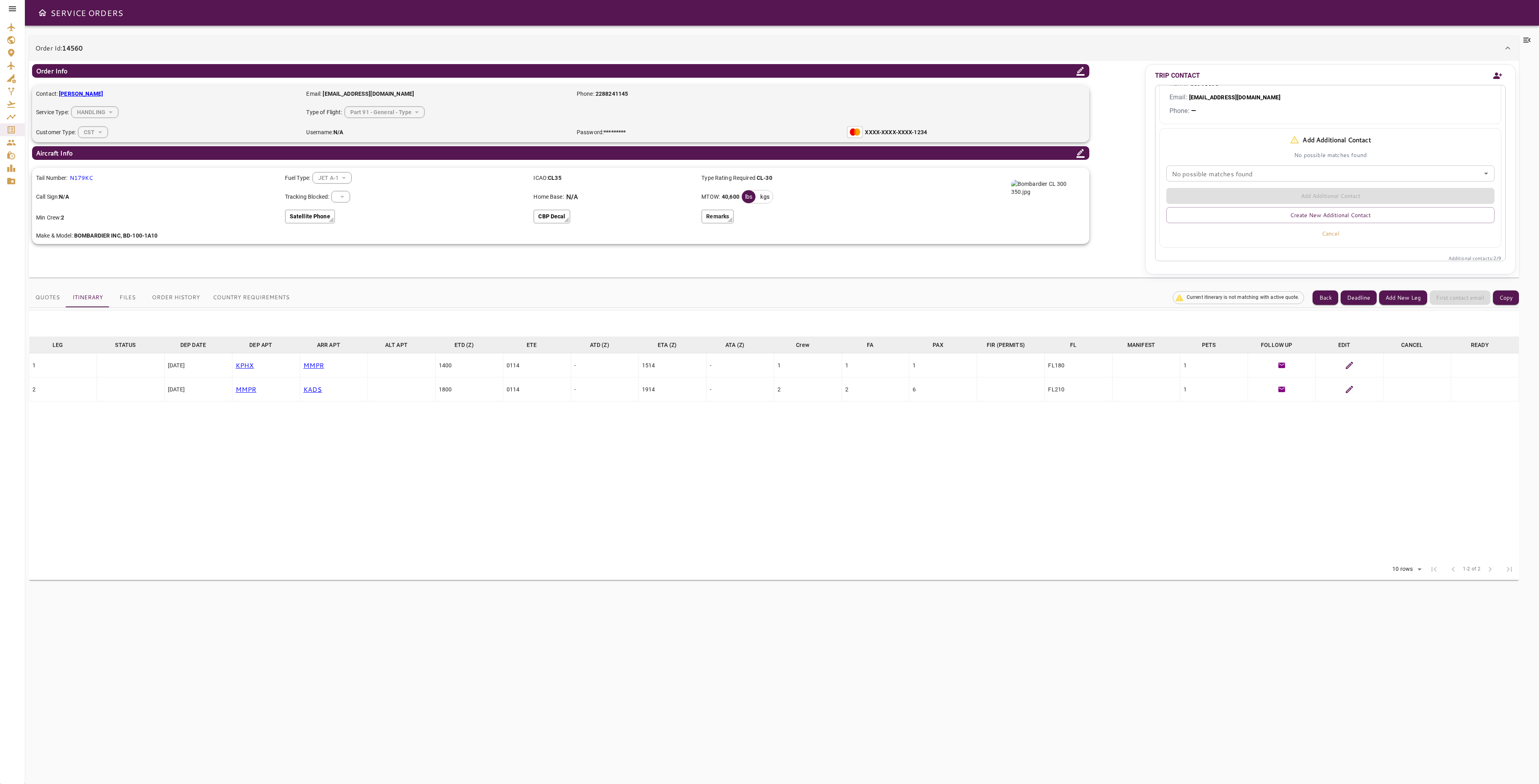
scroll to position [223, 0]
click at [1316, 210] on button "Create New Additional Contact" at bounding box center [1331, 210] width 329 height 16
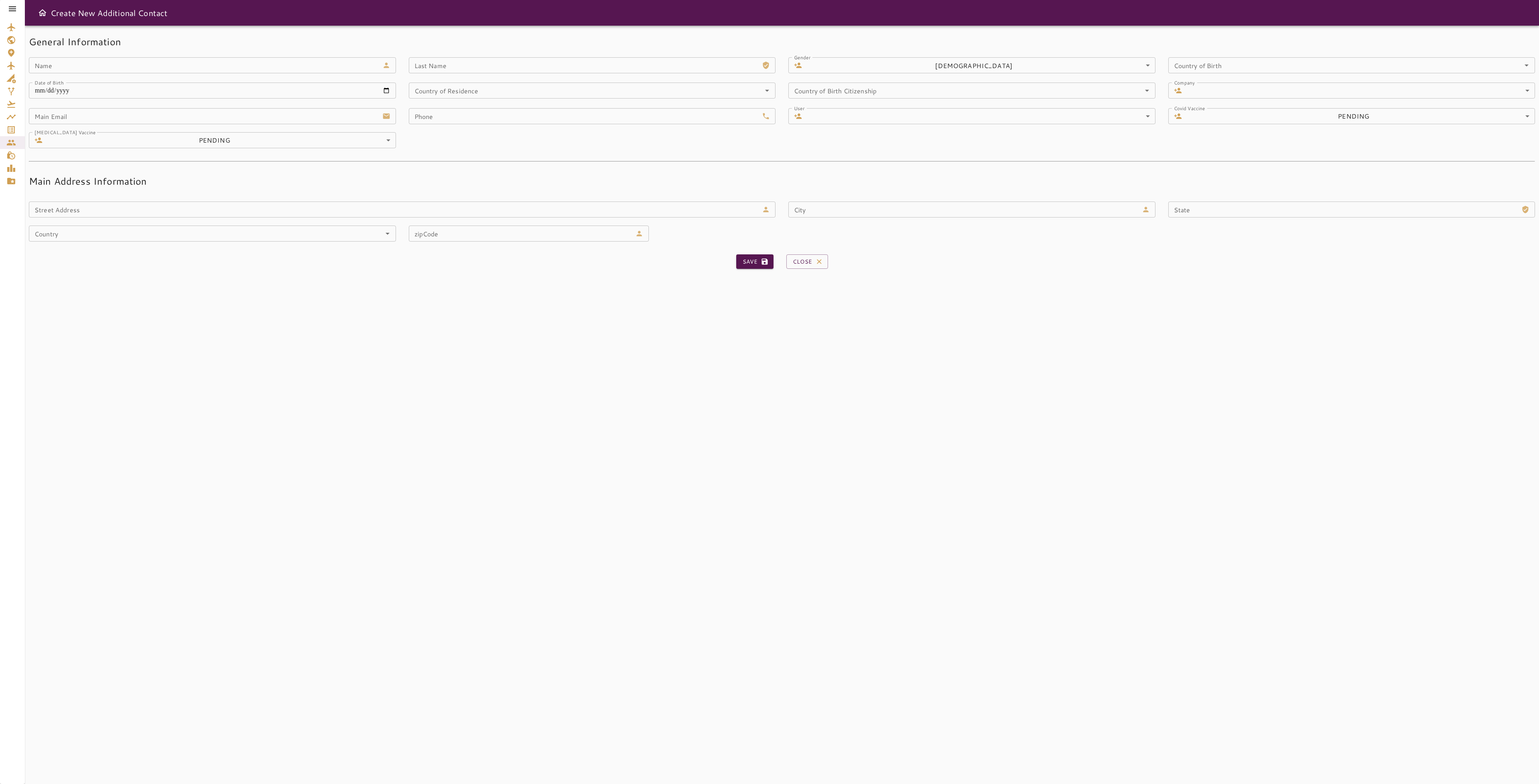
click at [243, 58] on input "Name" at bounding box center [204, 65] width 351 height 16
type input "****"
click at [502, 64] on input "Last Name" at bounding box center [584, 65] width 351 height 16
type input "****"
click at [1286, 67] on input "Country of Birth" at bounding box center [1340, 65] width 339 height 11
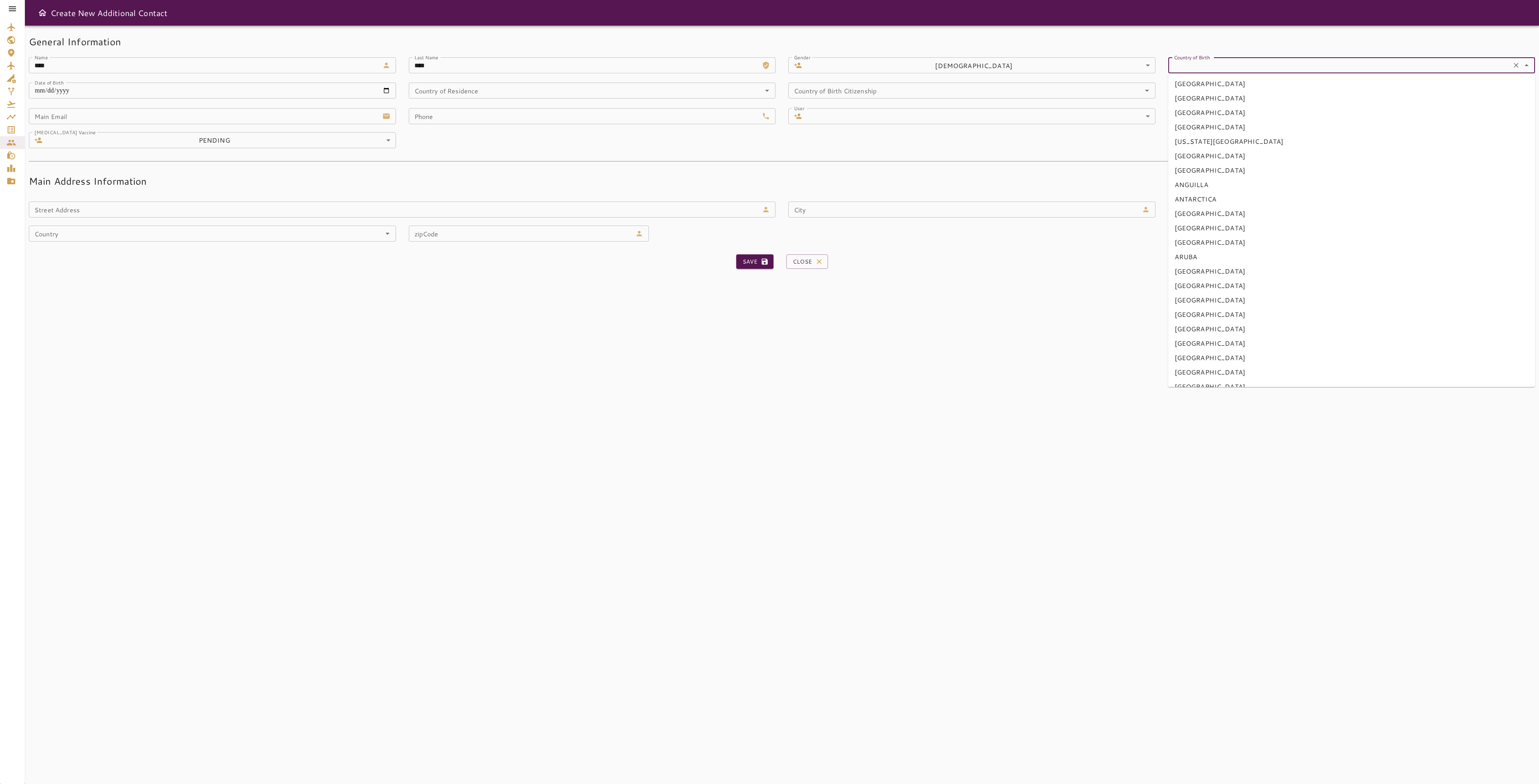
click at [1266, 87] on li "[GEOGRAPHIC_DATA]" at bounding box center [1352, 84] width 367 height 14
type input "**********"
click at [666, 97] on div "Country of Residence" at bounding box center [592, 90] width 367 height 16
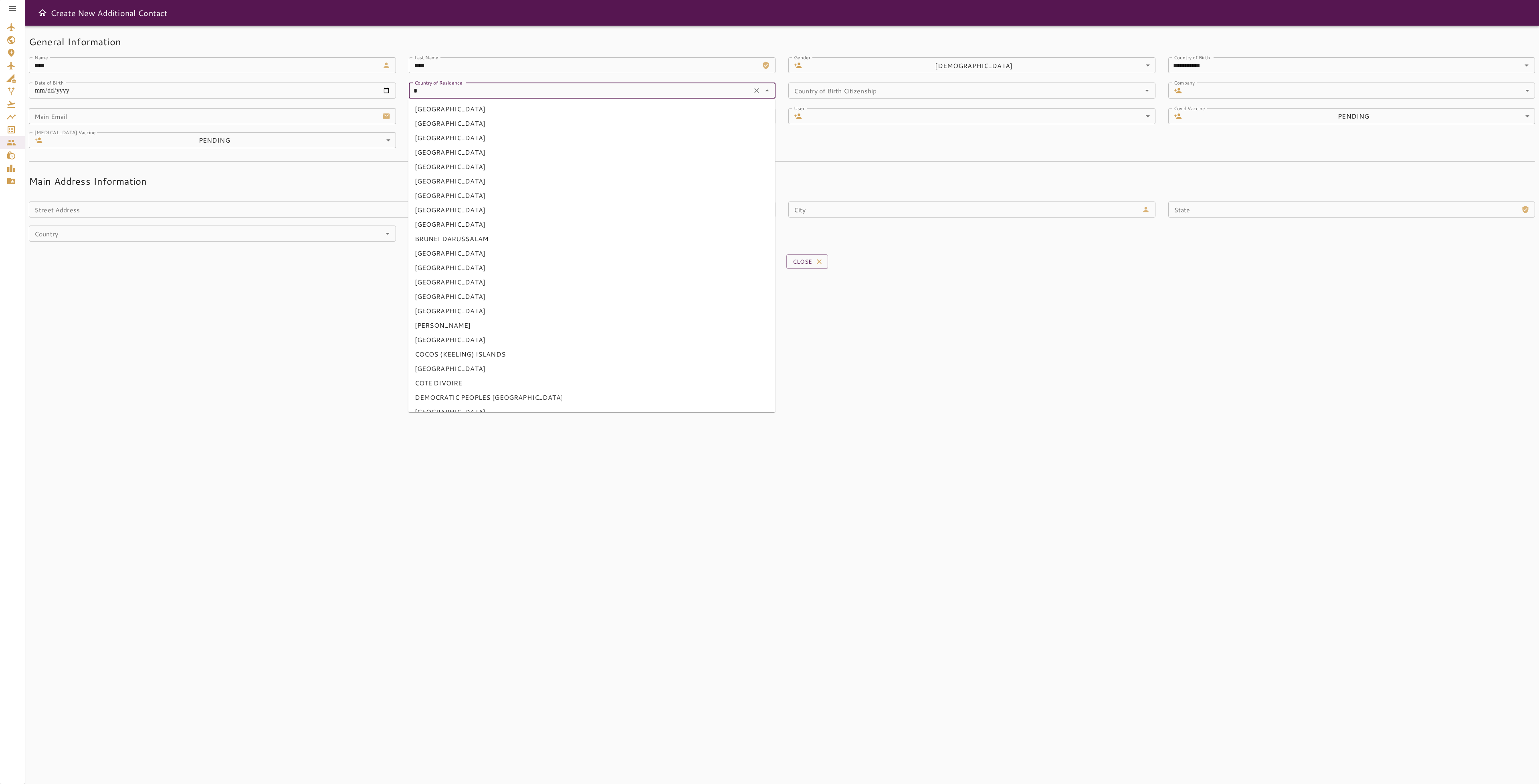
click at [575, 113] on li "[GEOGRAPHIC_DATA]" at bounding box center [592, 109] width 367 height 14
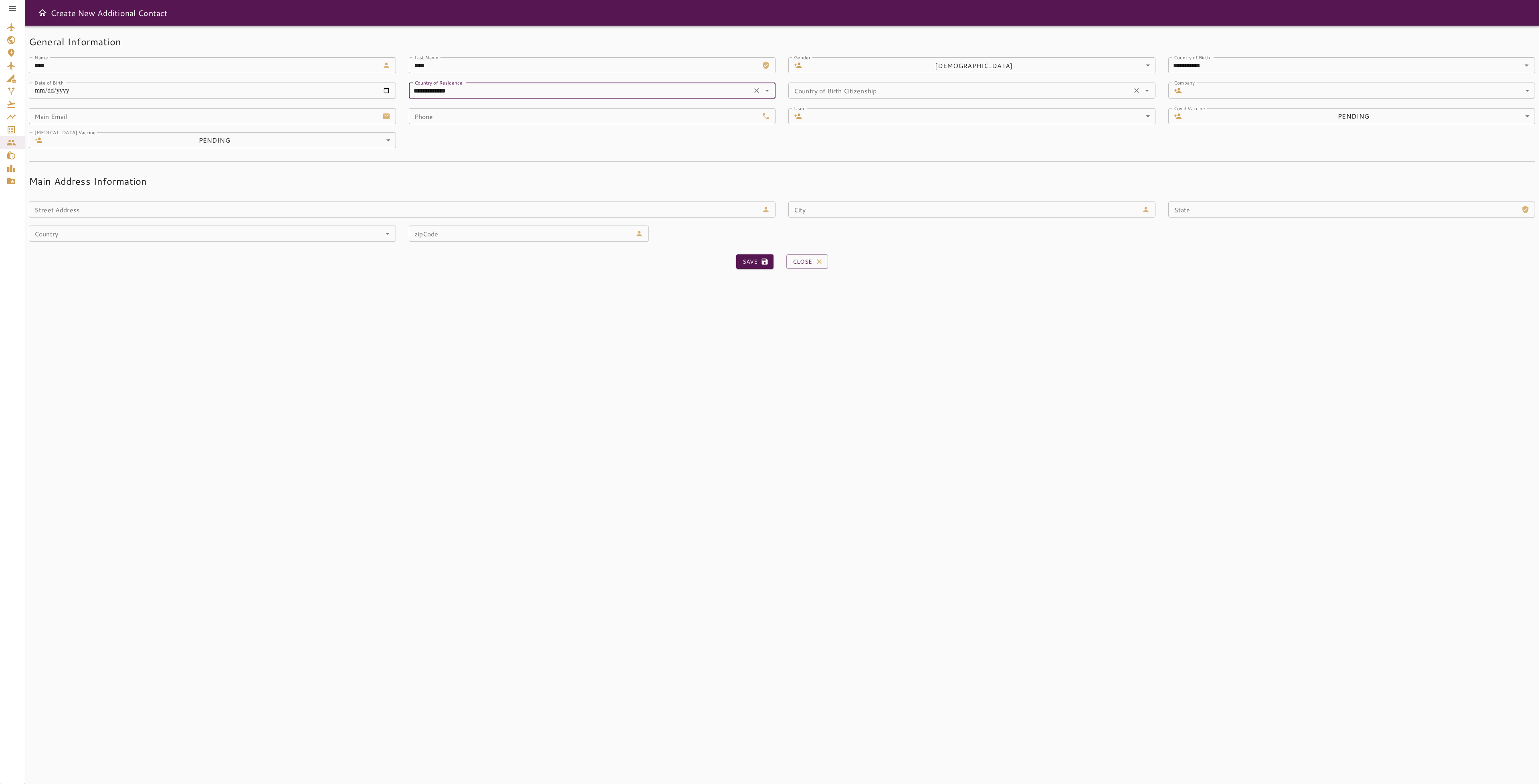
type input "**********"
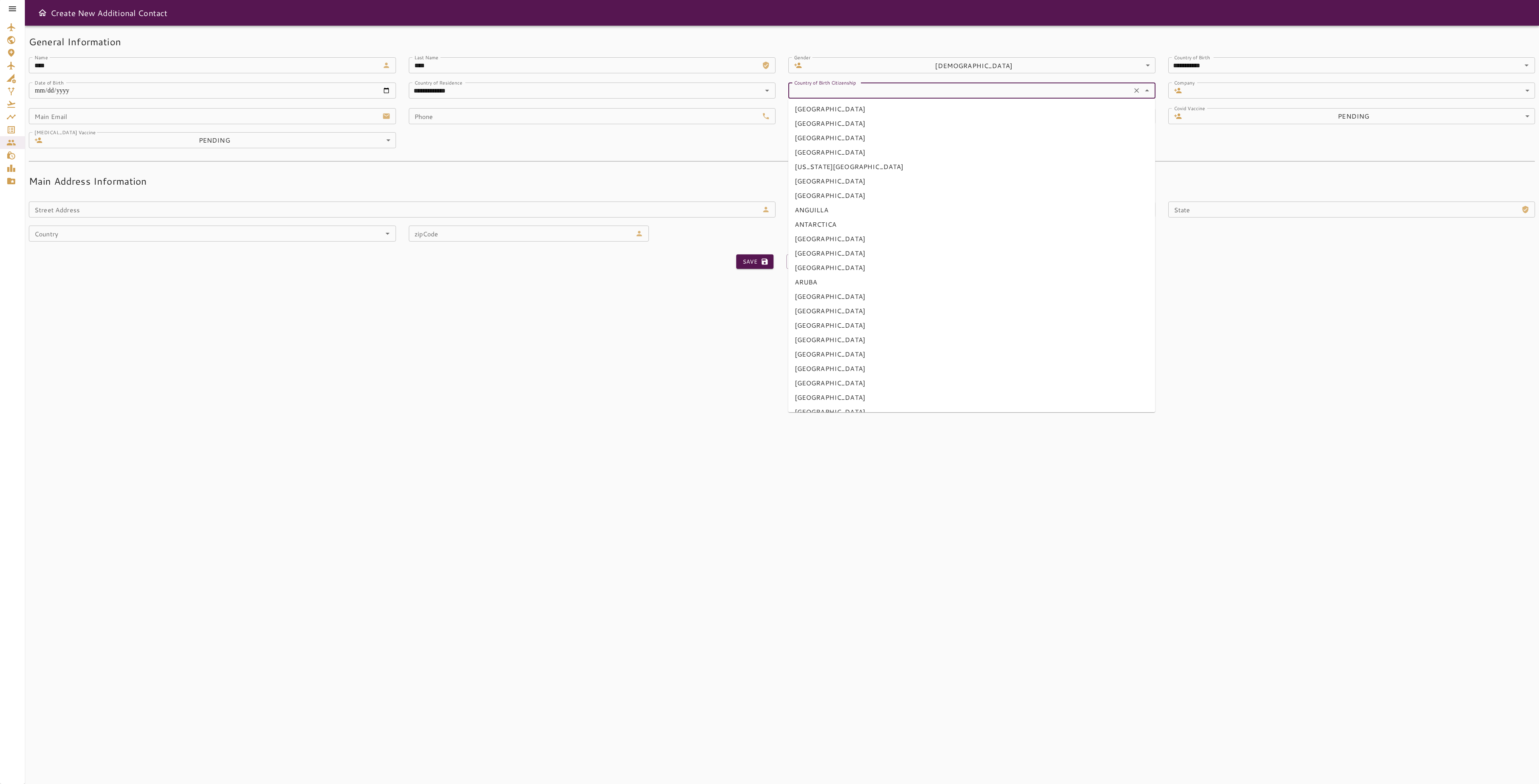
click at [964, 88] on input "Country of Birth Citizenship" at bounding box center [960, 90] width 339 height 11
click at [876, 109] on li "[GEOGRAPHIC_DATA]" at bounding box center [972, 109] width 367 height 14
type input "**********"
click at [1231, 92] on body "**********" at bounding box center [769, 392] width 1539 height 784
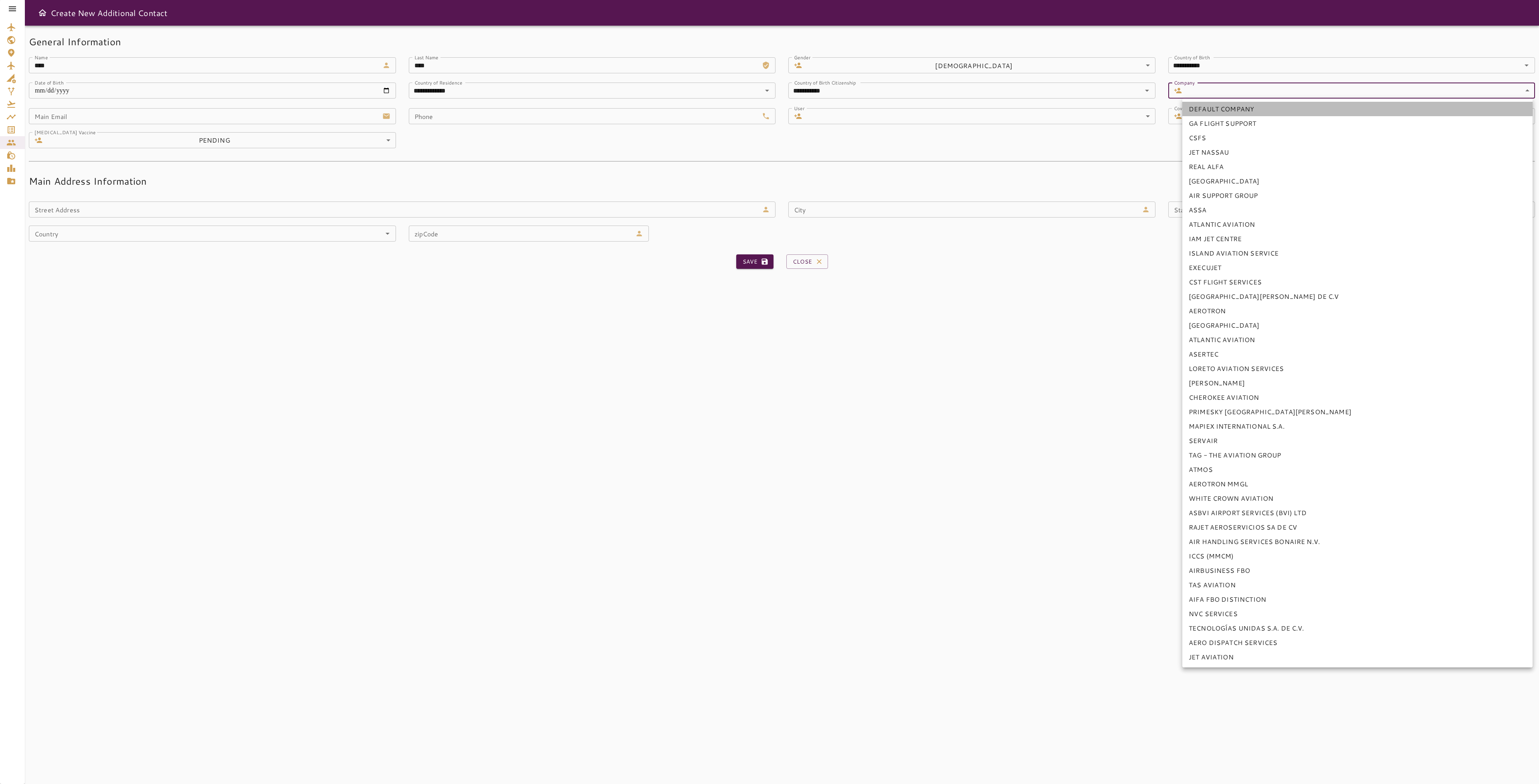
click at [1251, 105] on li "DEFAULT COMPANY" at bounding box center [1357, 109] width 351 height 14
type input "*"
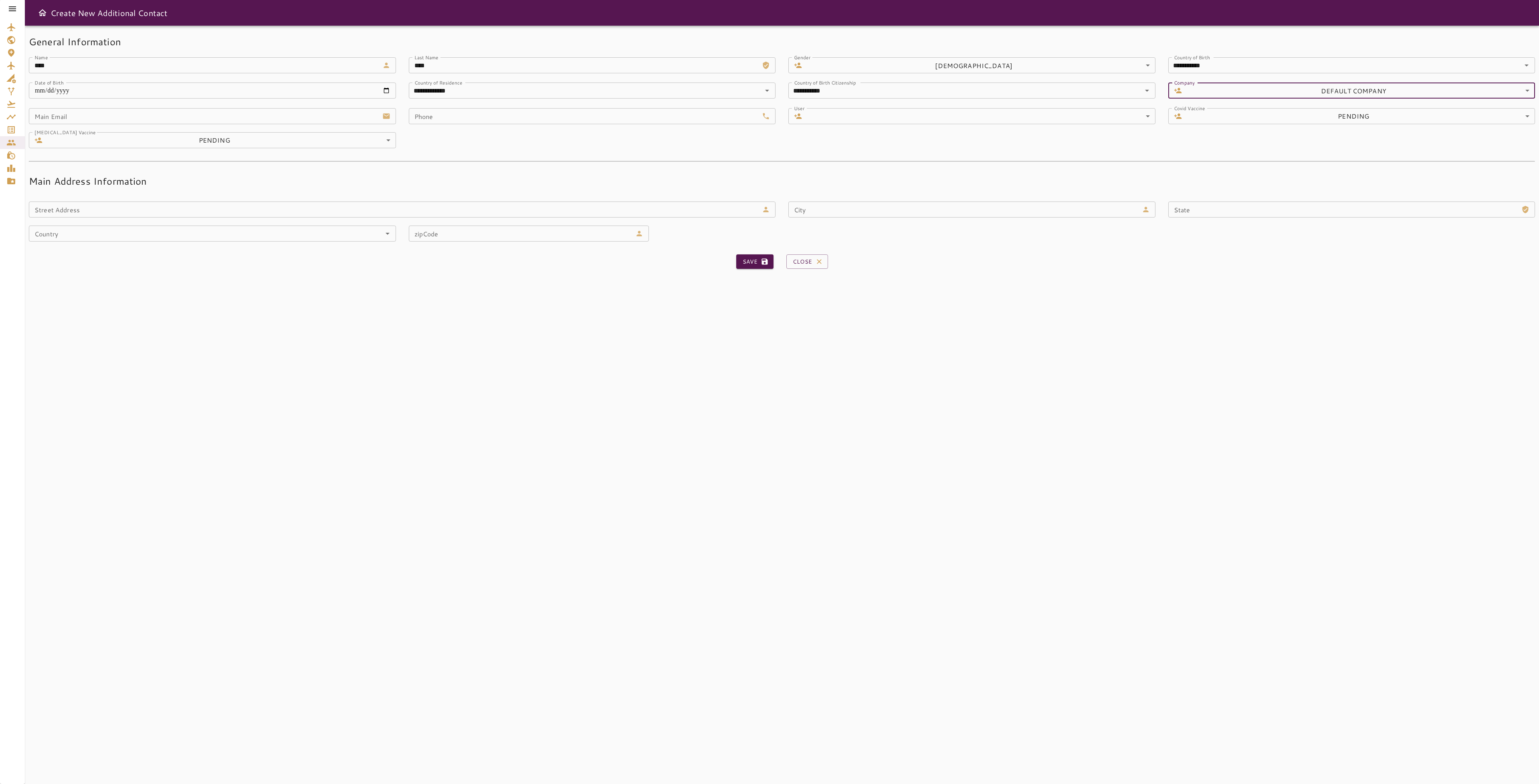
click at [126, 115] on input "Main Email" at bounding box center [204, 116] width 351 height 16
type input "**********"
click at [472, 120] on input "Phone" at bounding box center [584, 116] width 351 height 16
type input "**********"
click at [892, 117] on body "**********" at bounding box center [769, 392] width 1539 height 784
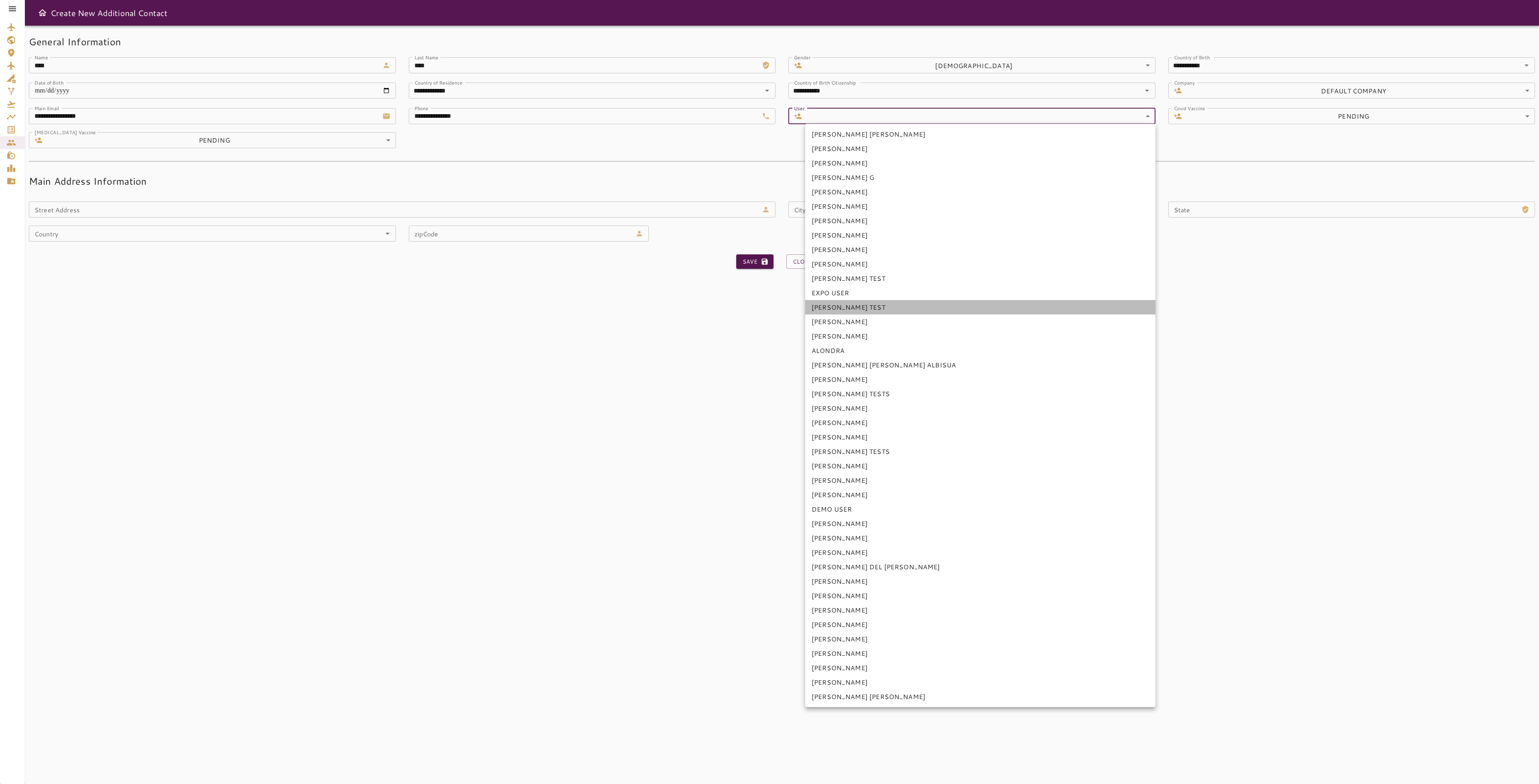
click at [865, 303] on li "[PERSON_NAME] TEST" at bounding box center [981, 307] width 351 height 14
type input "**********"
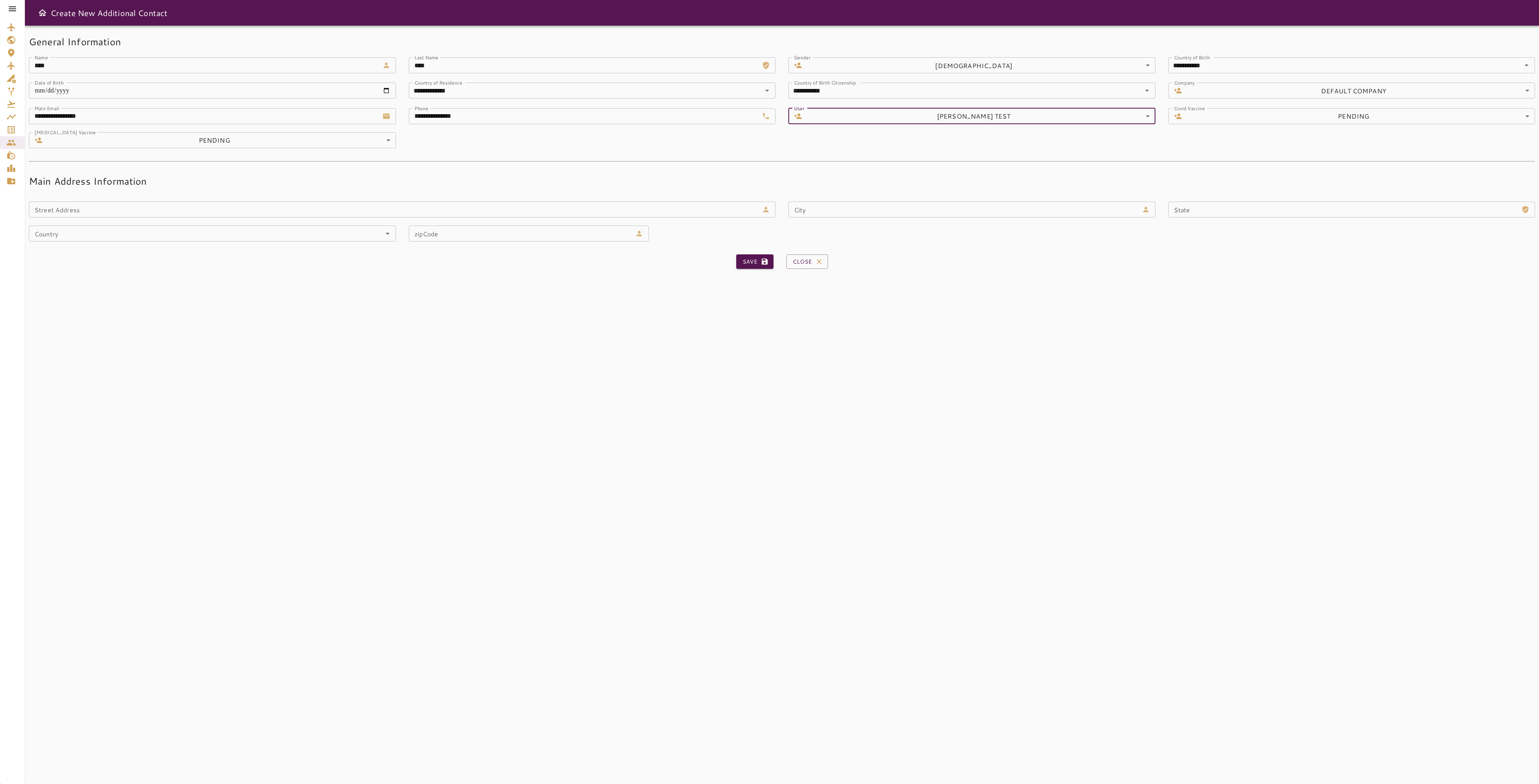
click at [1351, 116] on body "**********" at bounding box center [769, 392] width 1539 height 784
click at [1224, 149] on li "YES" at bounding box center [1357, 148] width 351 height 14
type input "*"
click at [231, 213] on input "Street Address" at bounding box center [394, 210] width 730 height 16
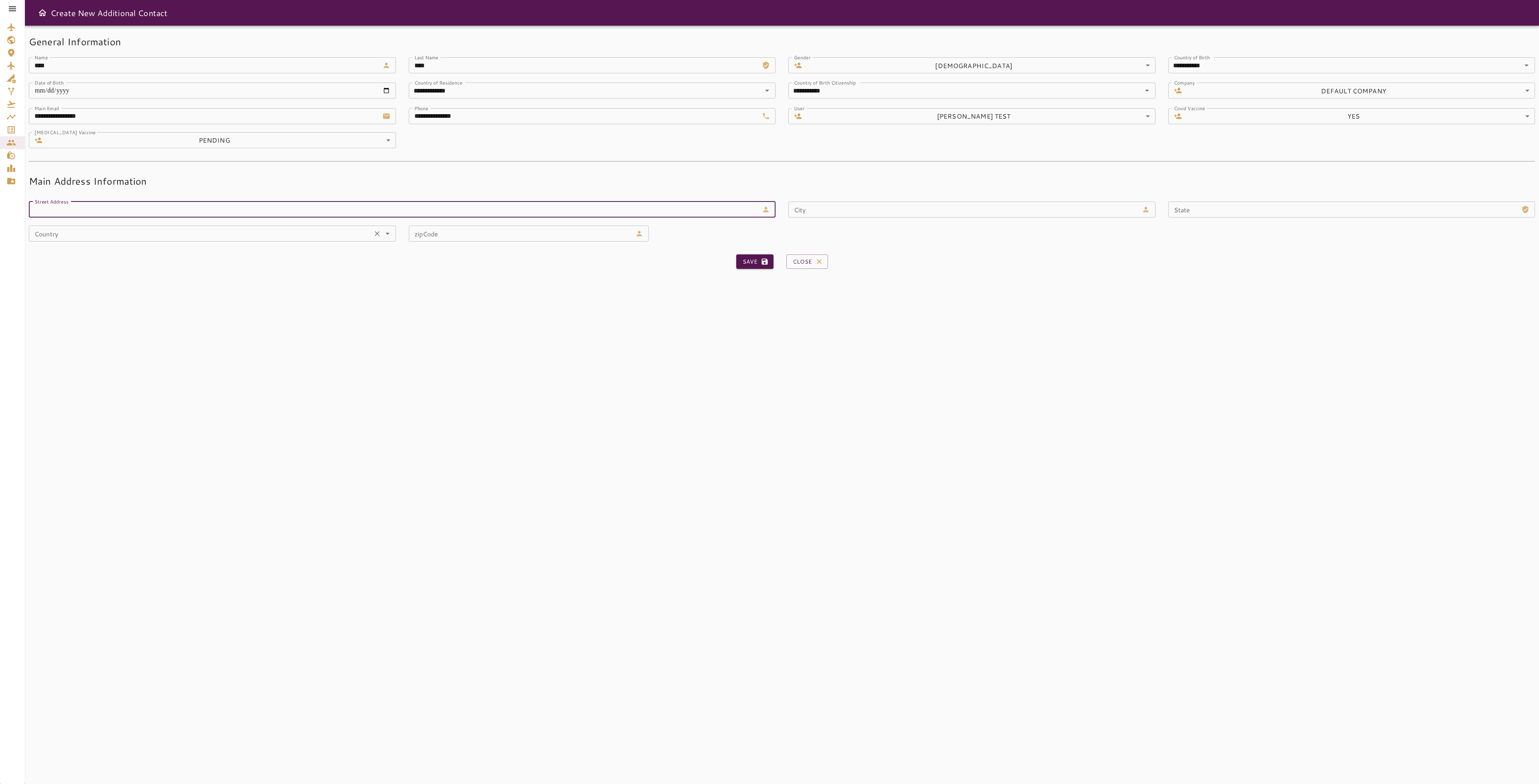
type input "**********"
click at [1062, 206] on input "City" at bounding box center [964, 210] width 351 height 16
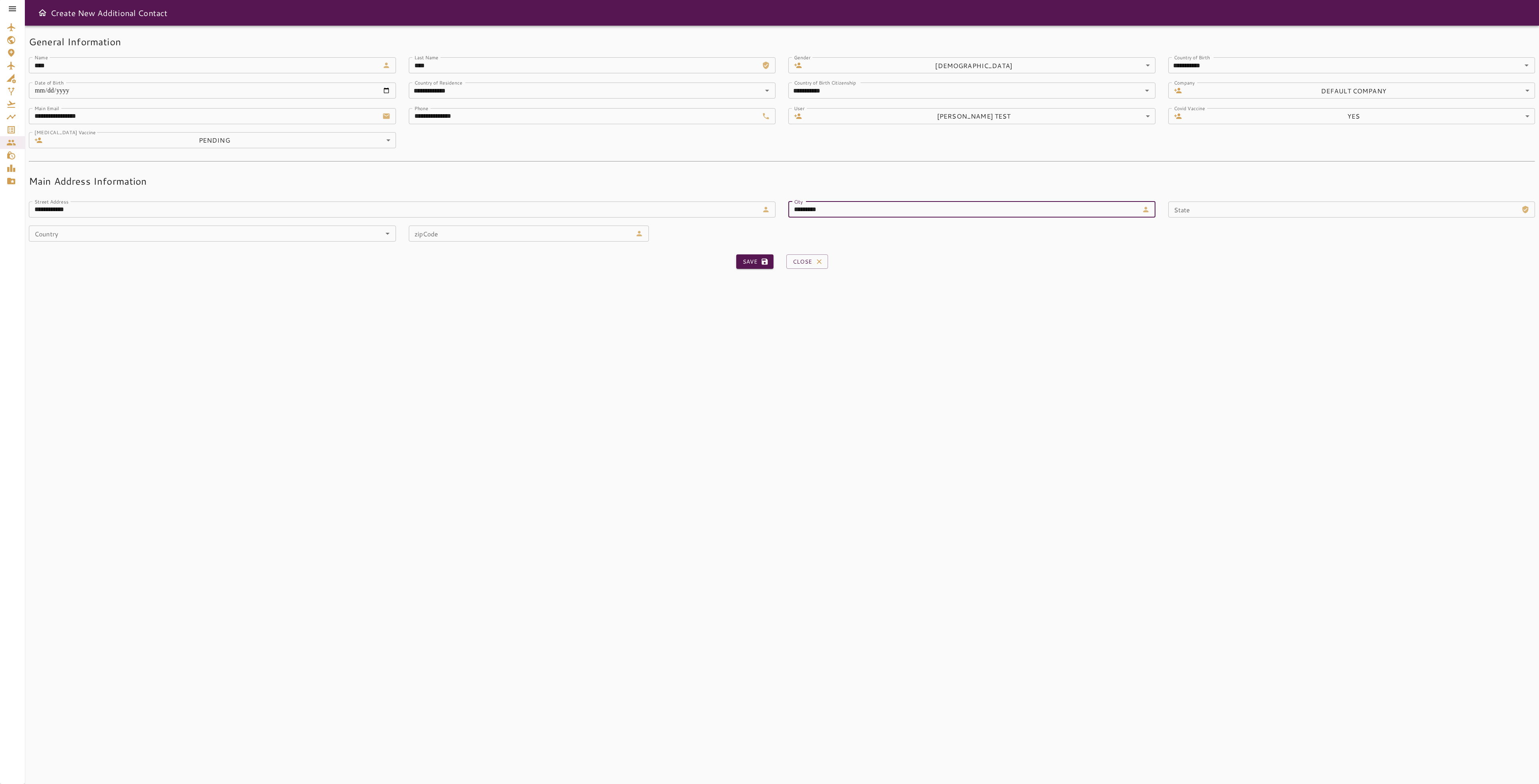
click at [1248, 209] on input "State" at bounding box center [1344, 210] width 351 height 16
type input "*********"
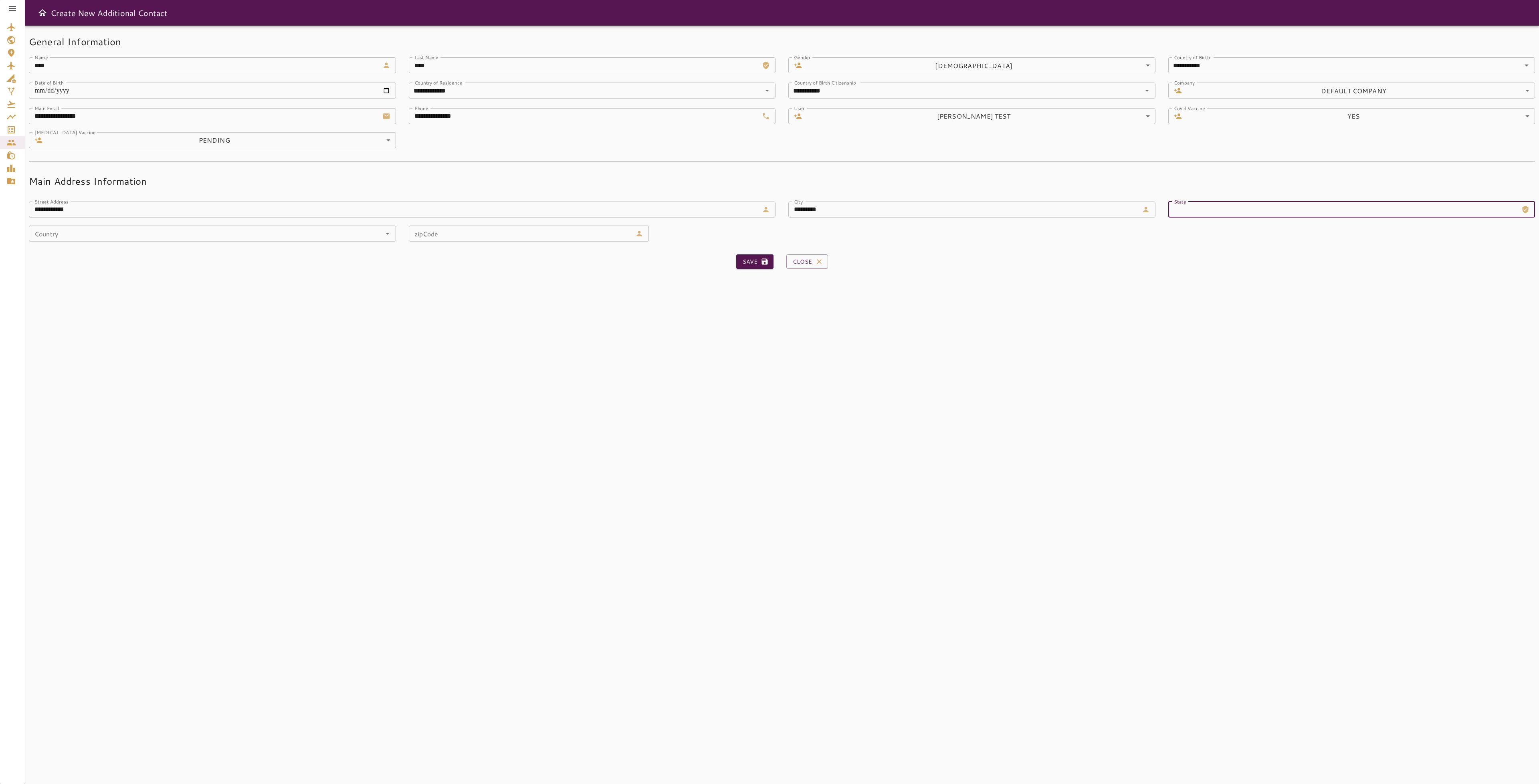
type input "*******"
click at [232, 244] on div "Save Close" at bounding box center [782, 258] width 1506 height 34
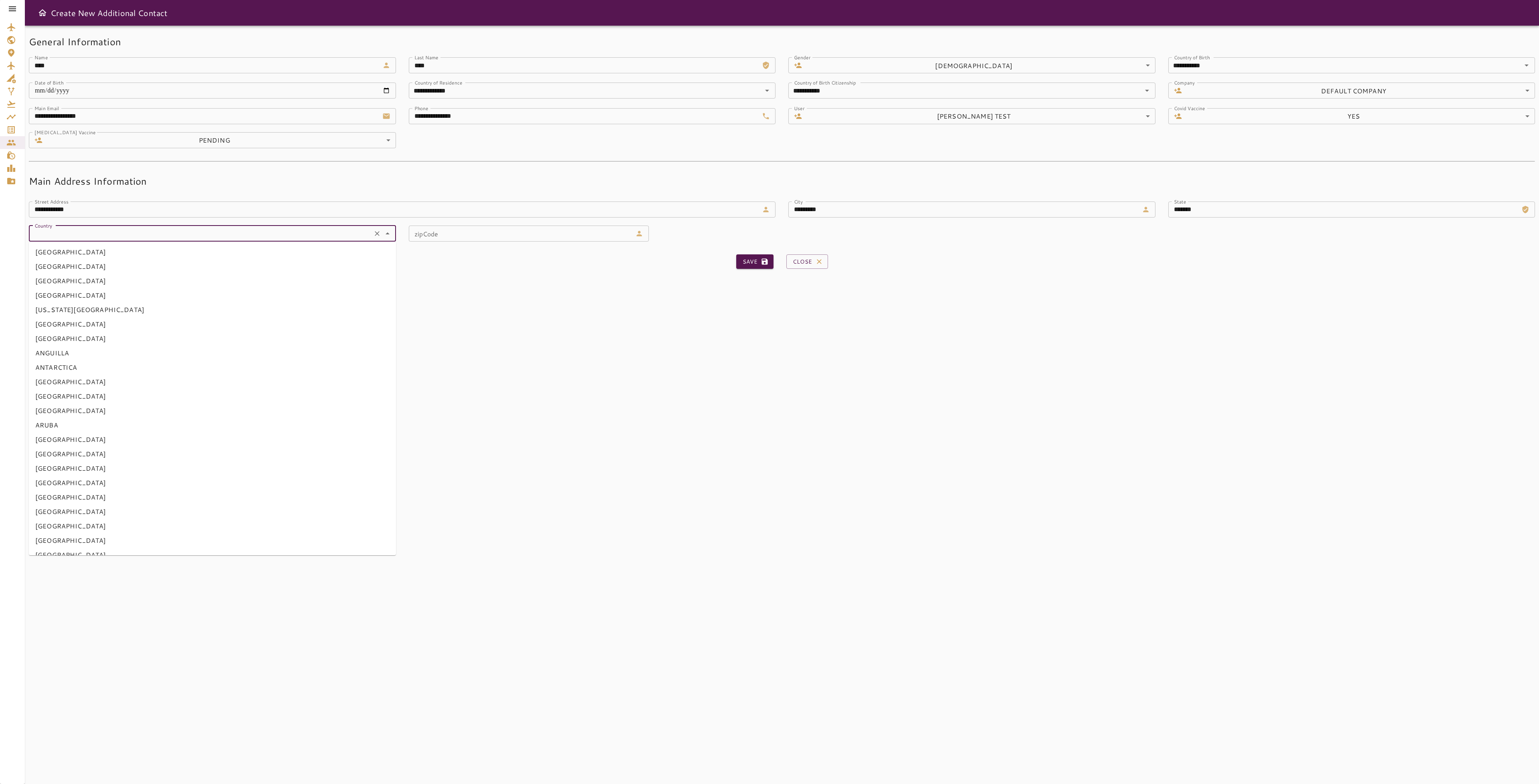
click at [224, 240] on input "Country" at bounding box center [200, 234] width 339 height 11
click at [184, 255] on li "[GEOGRAPHIC_DATA]" at bounding box center [212, 252] width 367 height 14
type input "**********"
click at [542, 231] on input "zipCode" at bounding box center [520, 234] width 224 height 16
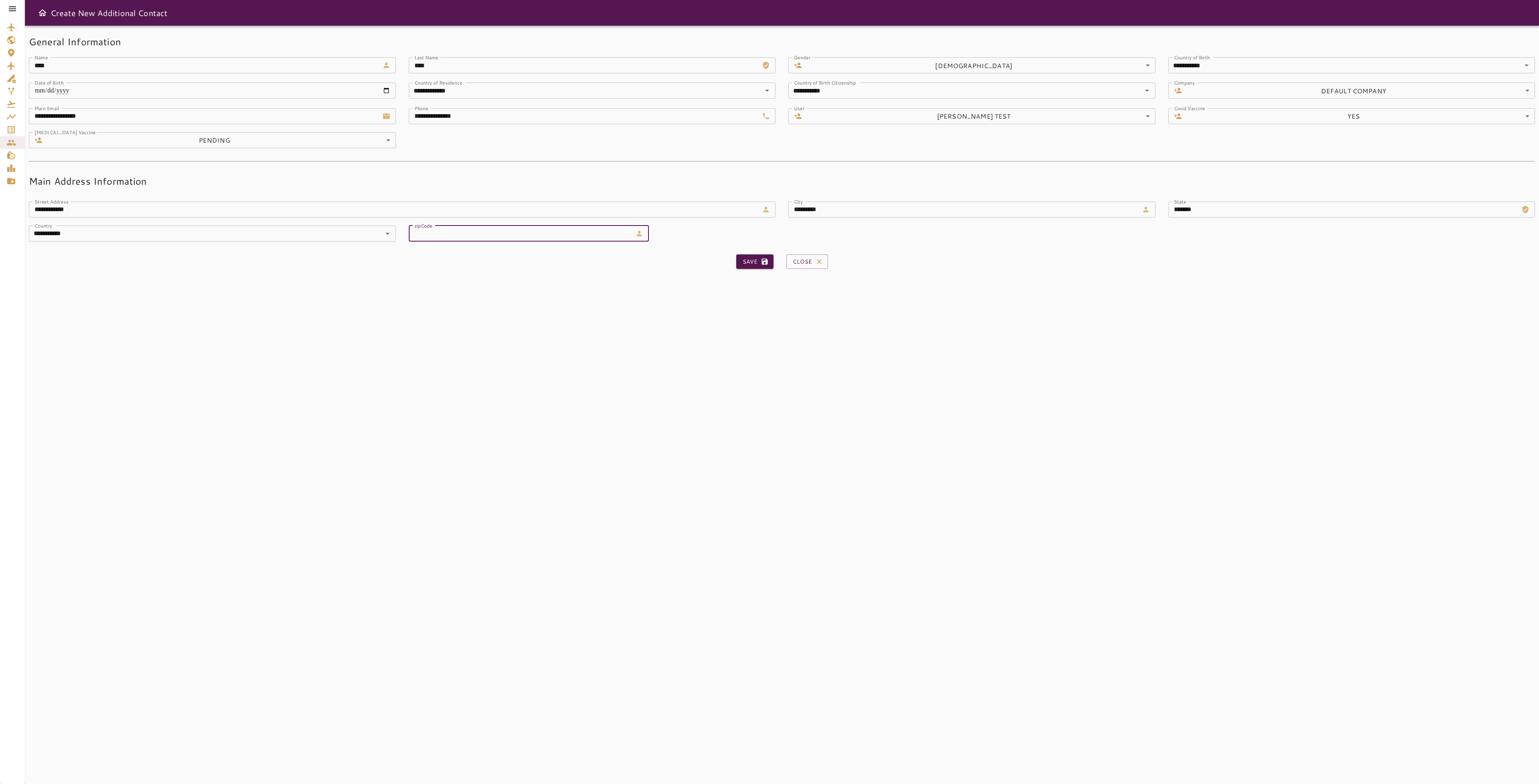
type input "*****"
click at [744, 259] on button "Save" at bounding box center [755, 262] width 37 height 15
type input "*******"
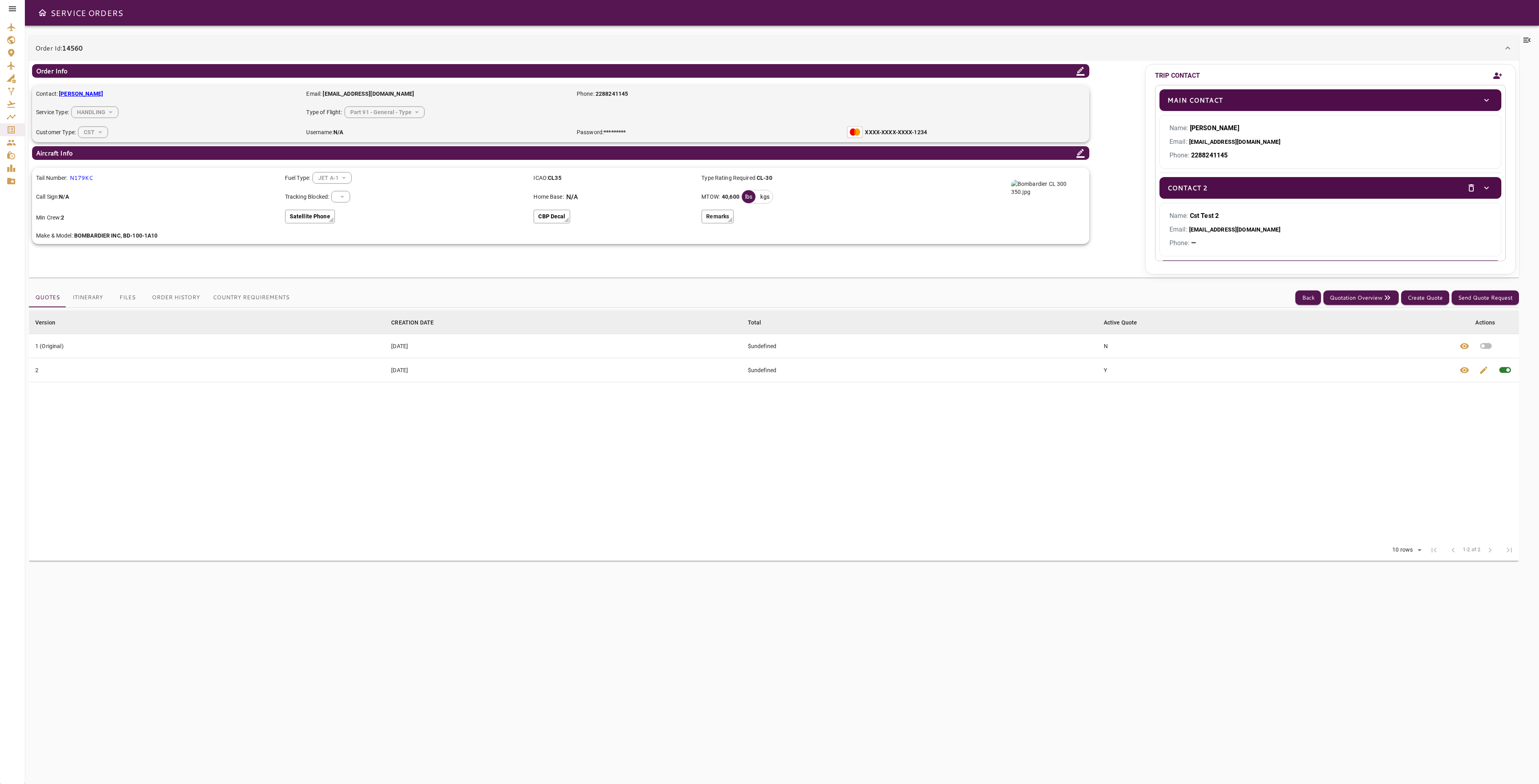
click at [1493, 78] on icon "Add new contact" at bounding box center [1498, 75] width 9 height 6
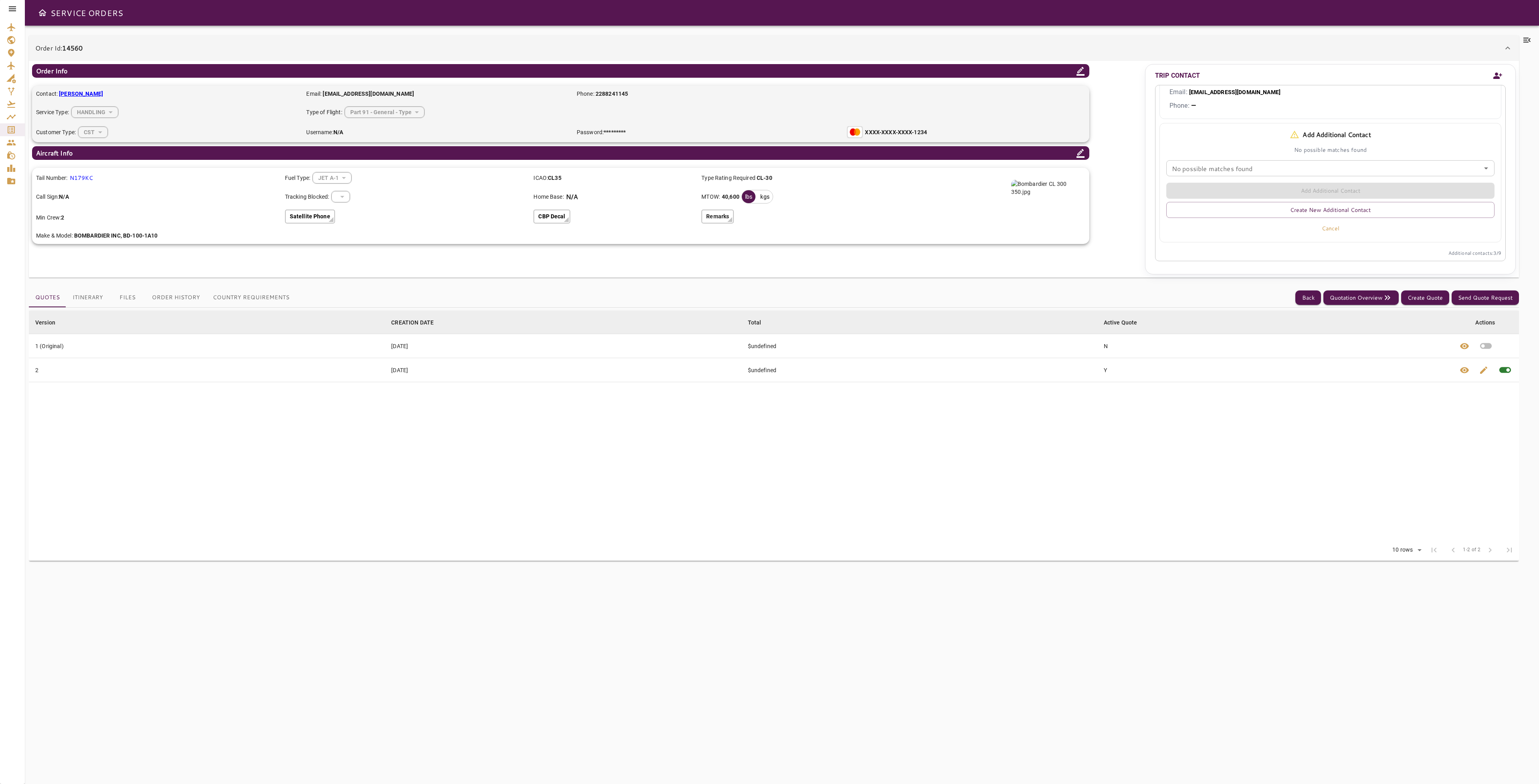
scroll to position [306, 0]
click at [1389, 210] on button "Create New Additional Contact" at bounding box center [1331, 210] width 329 height 16
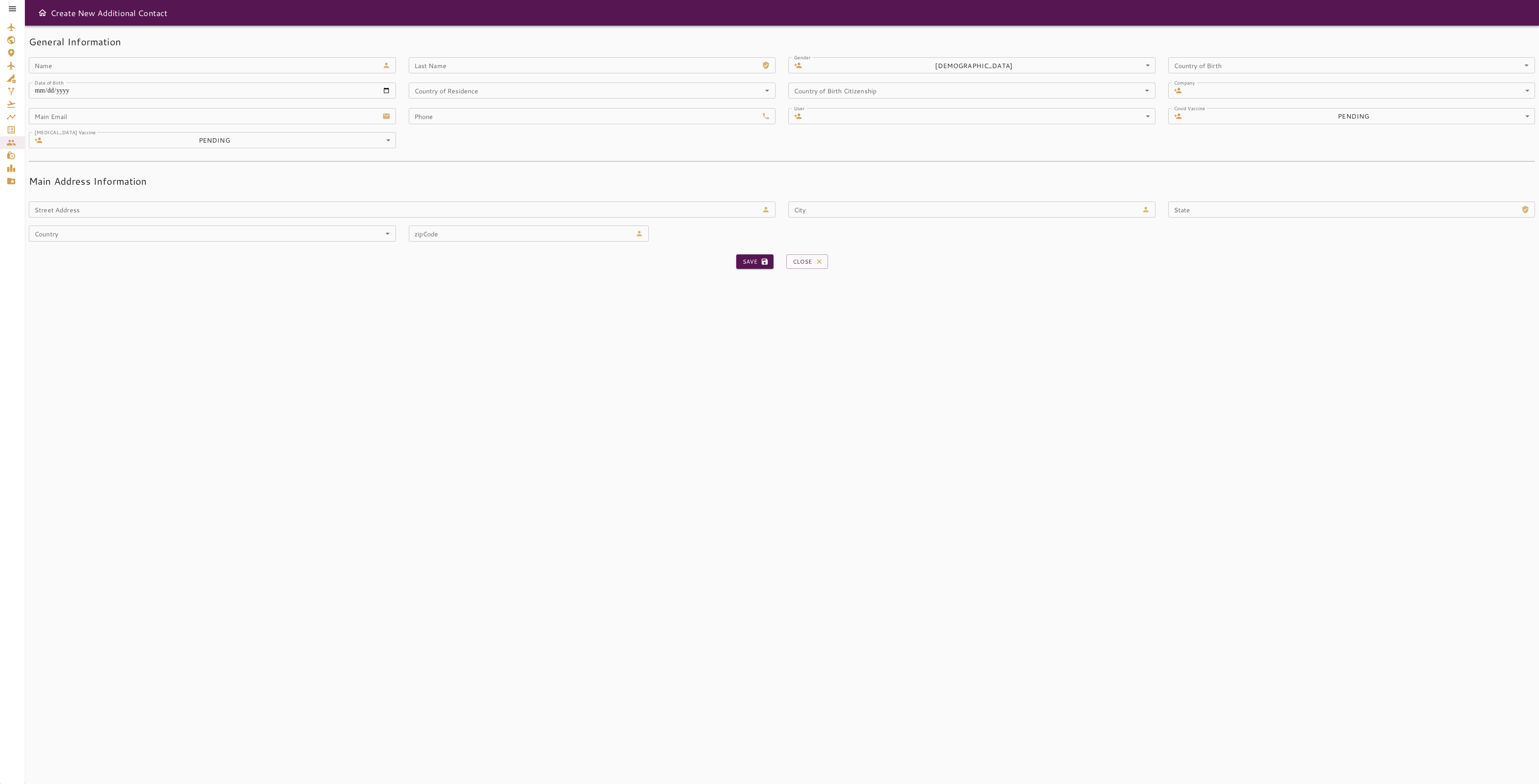
click at [813, 260] on button "Close" at bounding box center [807, 262] width 42 height 15
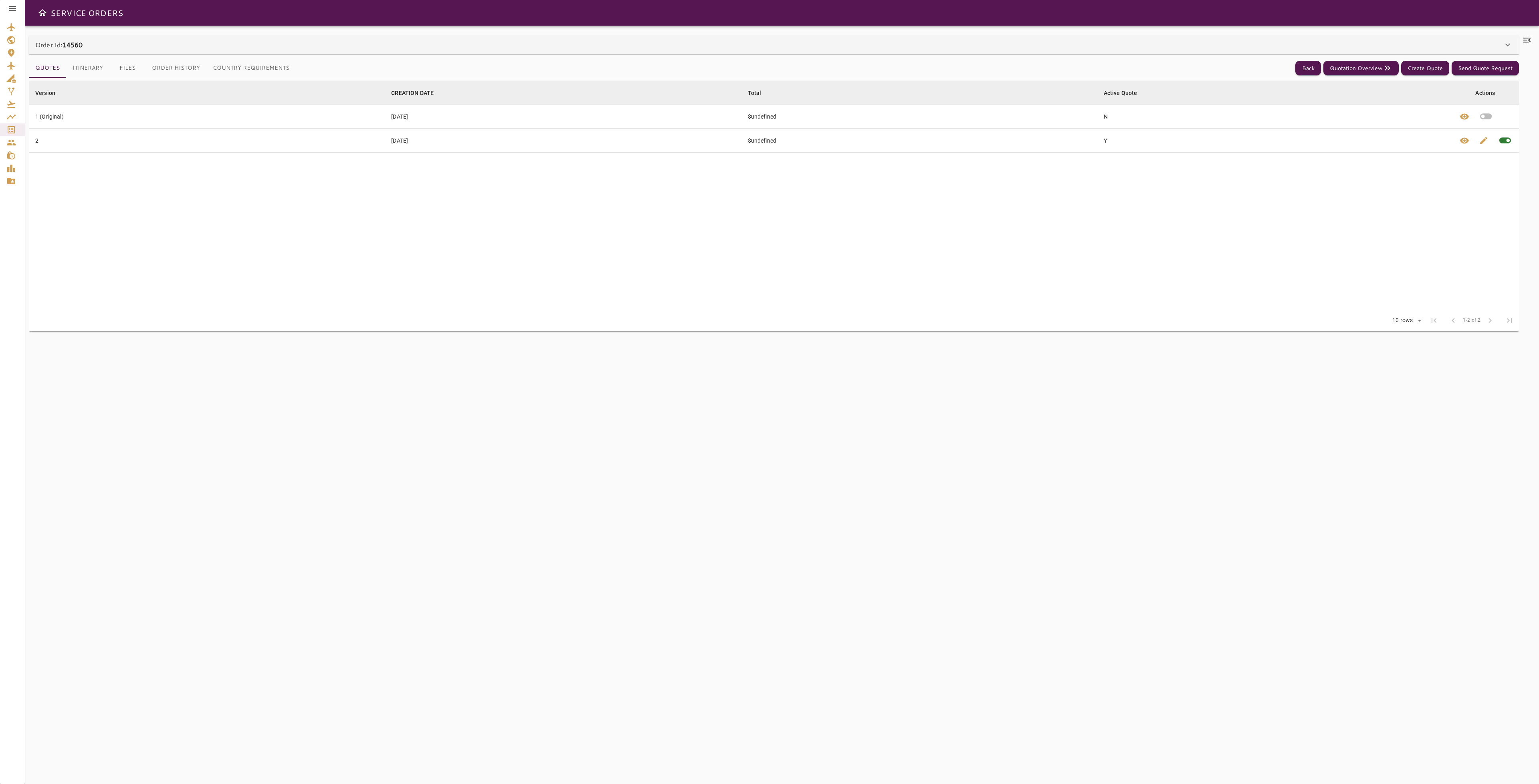
click at [1507, 47] on icon at bounding box center [1507, 44] width 9 height 9
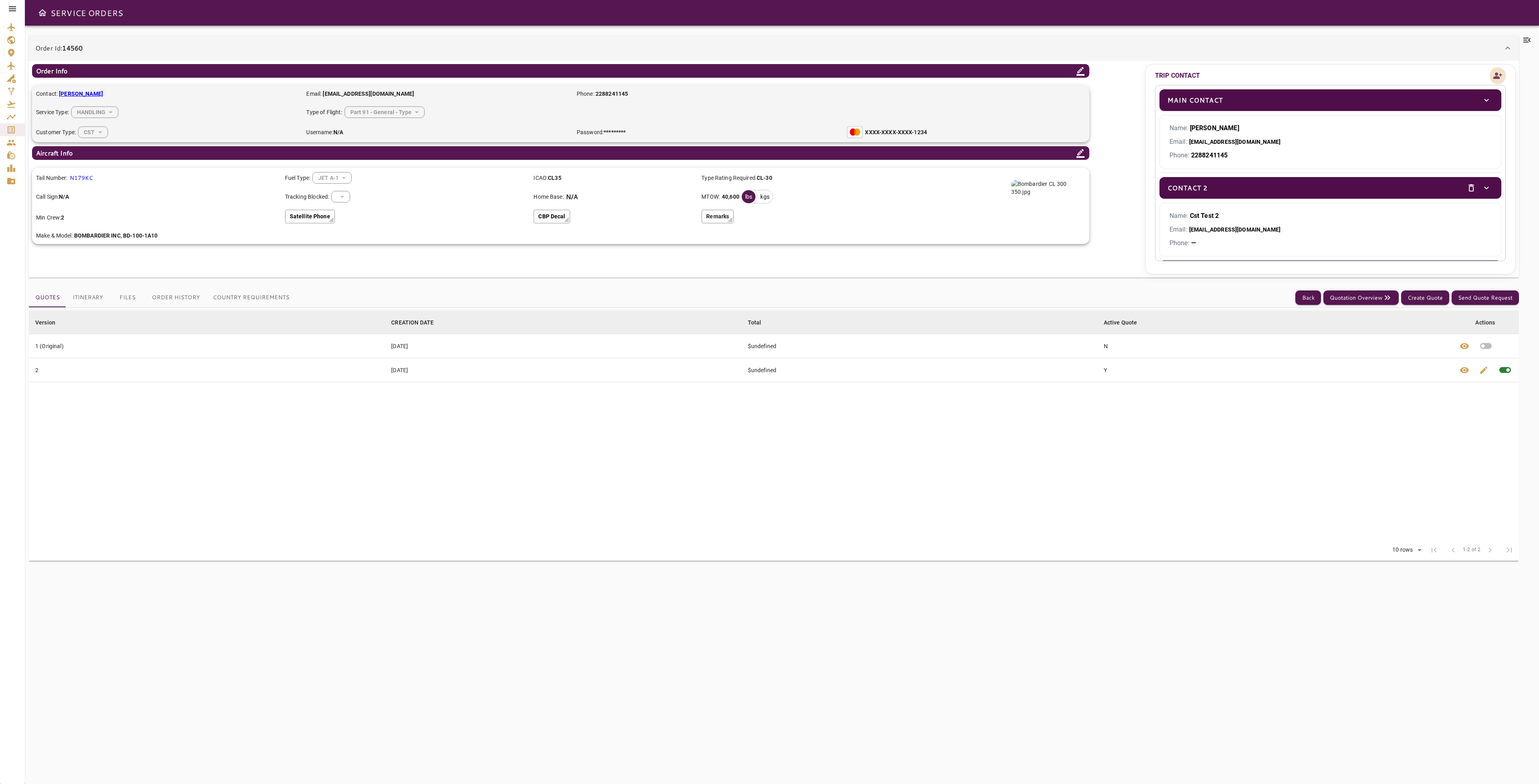
click at [1494, 75] on icon "Add new contact" at bounding box center [1497, 75] width 9 height 12
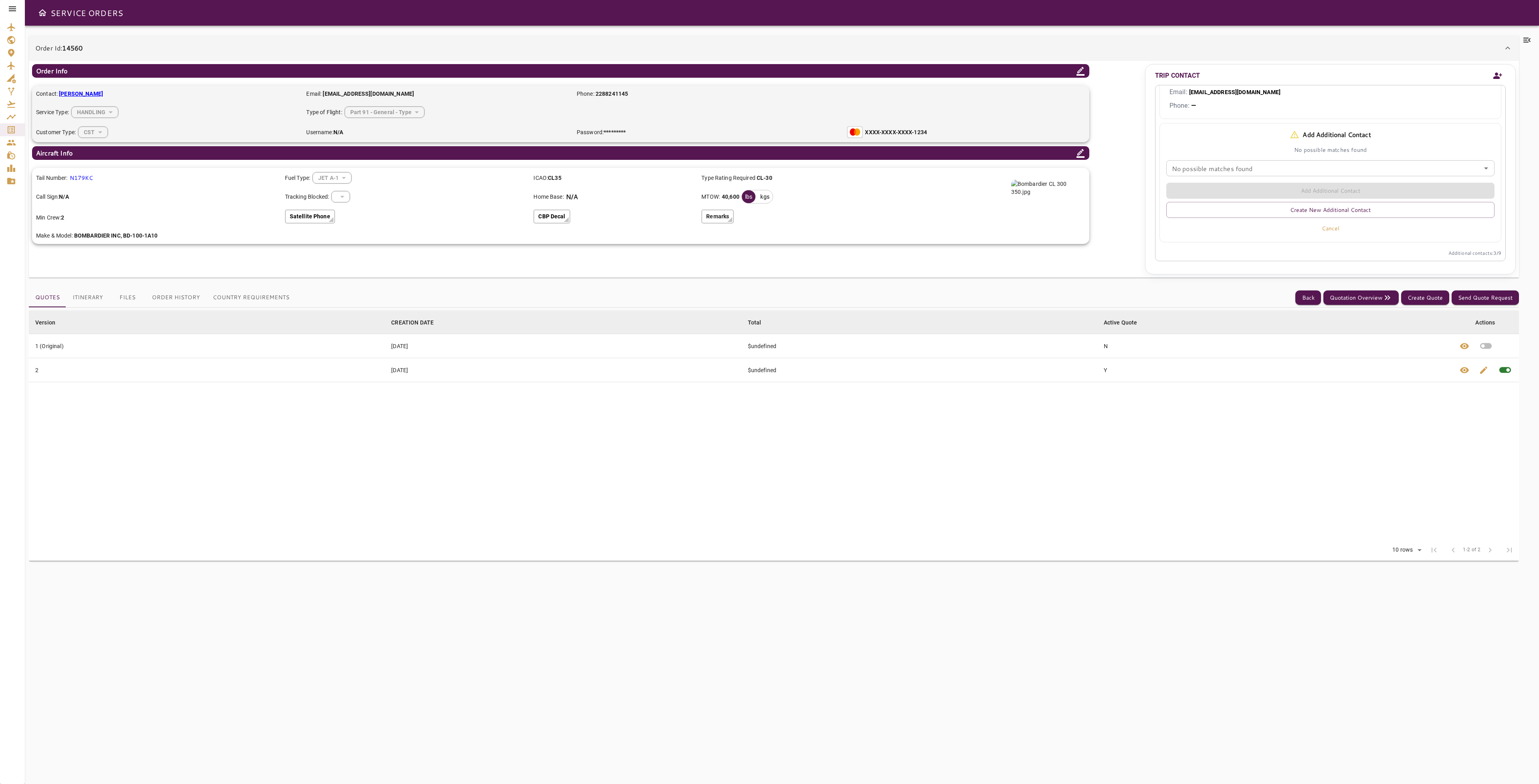
scroll to position [306, 0]
drag, startPoint x: 1378, startPoint y: 212, endPoint x: 1375, endPoint y: 215, distance: 4.2
click at [1378, 211] on button "Create New Additional Contact" at bounding box center [1331, 210] width 329 height 16
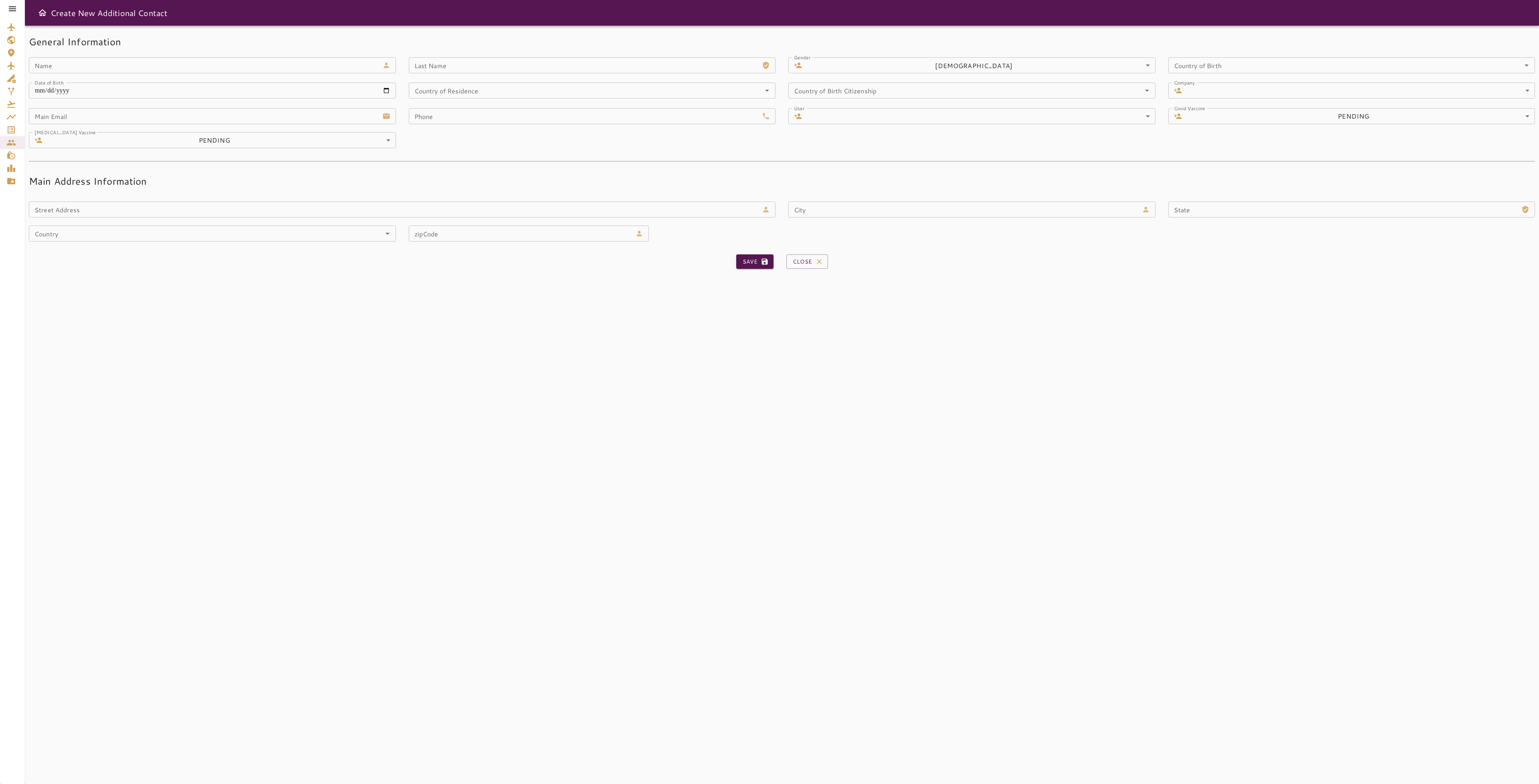
drag, startPoint x: 818, startPoint y: 259, endPoint x: 820, endPoint y: 256, distance: 3.6
click at [818, 259] on icon "button" at bounding box center [819, 261] width 8 height 8
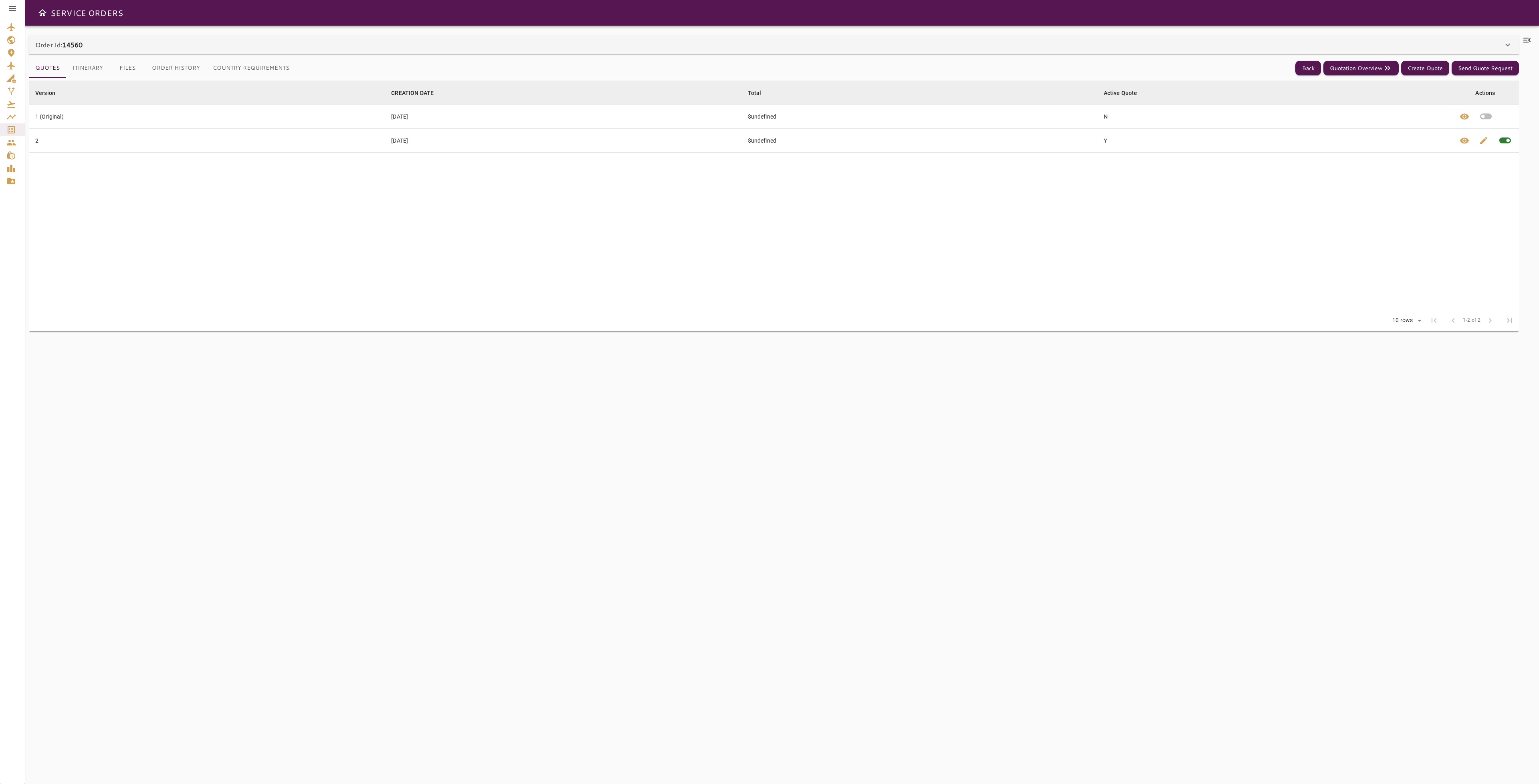
click at [85, 71] on button "Itinerary" at bounding box center [87, 68] width 43 height 19
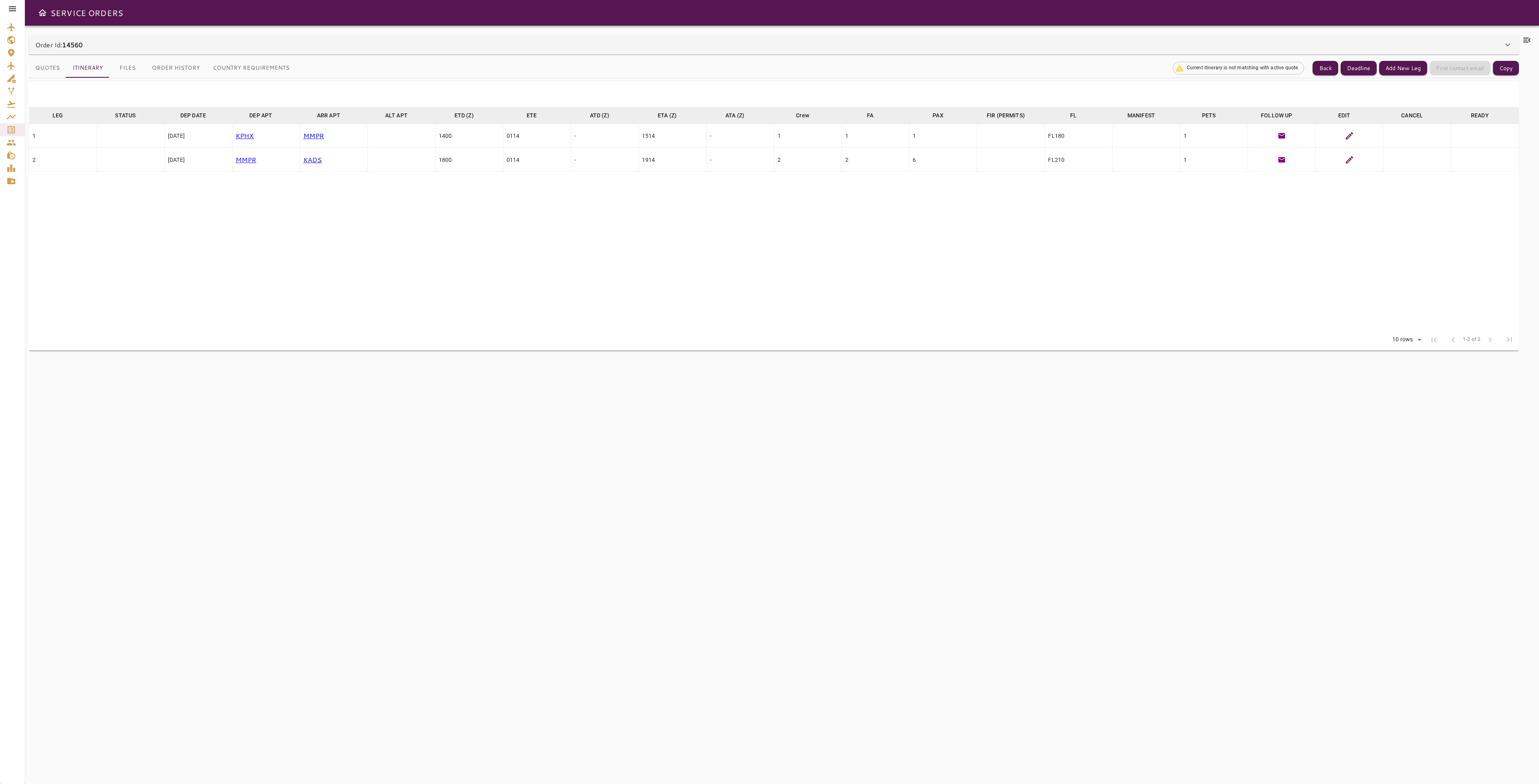
click at [54, 63] on button "Quotes" at bounding box center [47, 68] width 37 height 19
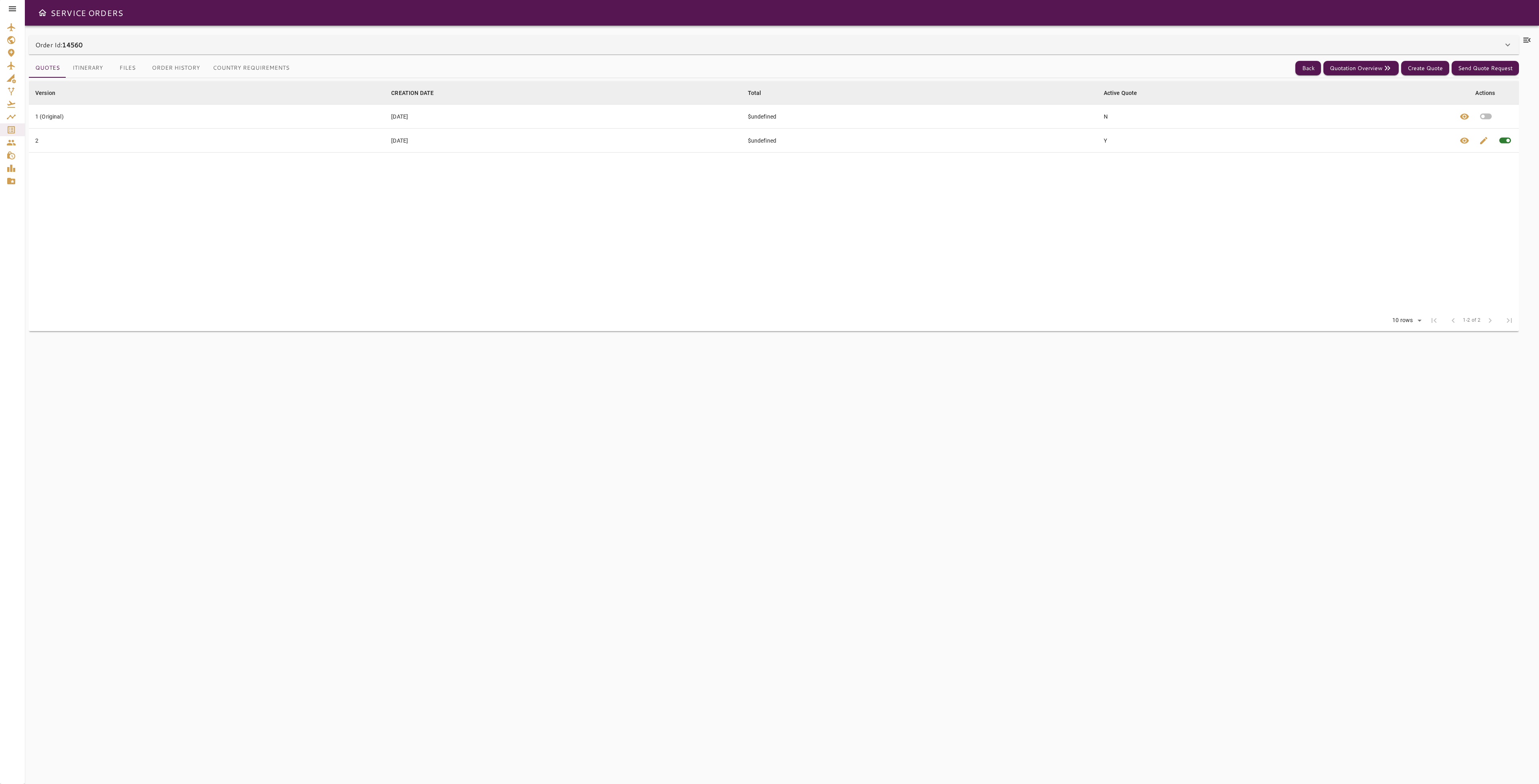
click at [1510, 50] on div "Order Id: 14560" at bounding box center [774, 45] width 1490 height 19
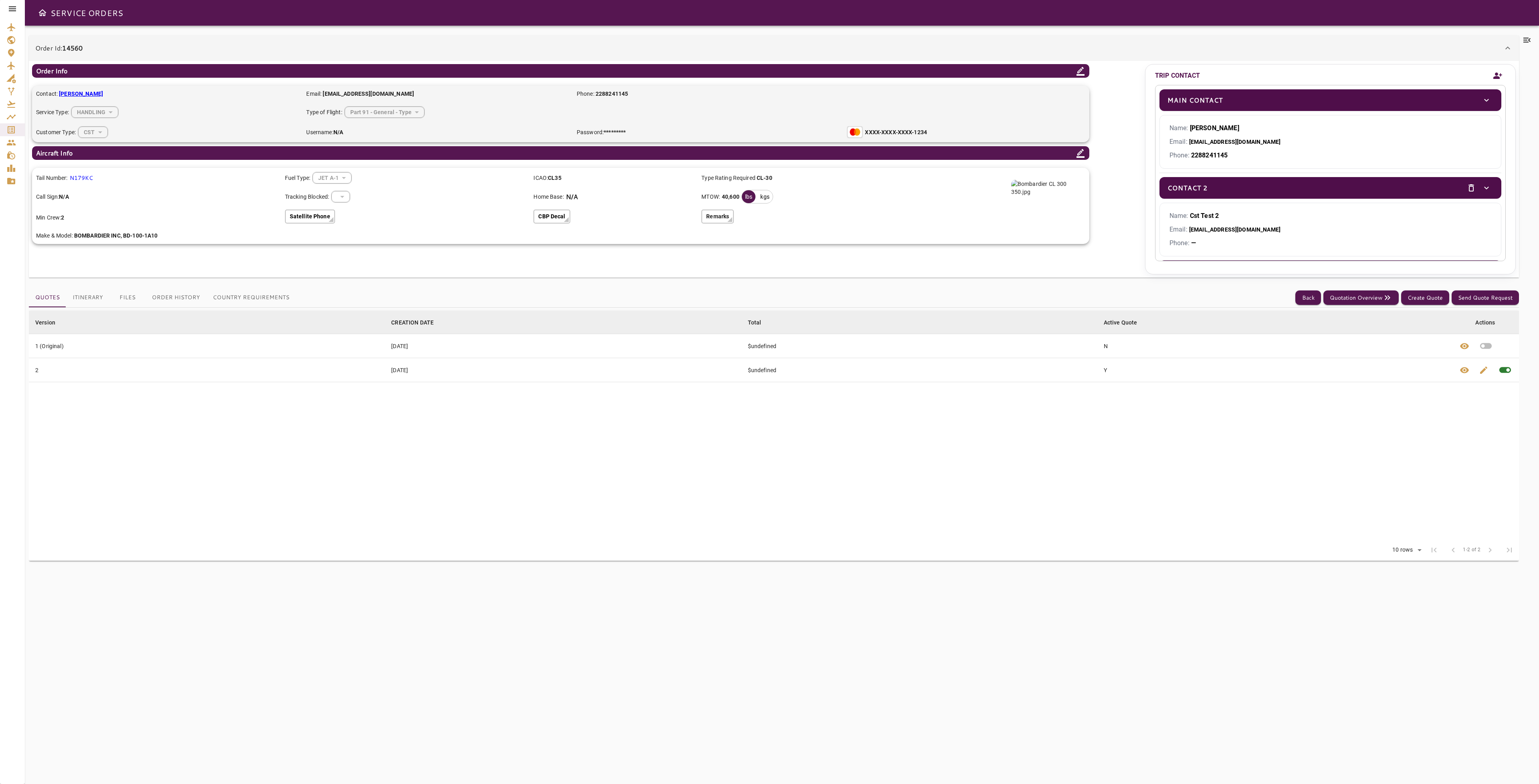
click at [1500, 72] on icon "Add new contact" at bounding box center [1497, 75] width 9 height 12
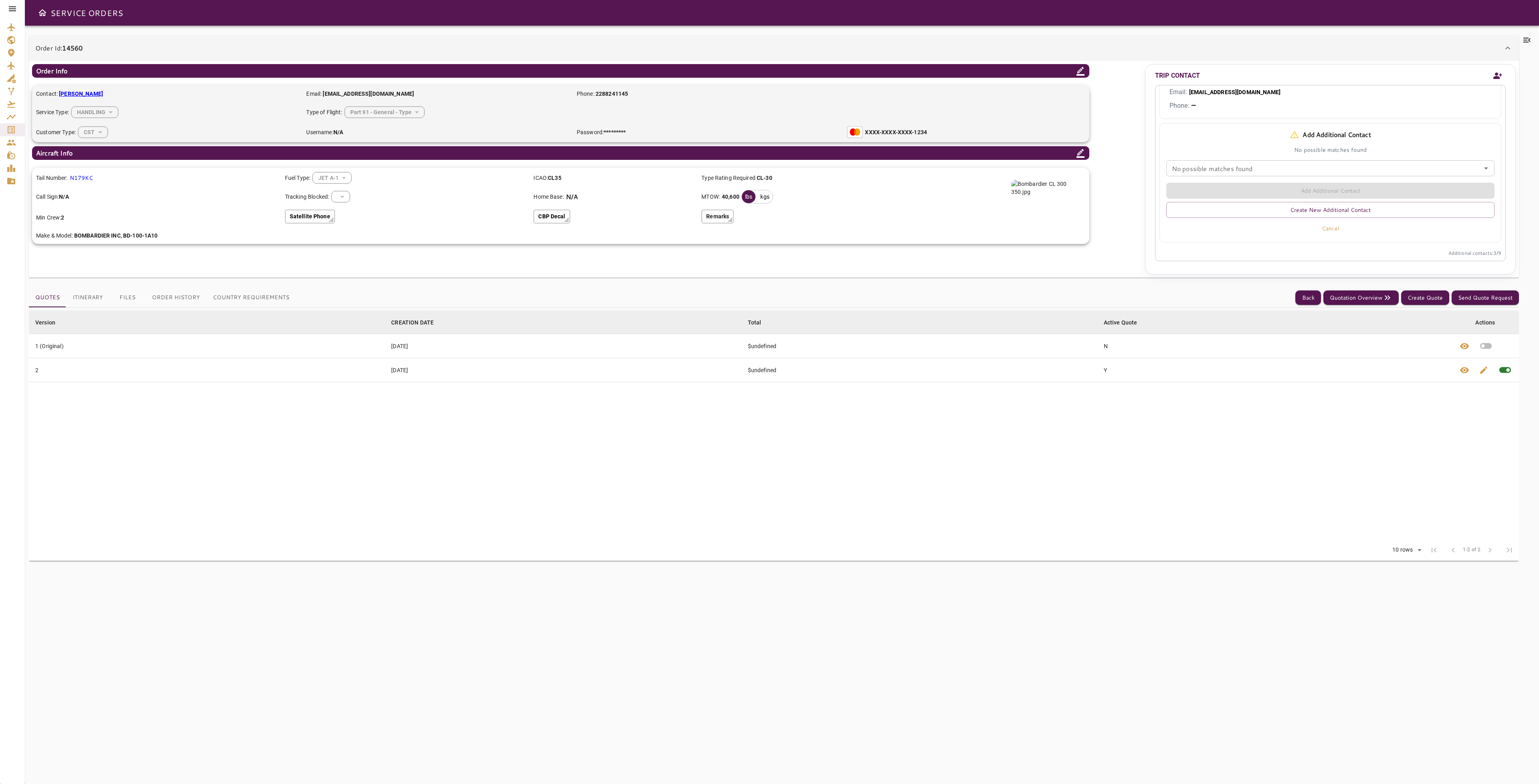
scroll to position [306, 0]
click at [1372, 189] on div "Add Additional Contact Create New Additional Contact Cancel" at bounding box center [1327, 206] width 335 height 59
click at [1371, 189] on div "Add Additional Contact Create New Additional Contact Cancel" at bounding box center [1327, 206] width 335 height 59
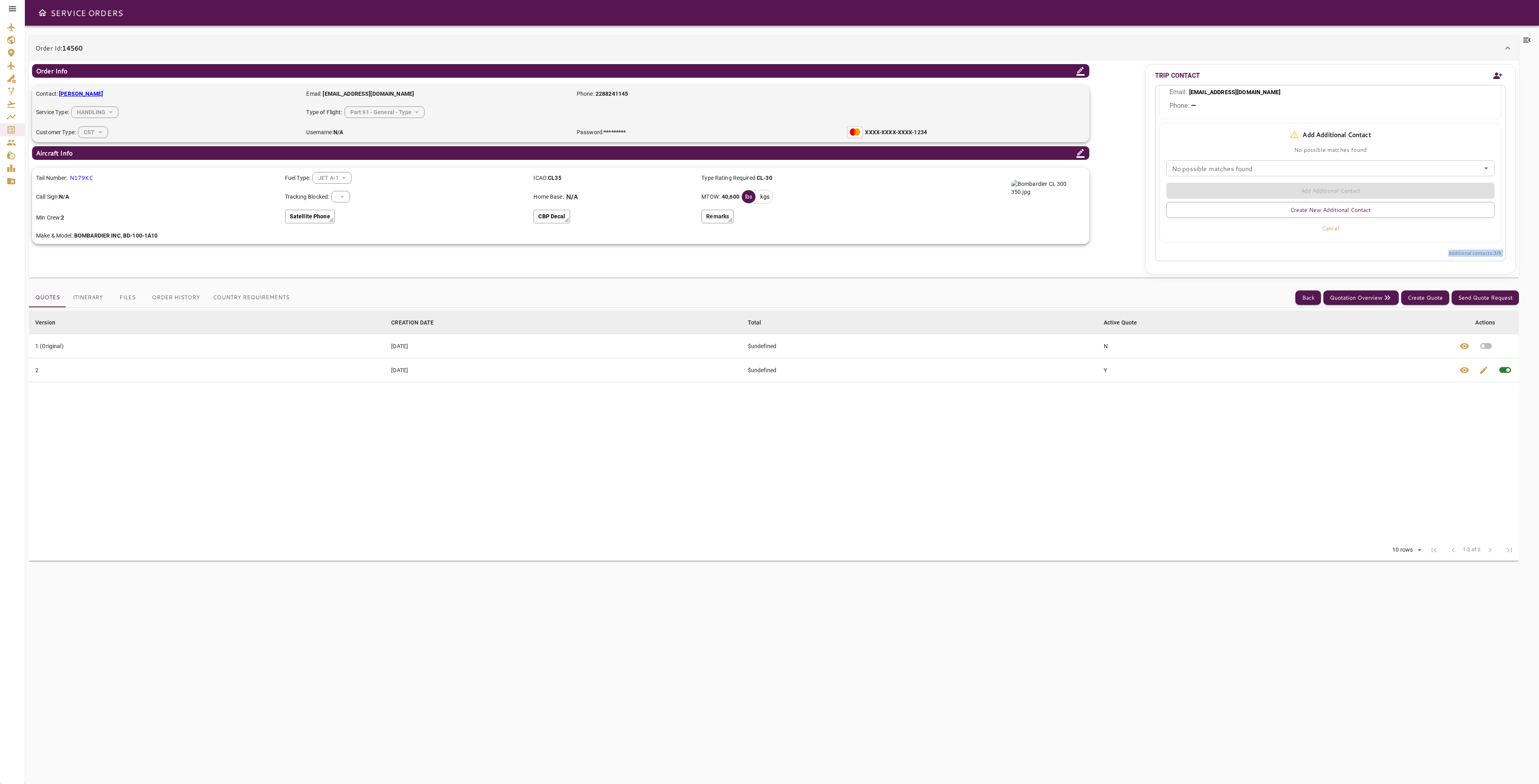
click at [1371, 189] on div "Add Additional Contact Create New Additional Contact Cancel" at bounding box center [1327, 206] width 335 height 59
drag, startPoint x: 836, startPoint y: 482, endPoint x: 848, endPoint y: 472, distance: 15.6
click at [836, 482] on table "Version arrow_downward CREATION DATE arrow_downward Total arrow_downward Active…" at bounding box center [774, 425] width 1490 height 229
click at [1303, 298] on button "Back" at bounding box center [1308, 298] width 26 height 15
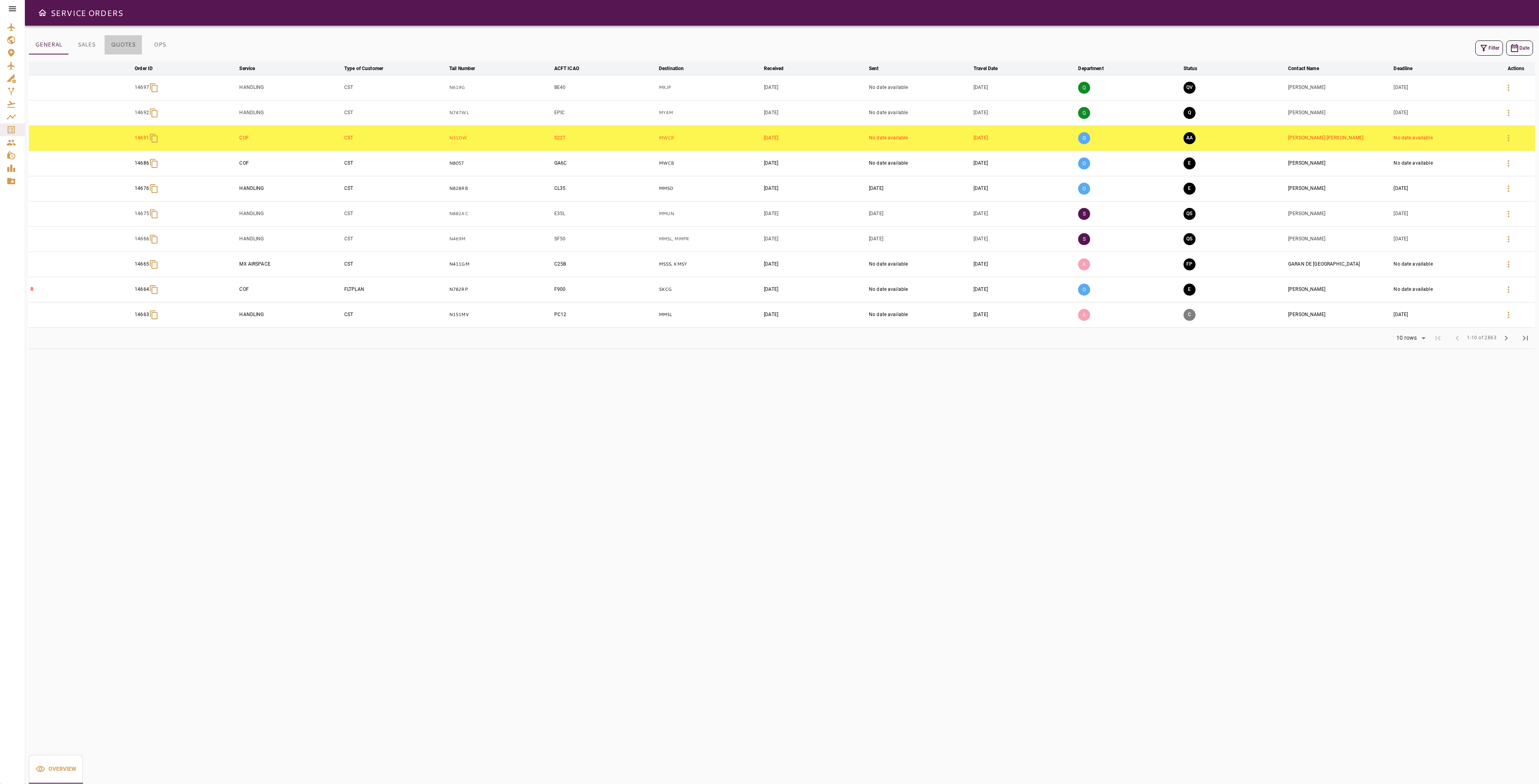
click at [122, 41] on button "QUOTES" at bounding box center [124, 45] width 37 height 19
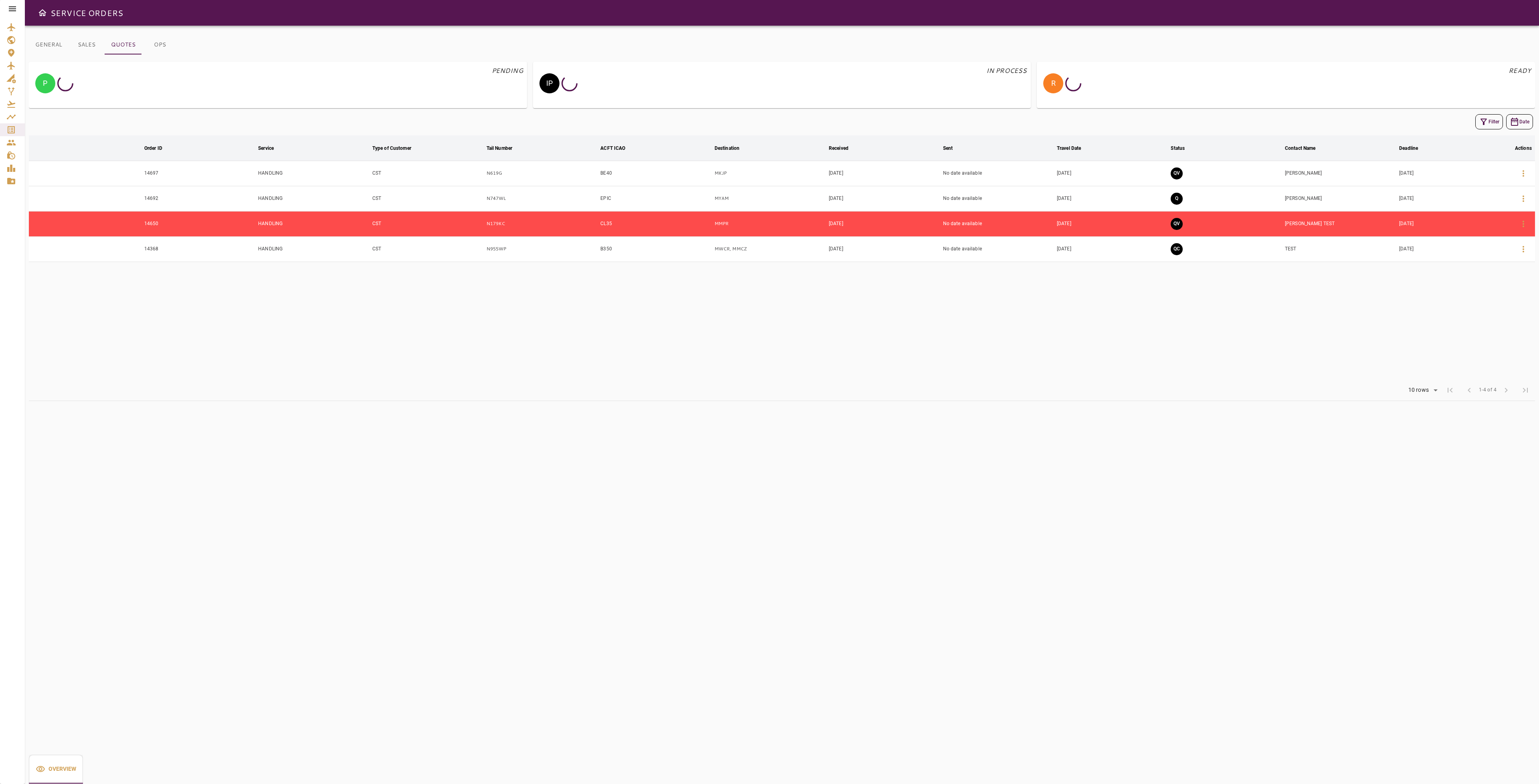
click at [155, 44] on button "OPS" at bounding box center [160, 45] width 36 height 19
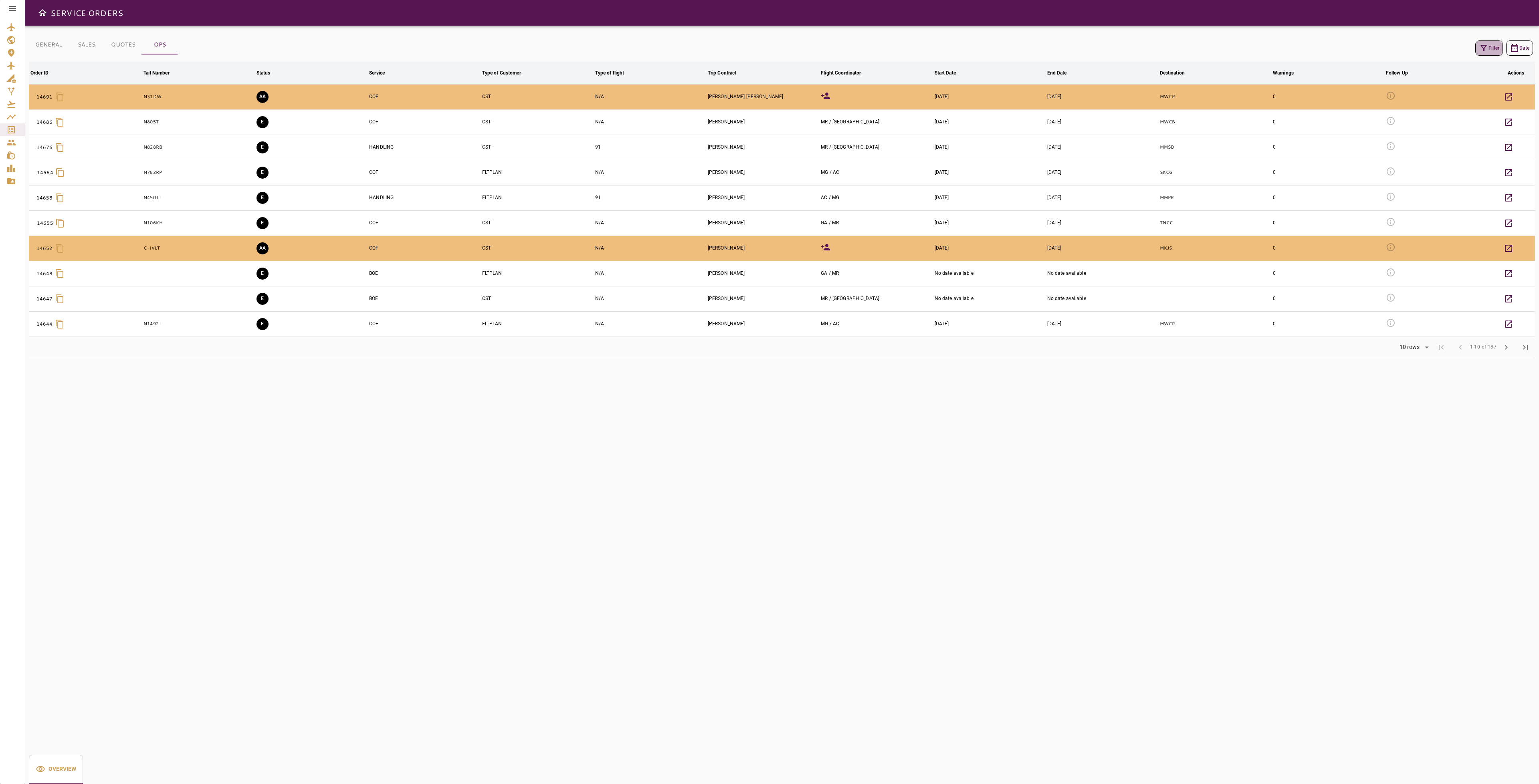
click at [1475, 51] on button "Filter" at bounding box center [1489, 48] width 27 height 15
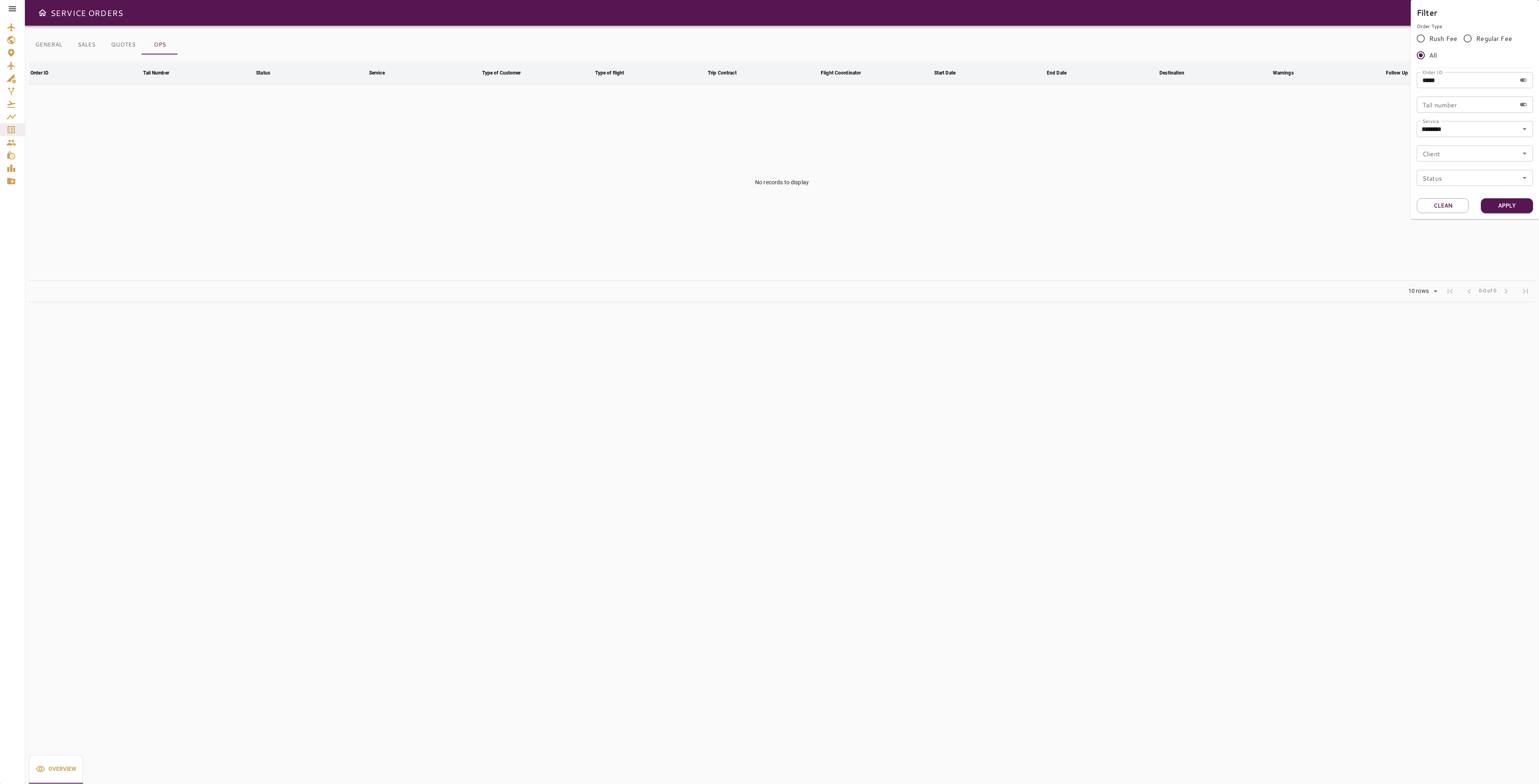
click at [1251, 133] on div at bounding box center [769, 392] width 1539 height 784
click at [1492, 49] on button "Filter" at bounding box center [1489, 48] width 27 height 15
click at [1510, 205] on button "Apply" at bounding box center [1507, 206] width 52 height 15
click at [1202, 153] on div at bounding box center [769, 392] width 1539 height 784
click at [14, 128] on icon "Service Orders" at bounding box center [11, 130] width 7 height 7
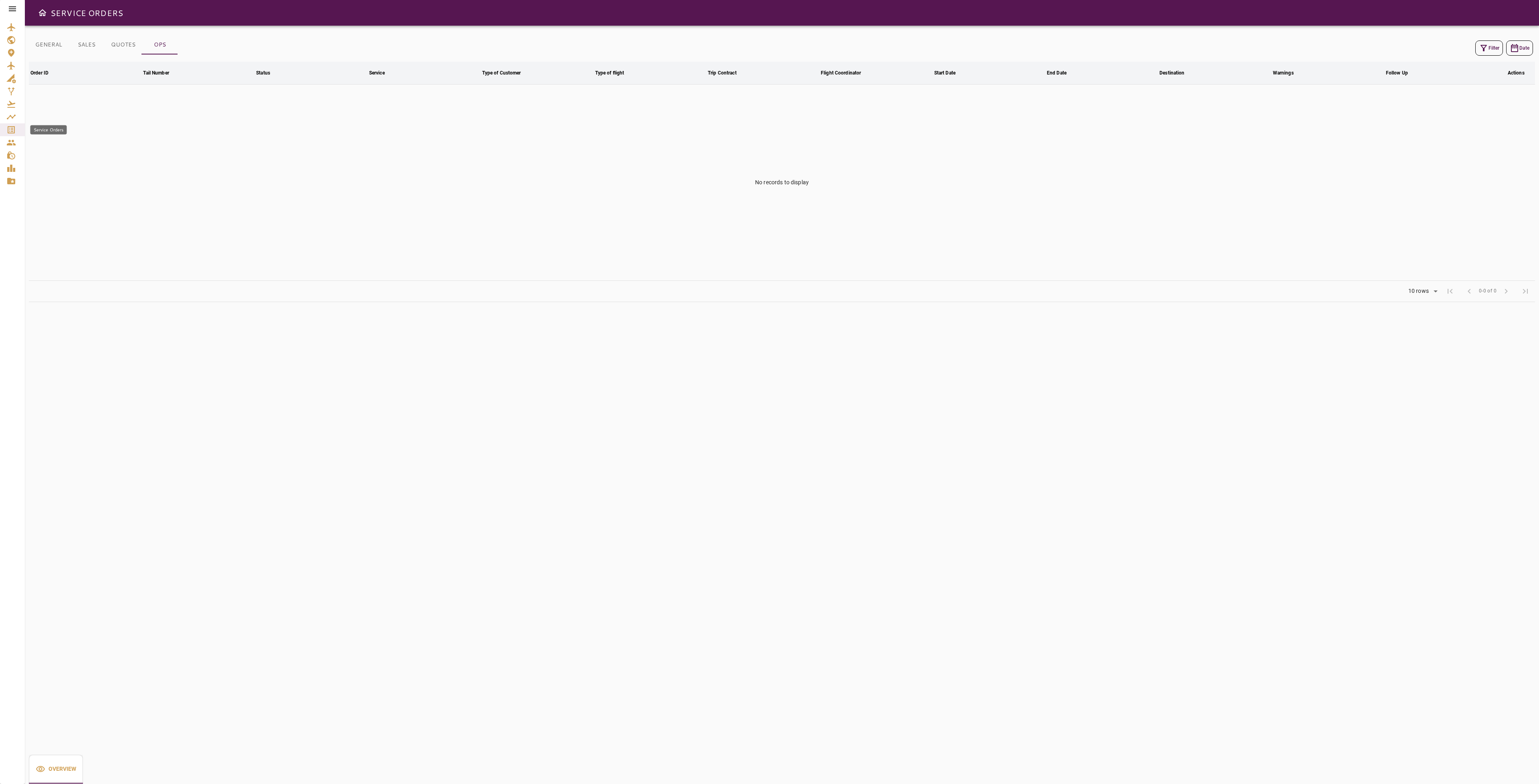
click at [10, 132] on icon "Service Orders" at bounding box center [11, 129] width 9 height 9
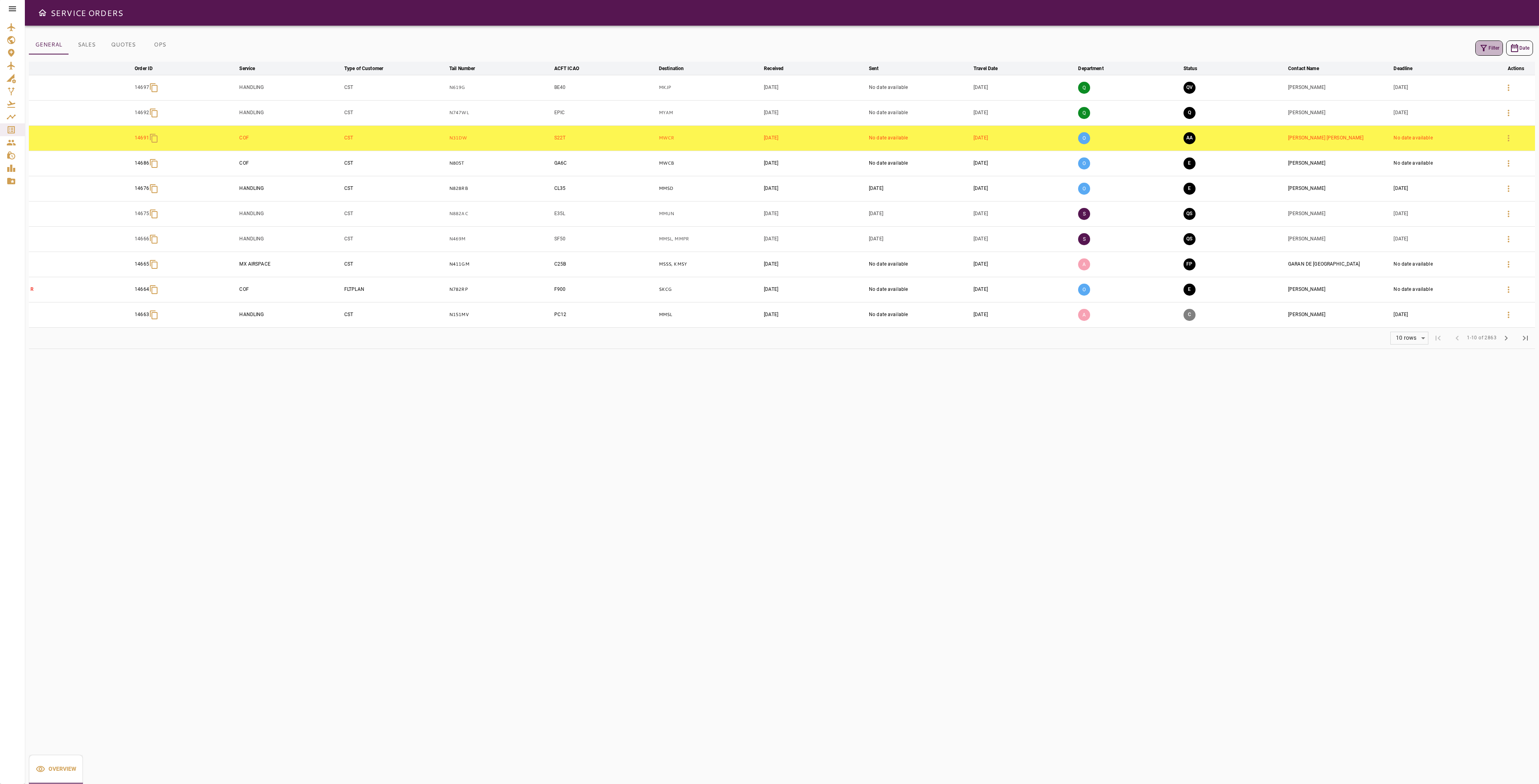
click at [1500, 47] on button "Filter" at bounding box center [1489, 48] width 27 height 15
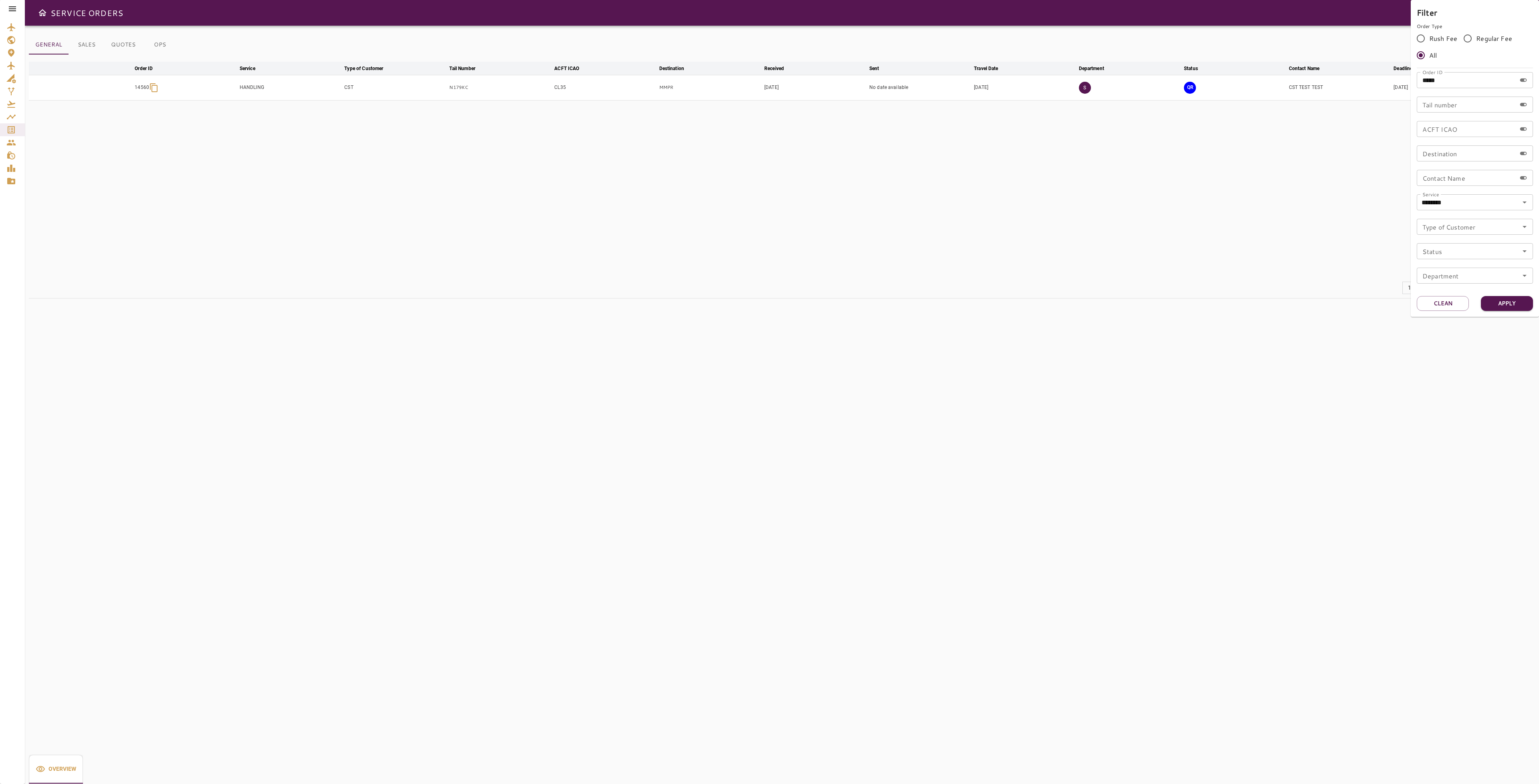
click at [1155, 218] on div at bounding box center [769, 392] width 1539 height 784
click at [1512, 85] on icon "button" at bounding box center [1508, 87] width 9 height 9
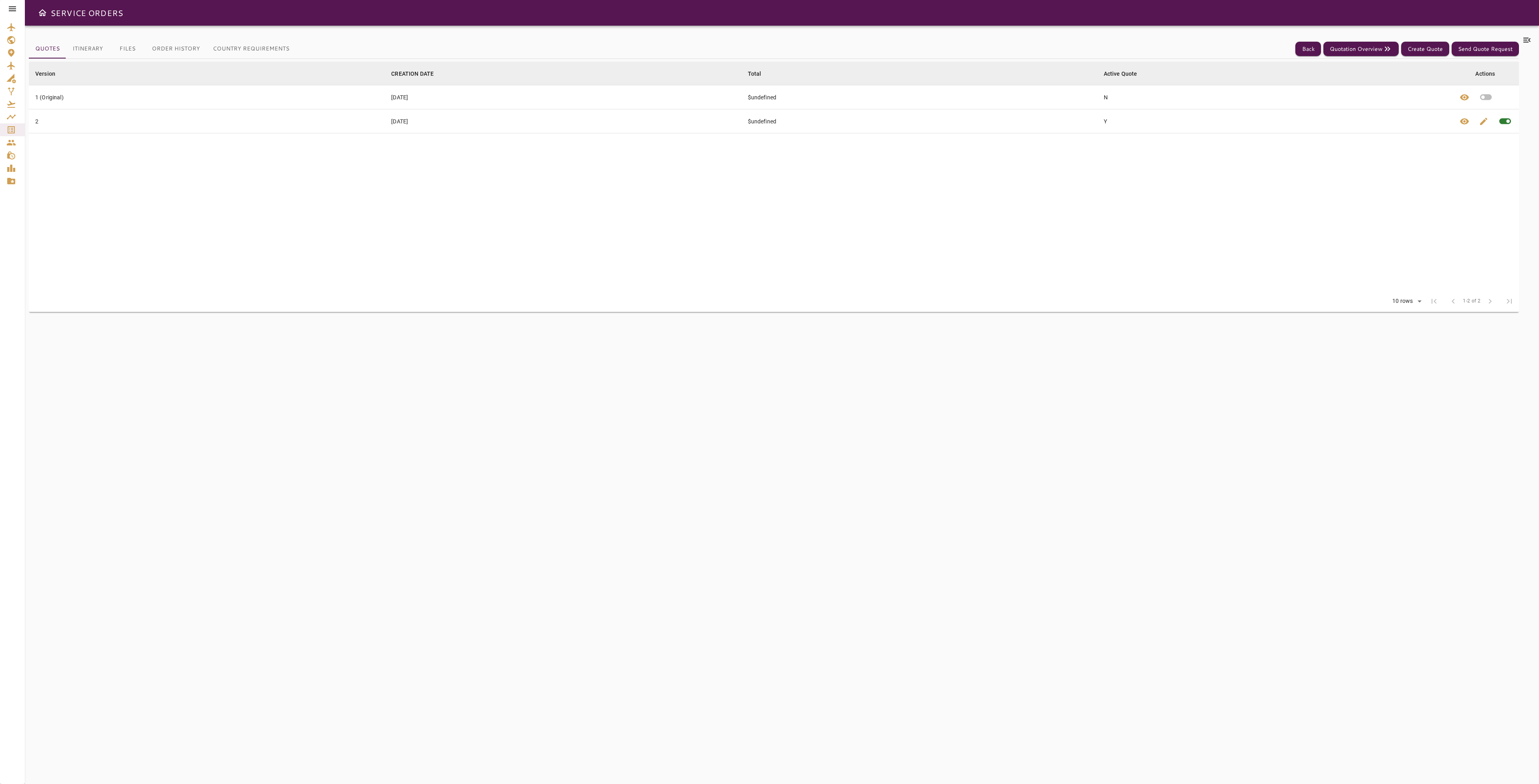
click at [238, 49] on div "Quotes Itinerary Files Order History Country Requirements Back Quotation Overvi…" at bounding box center [774, 405] width 1490 height 739
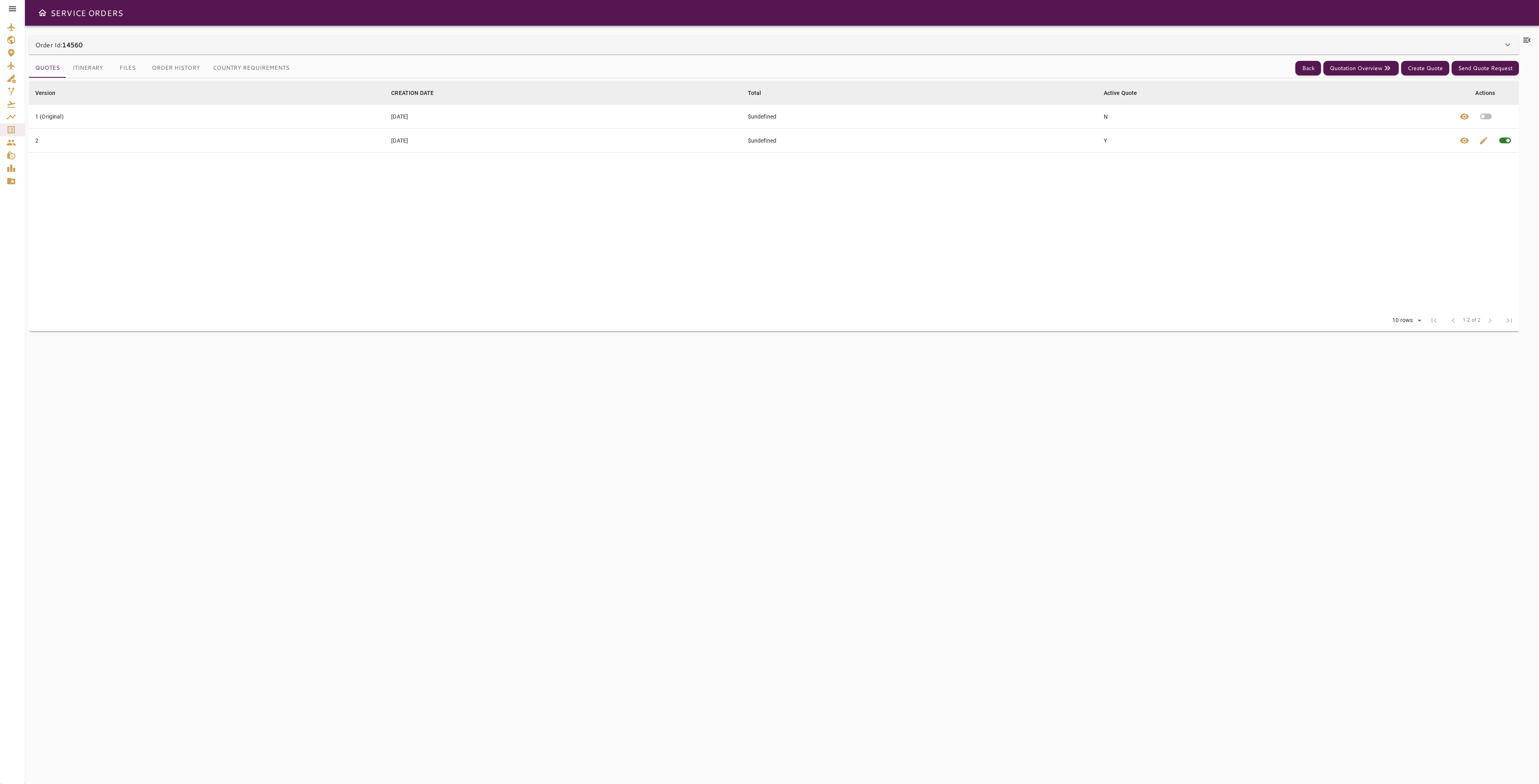
click at [236, 64] on button "Country Requirements" at bounding box center [251, 68] width 89 height 19
